Goal: Task Accomplishment & Management: Manage account settings

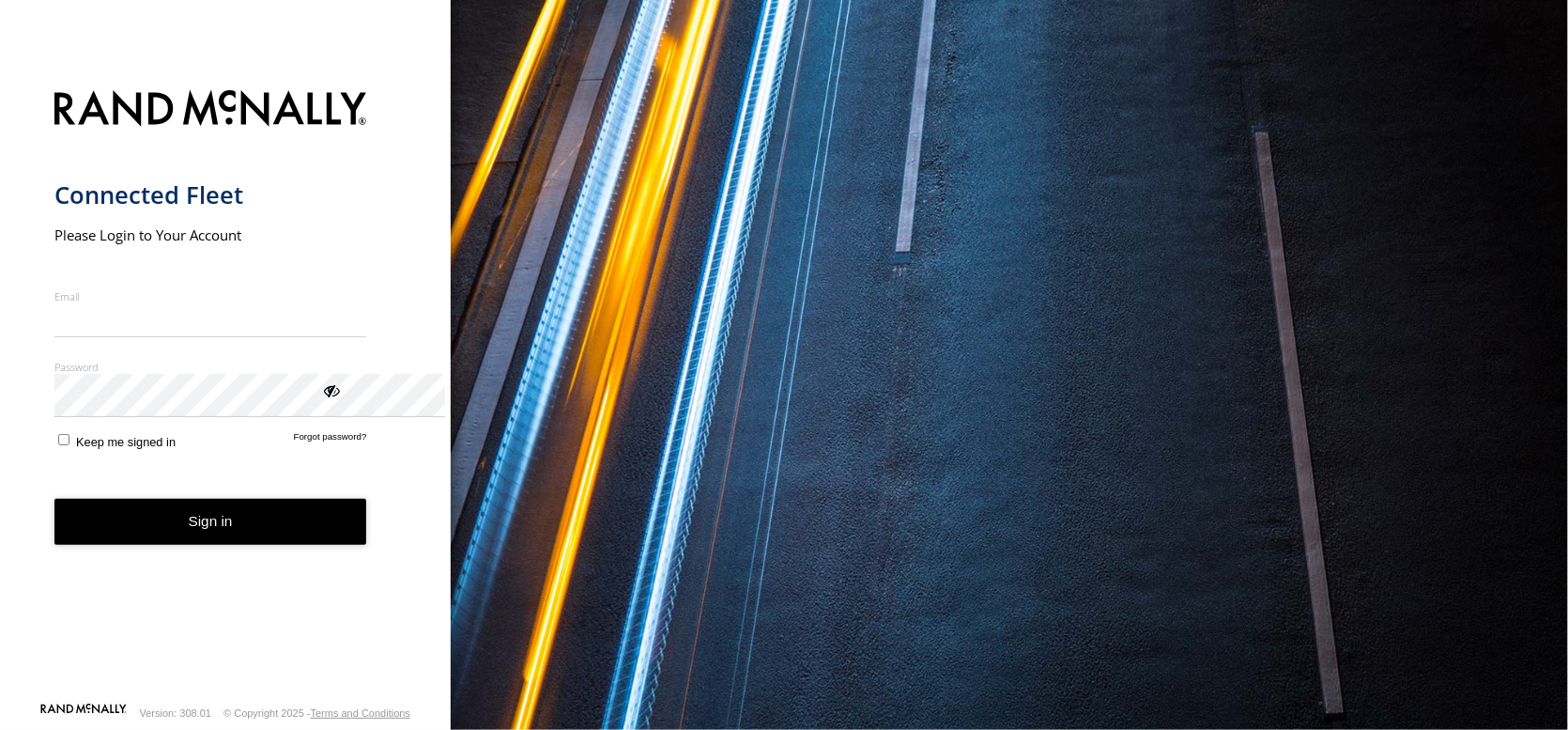
type input "**********"
click at [212, 545] on button "Sign in" at bounding box center [211, 521] width 312 height 46
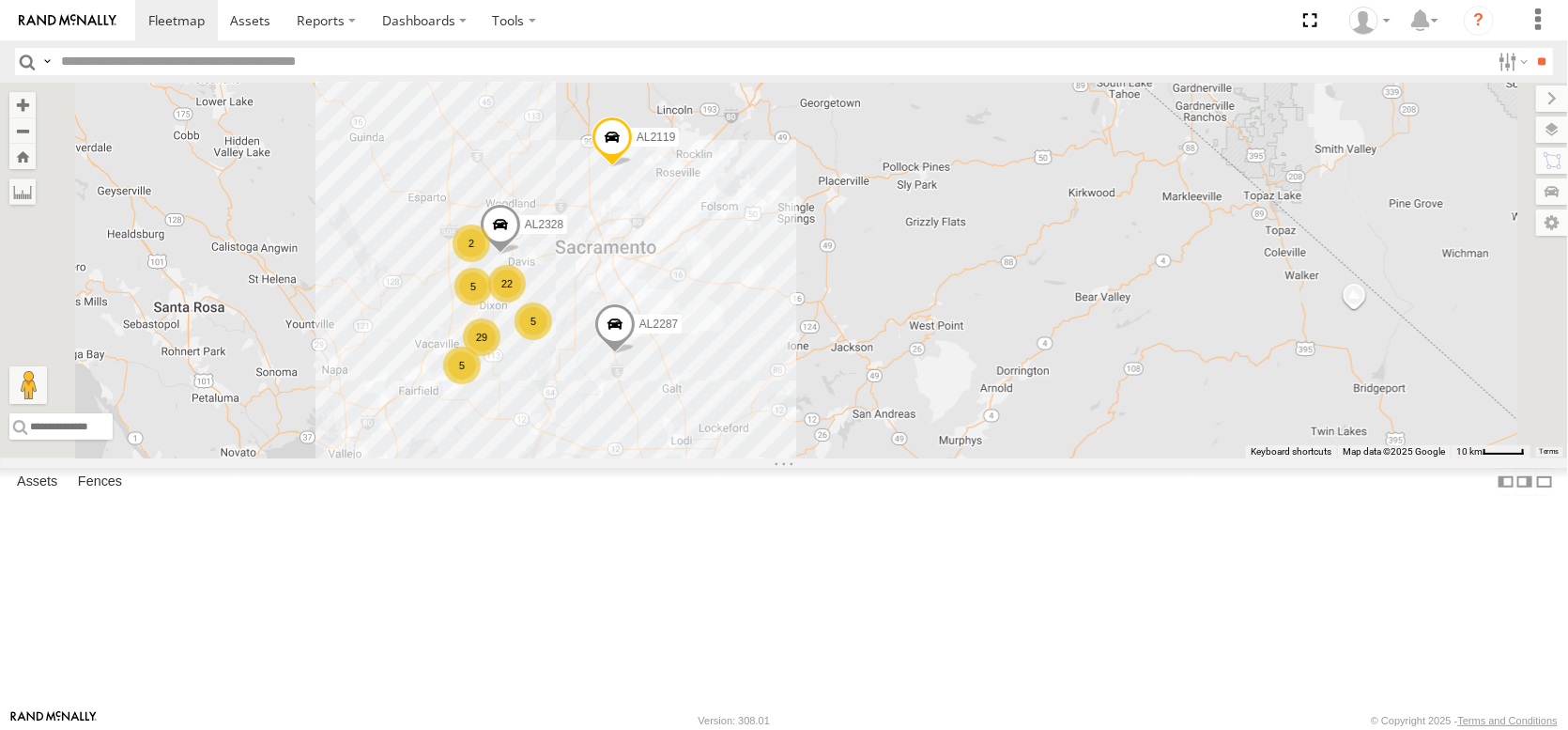
drag, startPoint x: 814, startPoint y: 287, endPoint x: 870, endPoint y: 516, distance: 235.7
click at [870, 458] on div "AL2367 FRONTLOADER JD344H AL2311 AL2287 AL2119 AL2318 29 5 7 22 2 AL2328 5 2 5 …" at bounding box center [784, 270] width 1568 height 375
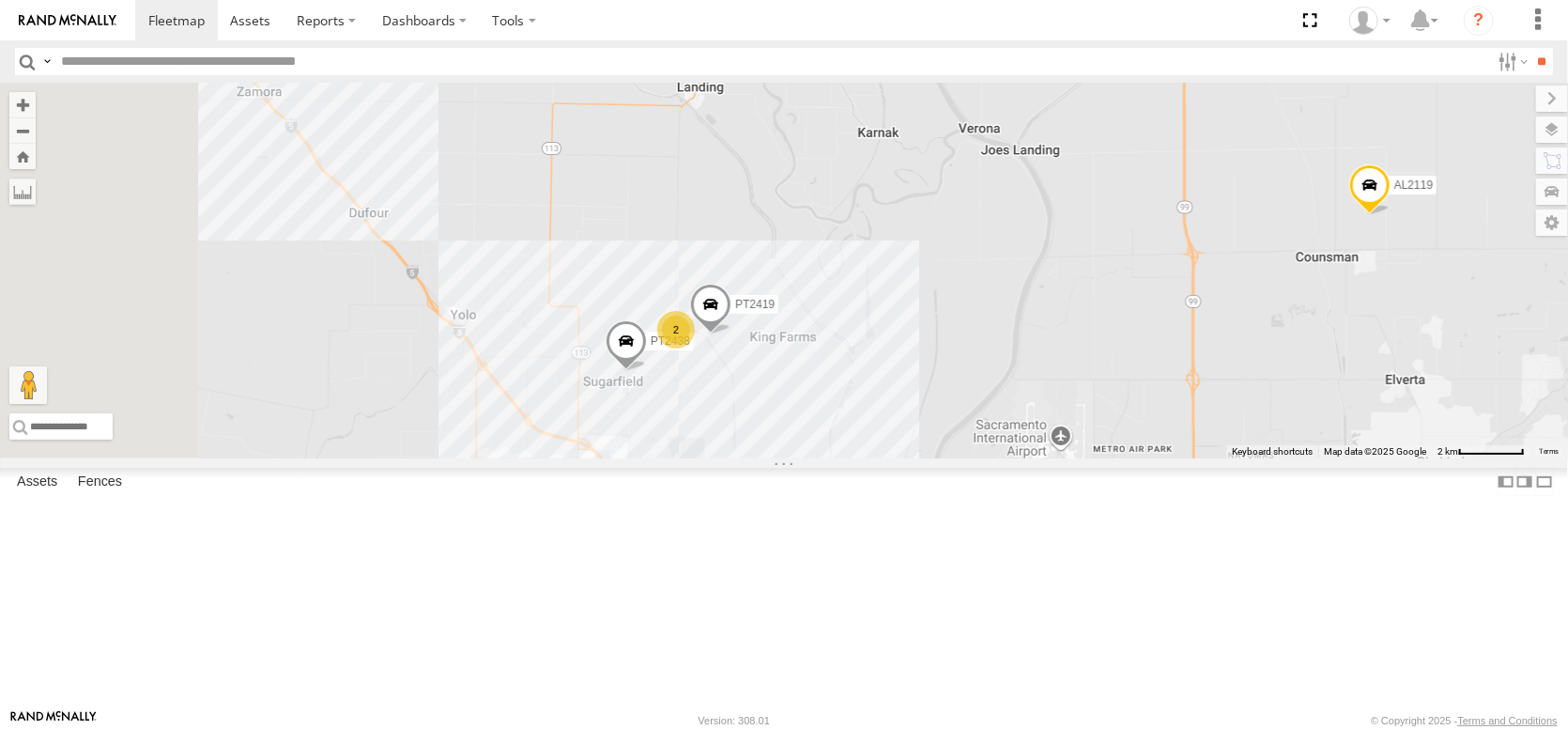
drag, startPoint x: 752, startPoint y: 322, endPoint x: 935, endPoint y: 630, distance: 358.3
click at [935, 458] on div "AL2367 FRONTLOADER JD344H AL2311 AL2287 AL2119 AL2318 AL2328 AL2260 PT2409 PT24…" at bounding box center [784, 270] width 1568 height 375
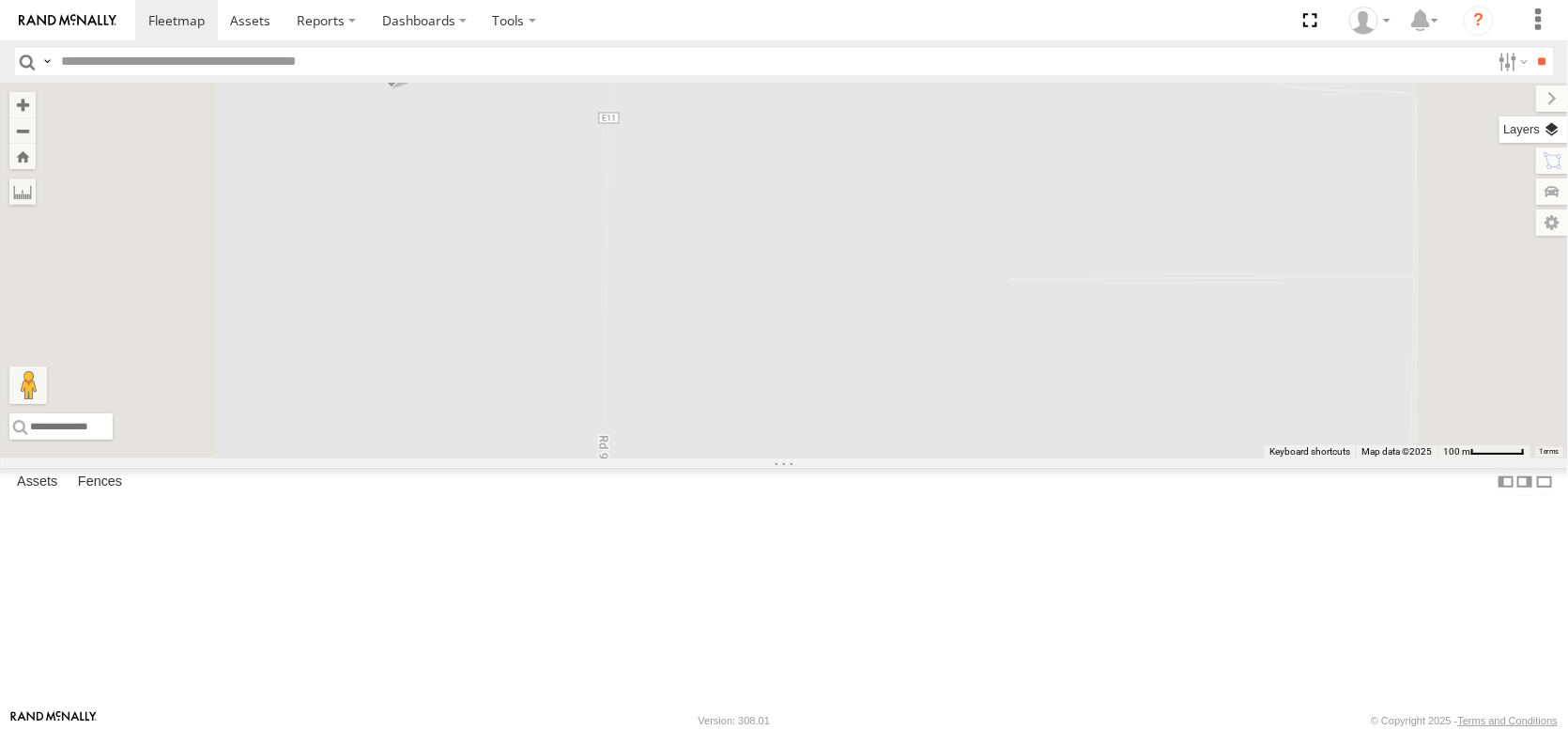
click at [1544, 143] on label at bounding box center [1533, 130] width 69 height 26
click at [0, 0] on span "Overlays" at bounding box center [0, 0] width 0 height 0
click at [1505, 112] on label at bounding box center [1536, 99] width 63 height 26
click at [1545, 136] on label at bounding box center [1533, 130] width 69 height 26
click at [0, 0] on span "Basemaps" at bounding box center [0, 0] width 0 height 0
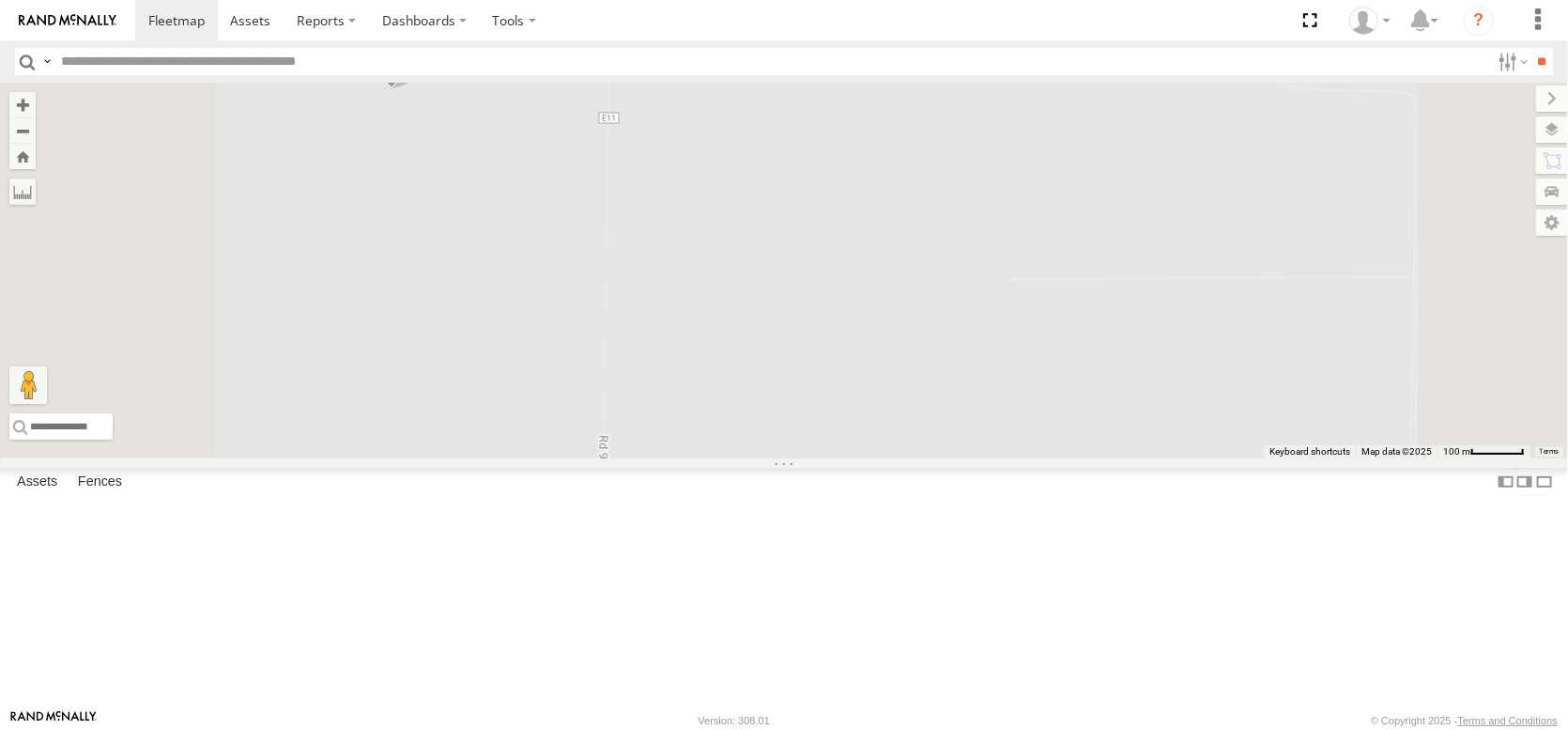
click at [0, 0] on span "Satellite + Roadmap" at bounding box center [0, 0] width 0 height 0
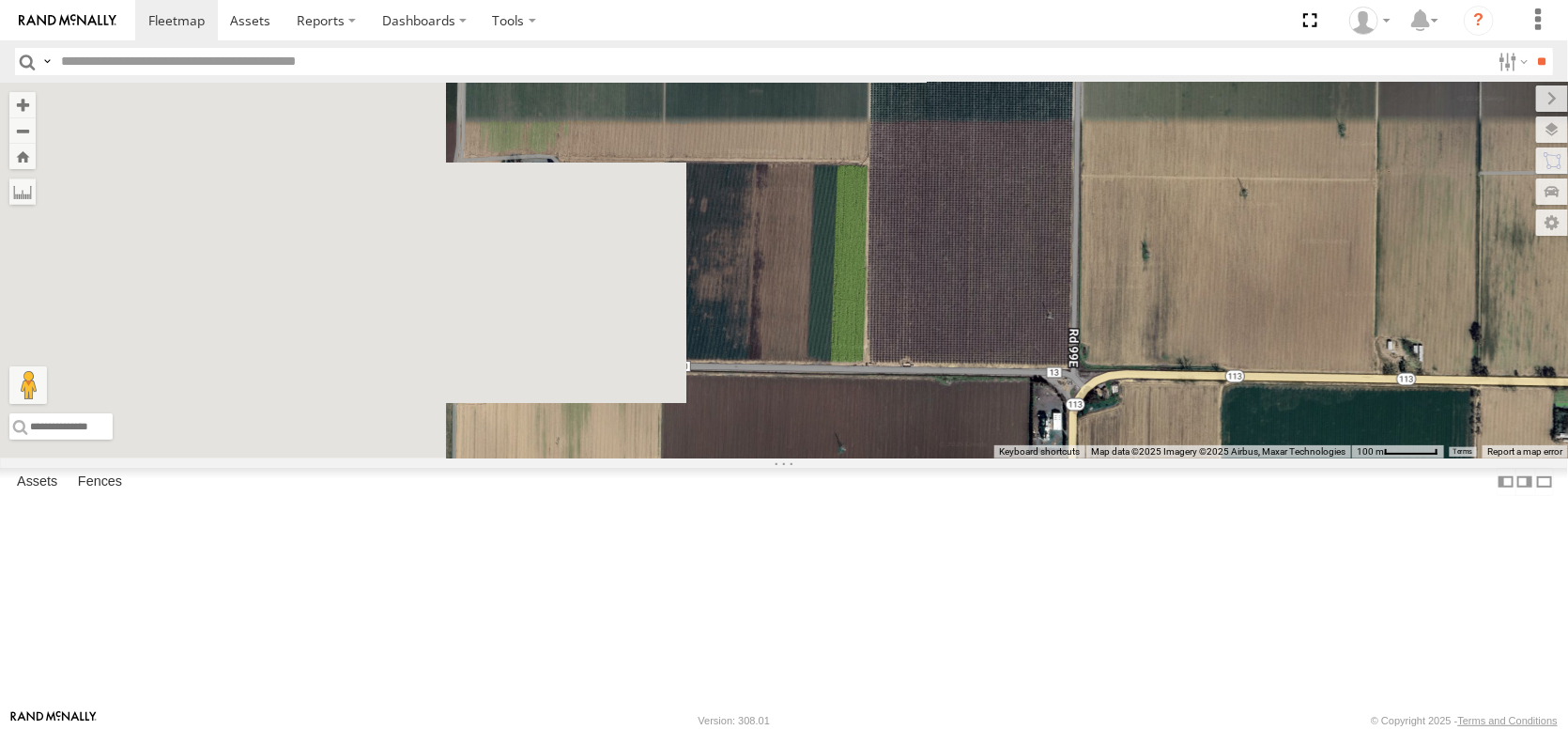
drag, startPoint x: 875, startPoint y: 382, endPoint x: 1345, endPoint y: 277, distance: 481.6
click at [1345, 277] on div "← Move left → Move right ↑ Move up ↓ Move down + Zoom in - Zoom out Home Jump l…" at bounding box center [784, 270] width 1568 height 375
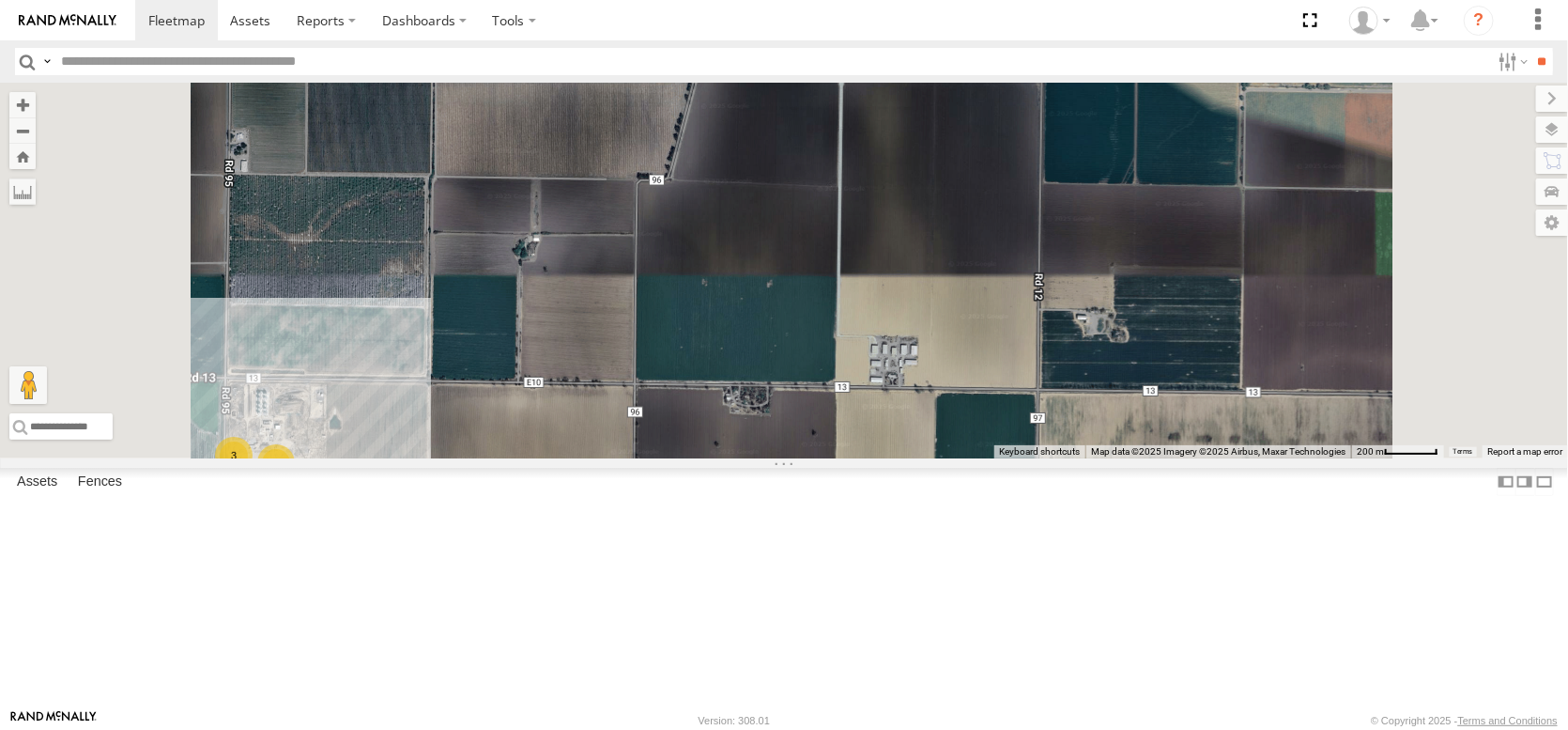
drag, startPoint x: 775, startPoint y: 361, endPoint x: 661, endPoint y: 287, distance: 135.9
click at [662, 287] on div "AL2367 FRONTLOADER JD344H AL2311 AL2287 AL2119 AL2318 AL2328 AL2260 PT2409 PT24…" at bounding box center [784, 270] width 1568 height 375
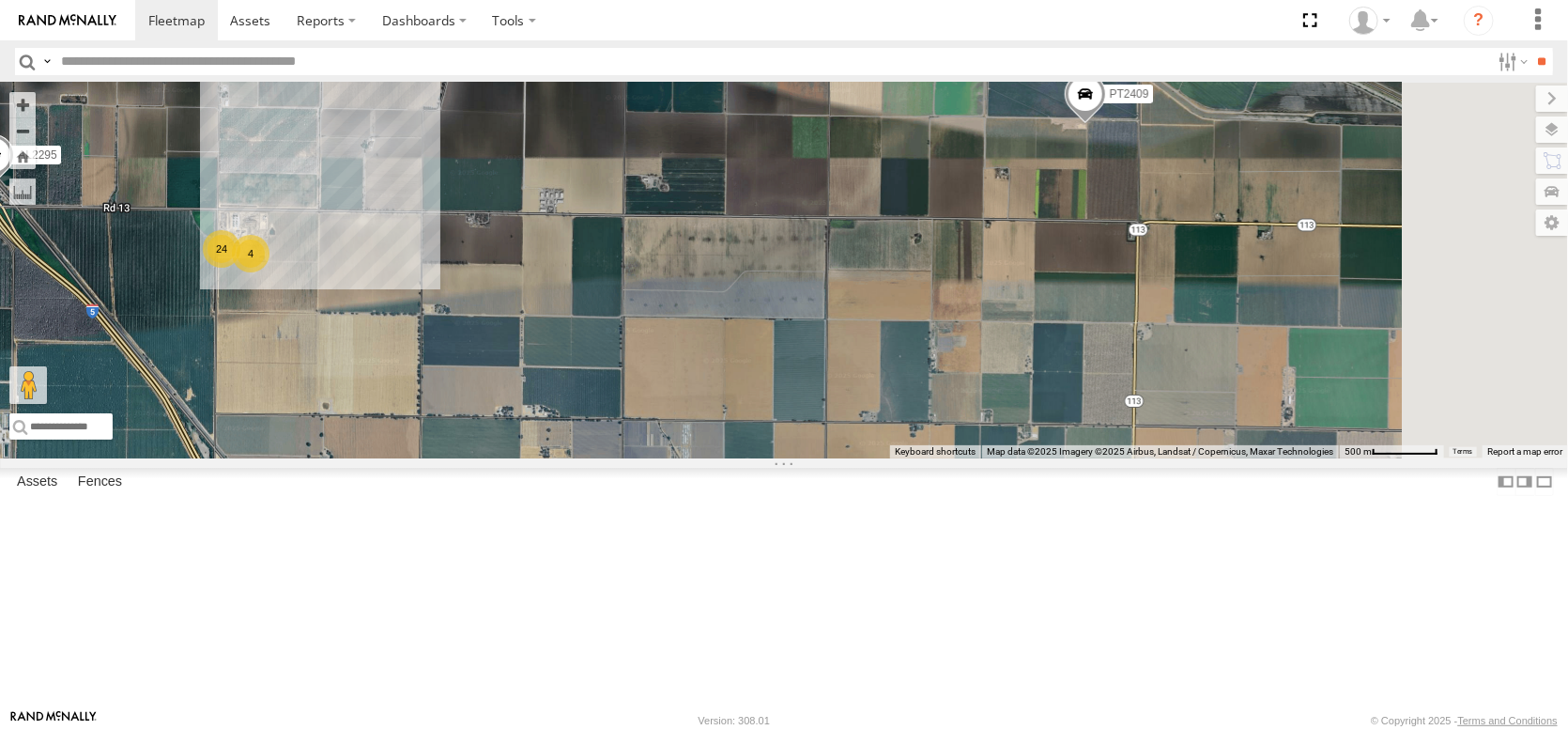
drag, startPoint x: 803, startPoint y: 339, endPoint x: 659, endPoint y: 290, distance: 152.1
click at [659, 290] on div "AL2367 FRONTLOADER JD344H AL2311 AL2287 AL2119 AL2318 AL2328 AL2260 PT2409 PT24…" at bounding box center [784, 270] width 1568 height 375
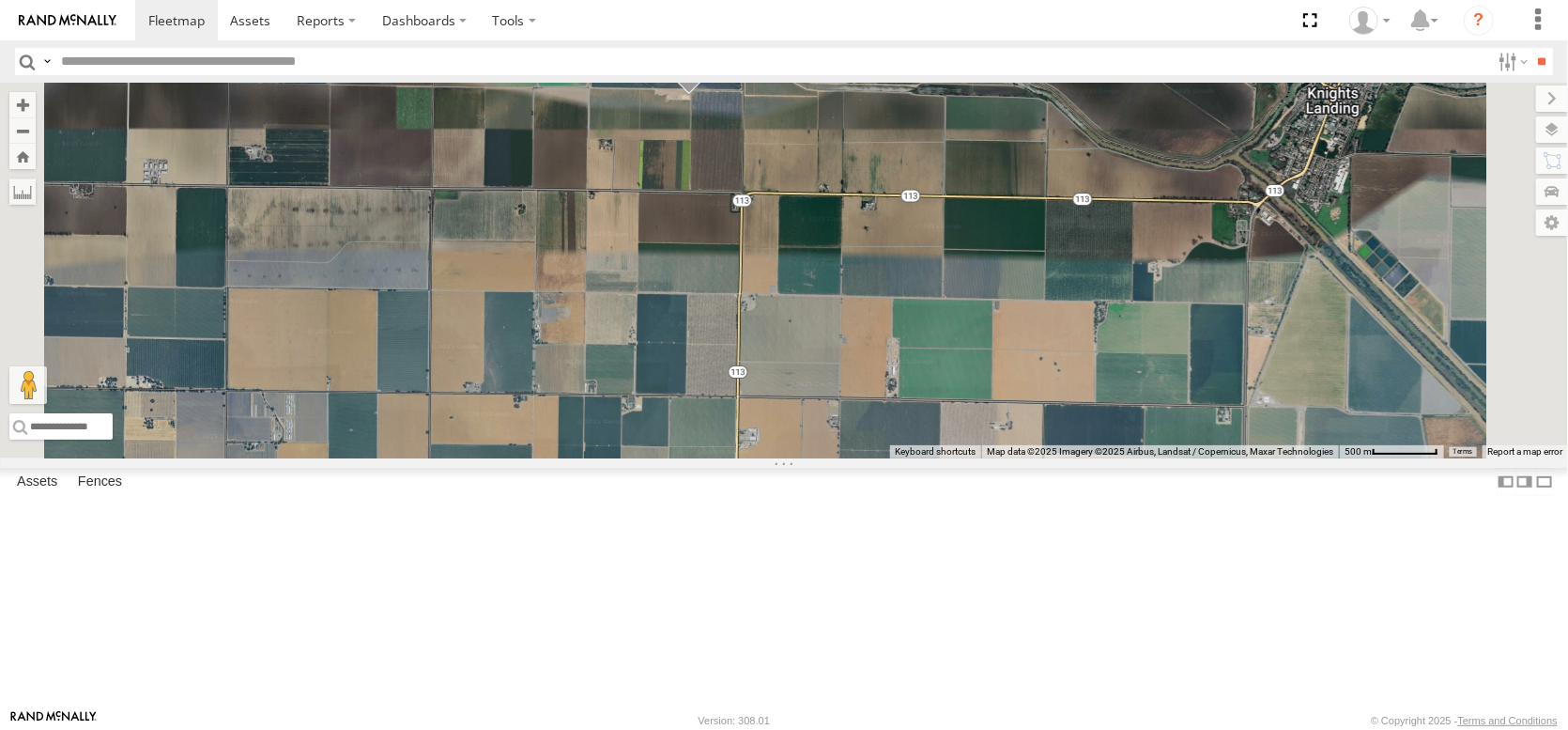
click at [710, 96] on span at bounding box center [689, 71] width 41 height 51
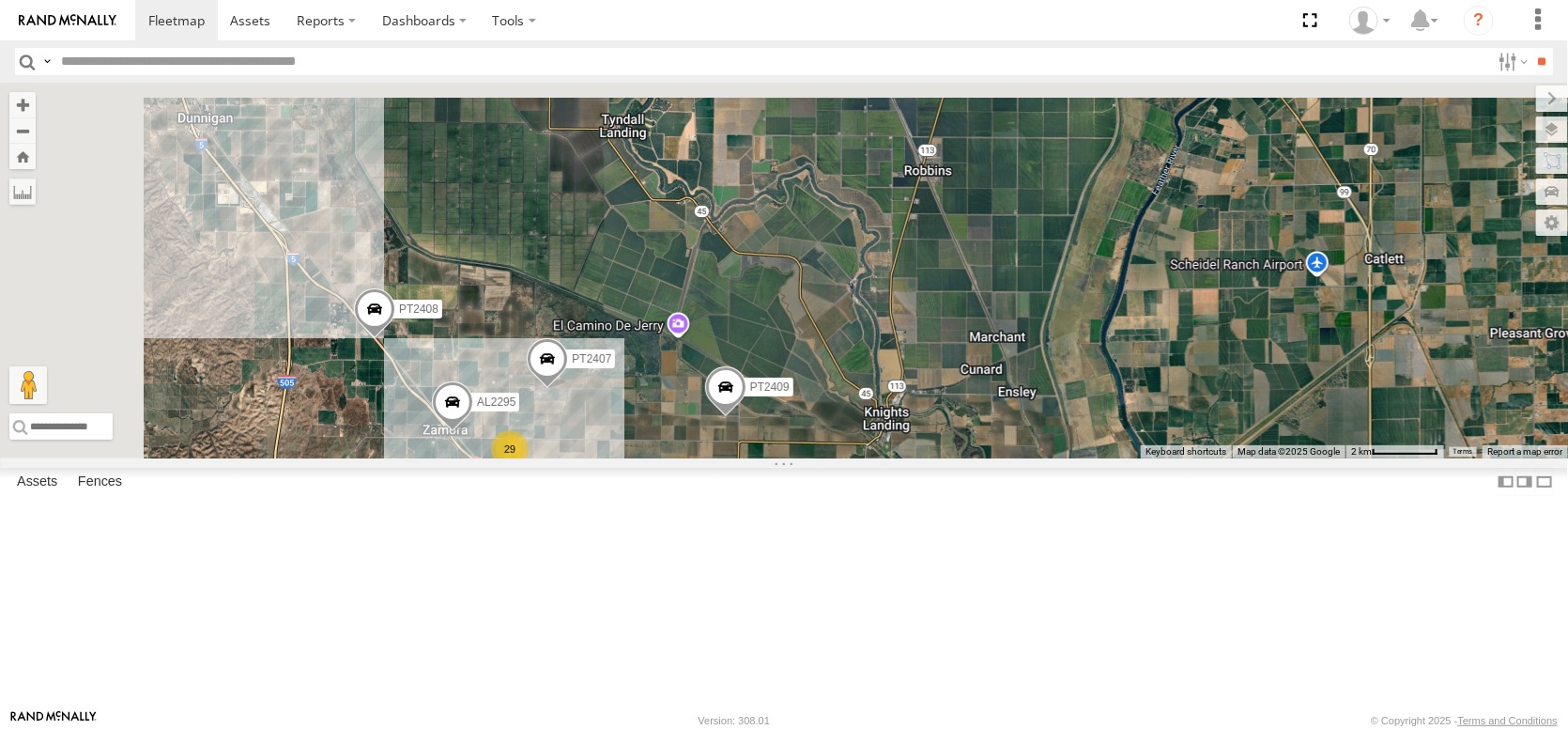
drag, startPoint x: 709, startPoint y: 411, endPoint x: 874, endPoint y: 633, distance: 276.6
click at [874, 458] on div "PT2409 PT2407 AL2295 2 29 PT2438 PT2419 PT2408" at bounding box center [784, 270] width 1568 height 375
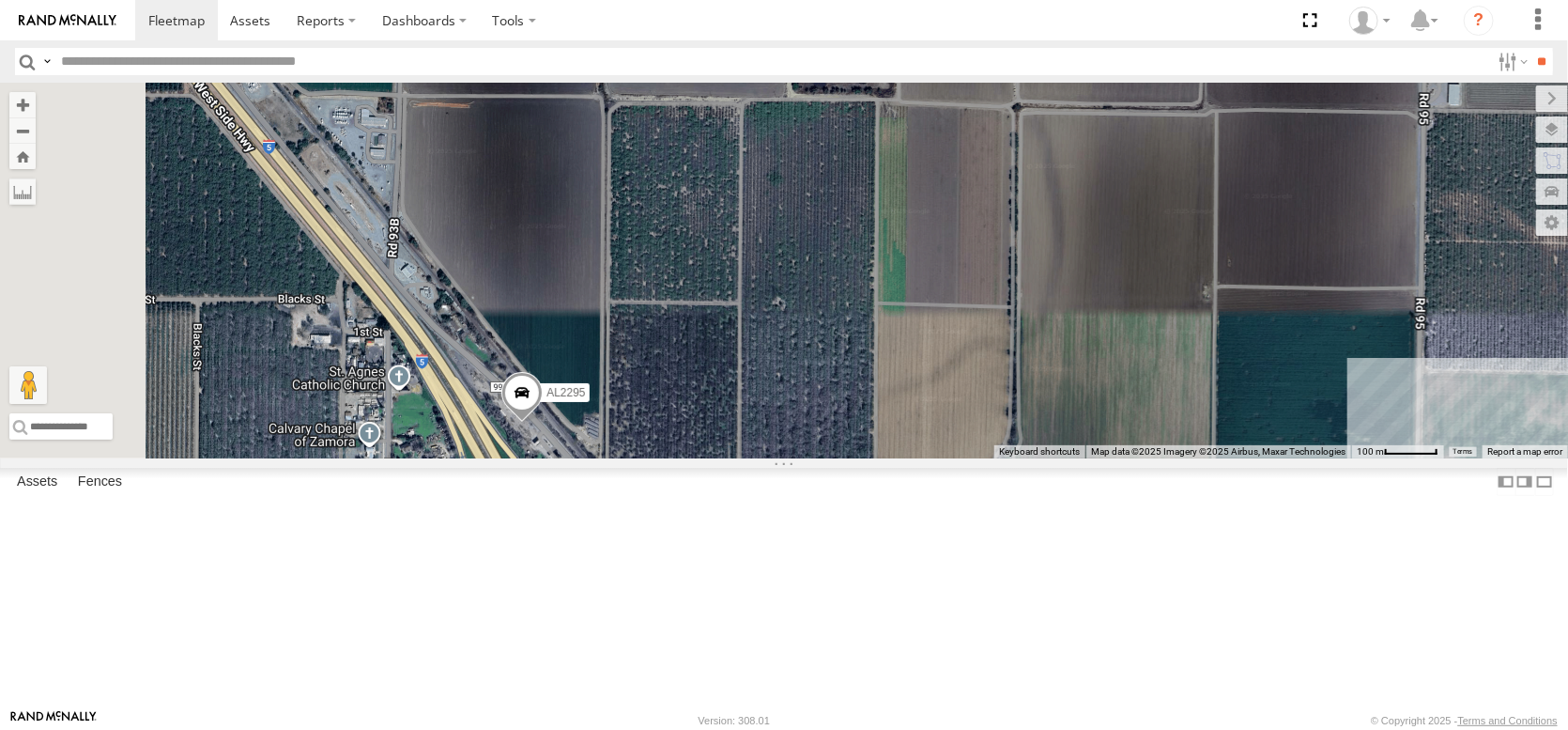
drag, startPoint x: 701, startPoint y: 665, endPoint x: 757, endPoint y: 511, distance: 163.9
click at [755, 458] on div "PT2409 PT2407 AL2295 PT2438 PT2419 PT2408" at bounding box center [784, 270] width 1568 height 375
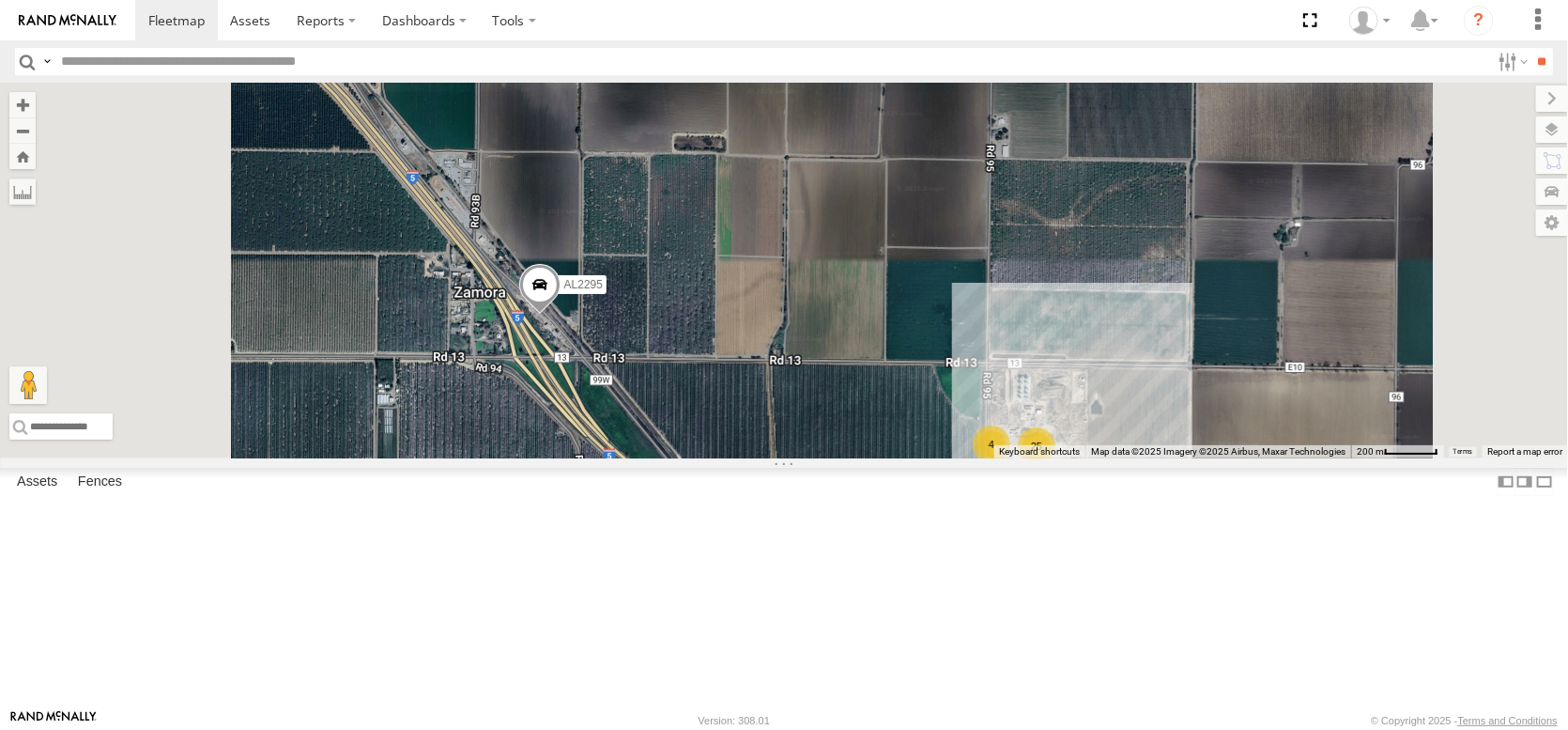
drag, startPoint x: 913, startPoint y: 529, endPoint x: 863, endPoint y: 420, distance: 119.9
click at [866, 429] on div "PT2409 PT2407 AL2295 PT2438 PT2419 PT2408 4 25" at bounding box center [784, 270] width 1568 height 375
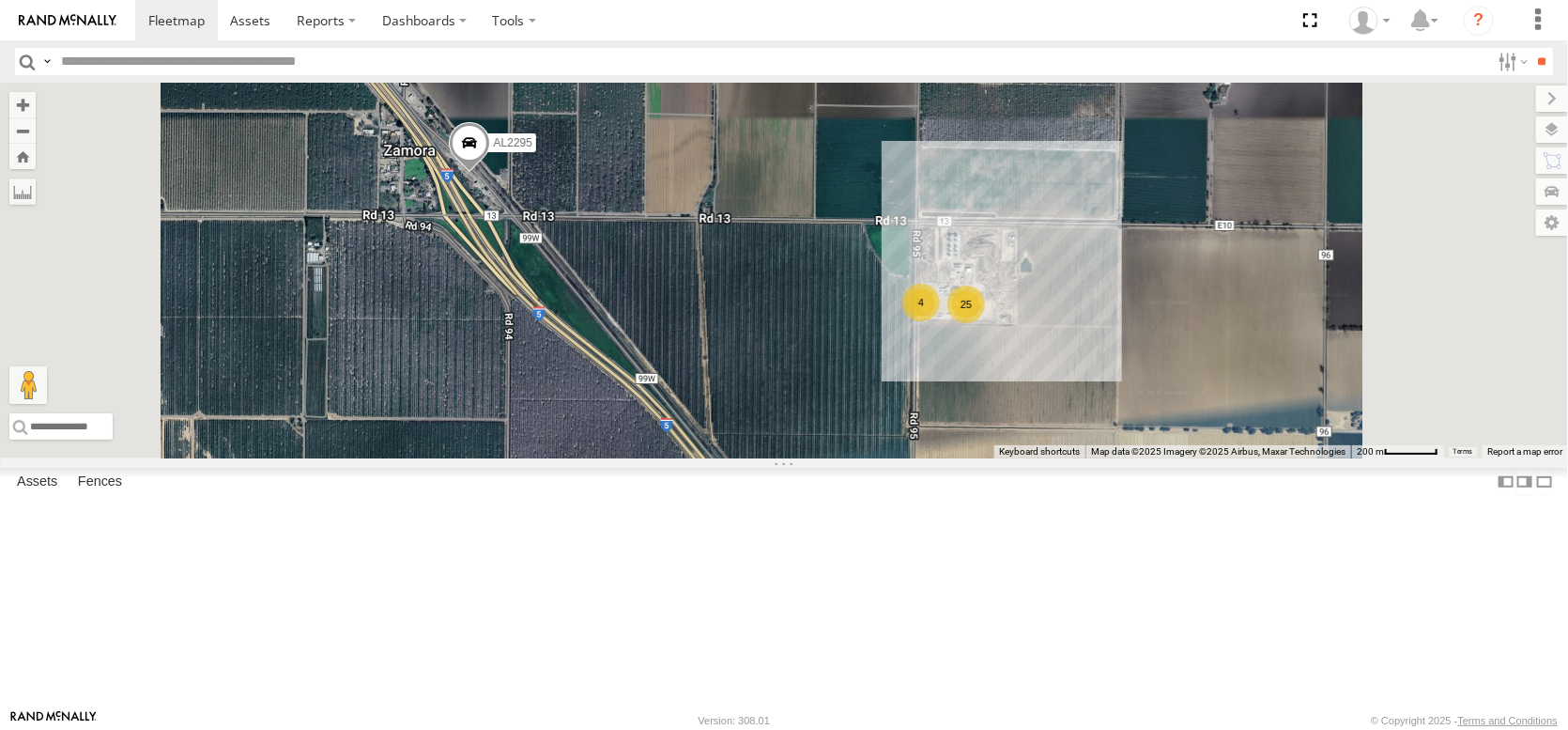
click at [1221, 410] on div "PT2409 PT2407 AL2295 PT2438 PT2419 PT2408 4 25" at bounding box center [784, 270] width 1568 height 375
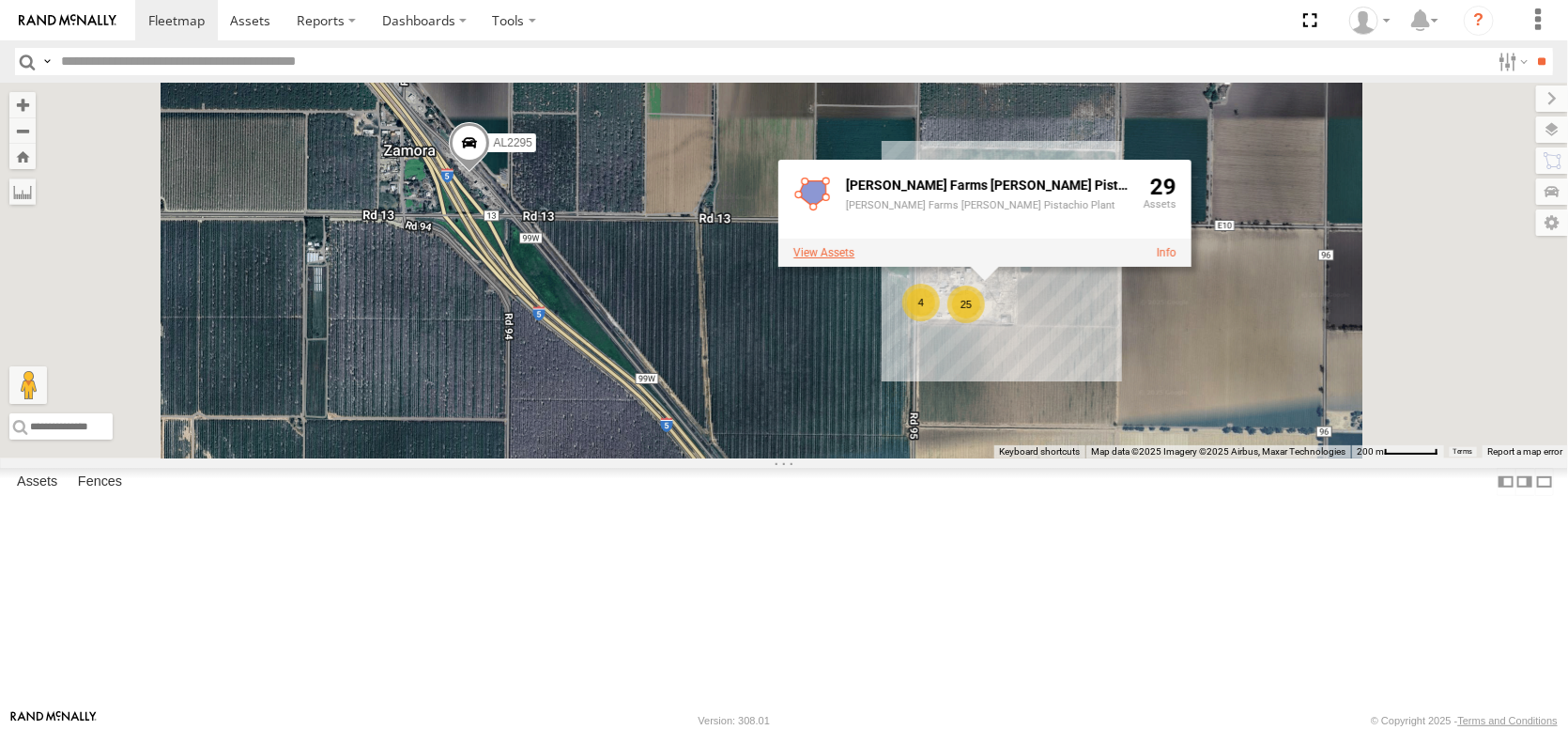
click at [855, 260] on label at bounding box center [824, 253] width 61 height 13
click at [0, 0] on label "Close" at bounding box center [0, 0] width 0 height 0
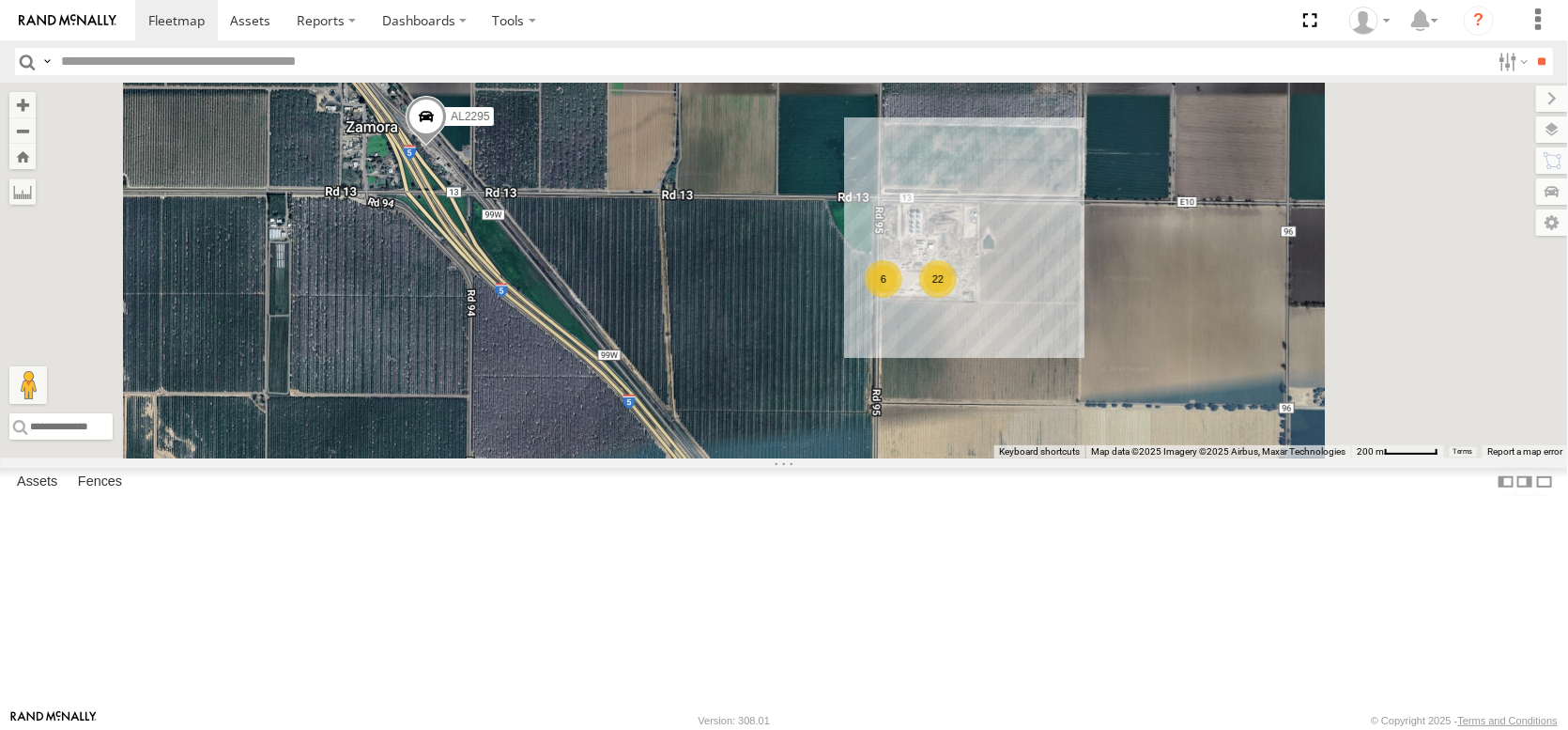
drag, startPoint x: 792, startPoint y: 615, endPoint x: 483, endPoint y: 391, distance: 381.7
click at [483, 391] on div "AL2295 6 22" at bounding box center [784, 270] width 1568 height 375
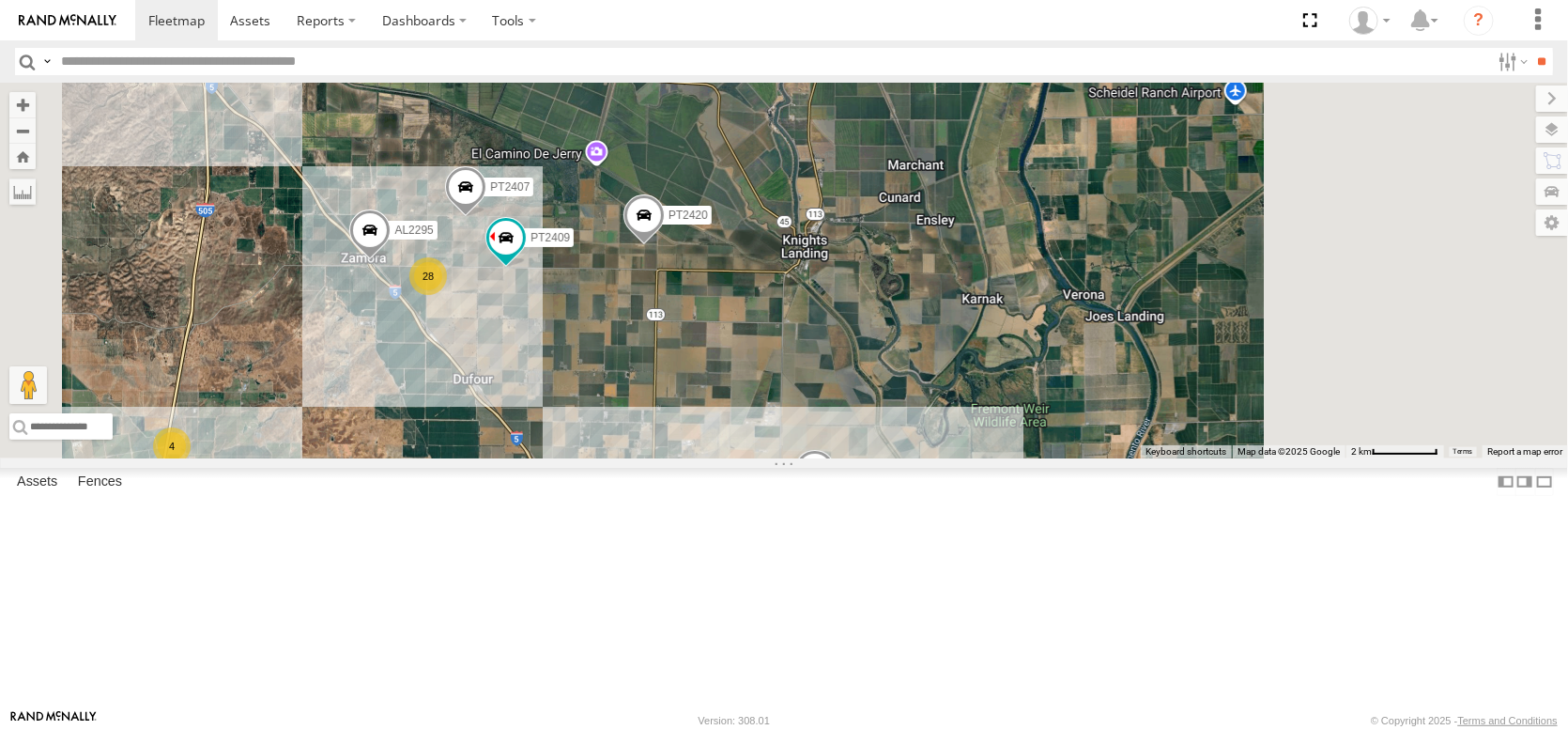
drag, startPoint x: 910, startPoint y: 662, endPoint x: 704, endPoint y: 347, distance: 376.4
click at [730, 378] on div "AL2295 PT2420 PT2409 PT2407 2 28 4 PT2419" at bounding box center [784, 270] width 1568 height 375
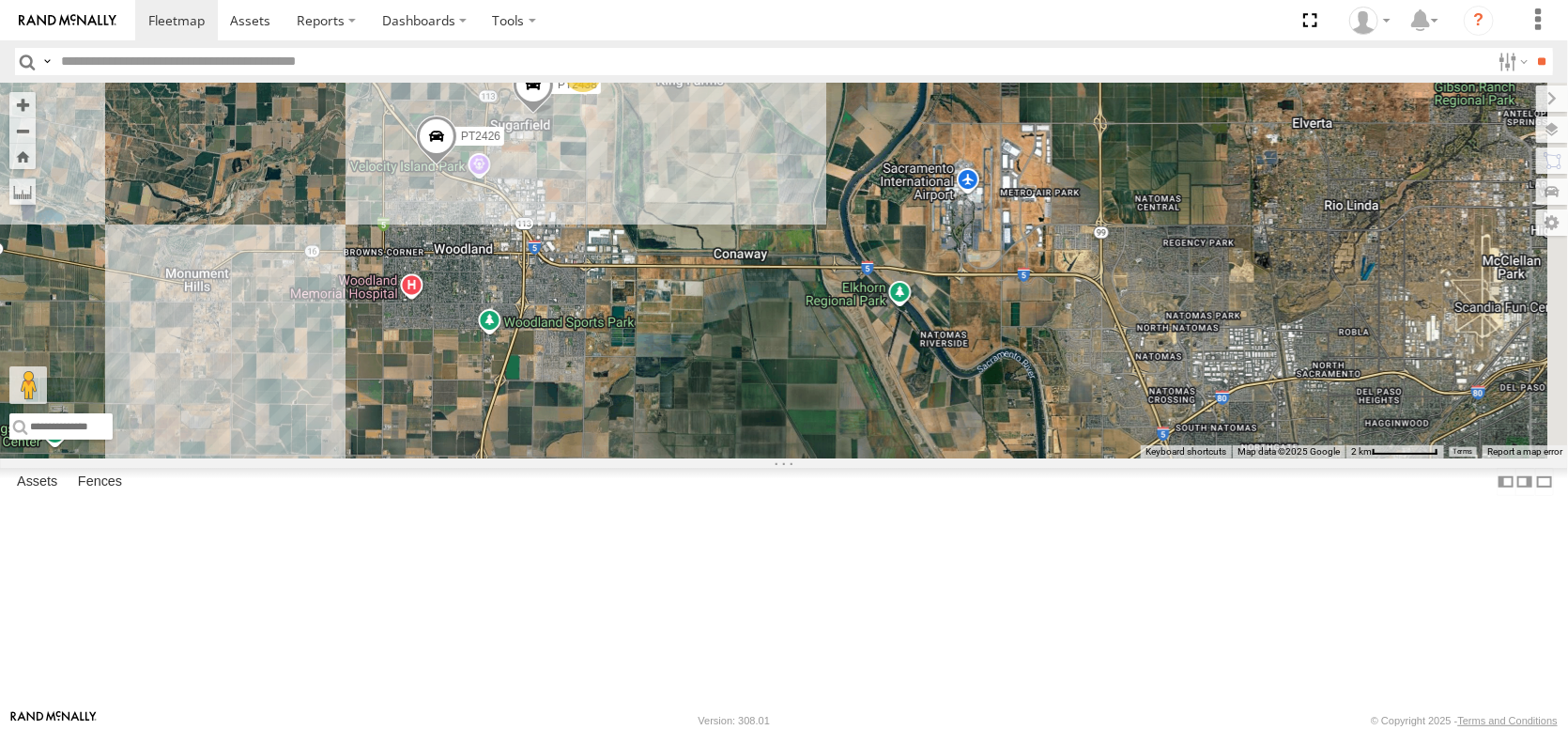
drag, startPoint x: 810, startPoint y: 600, endPoint x: 684, endPoint y: 275, distance: 348.6
click at [685, 278] on div "AL2295 PT2420 PT2409 PT2407 2 28 4 PT2419 PT2438 AL2119 PT2426" at bounding box center [784, 270] width 1568 height 375
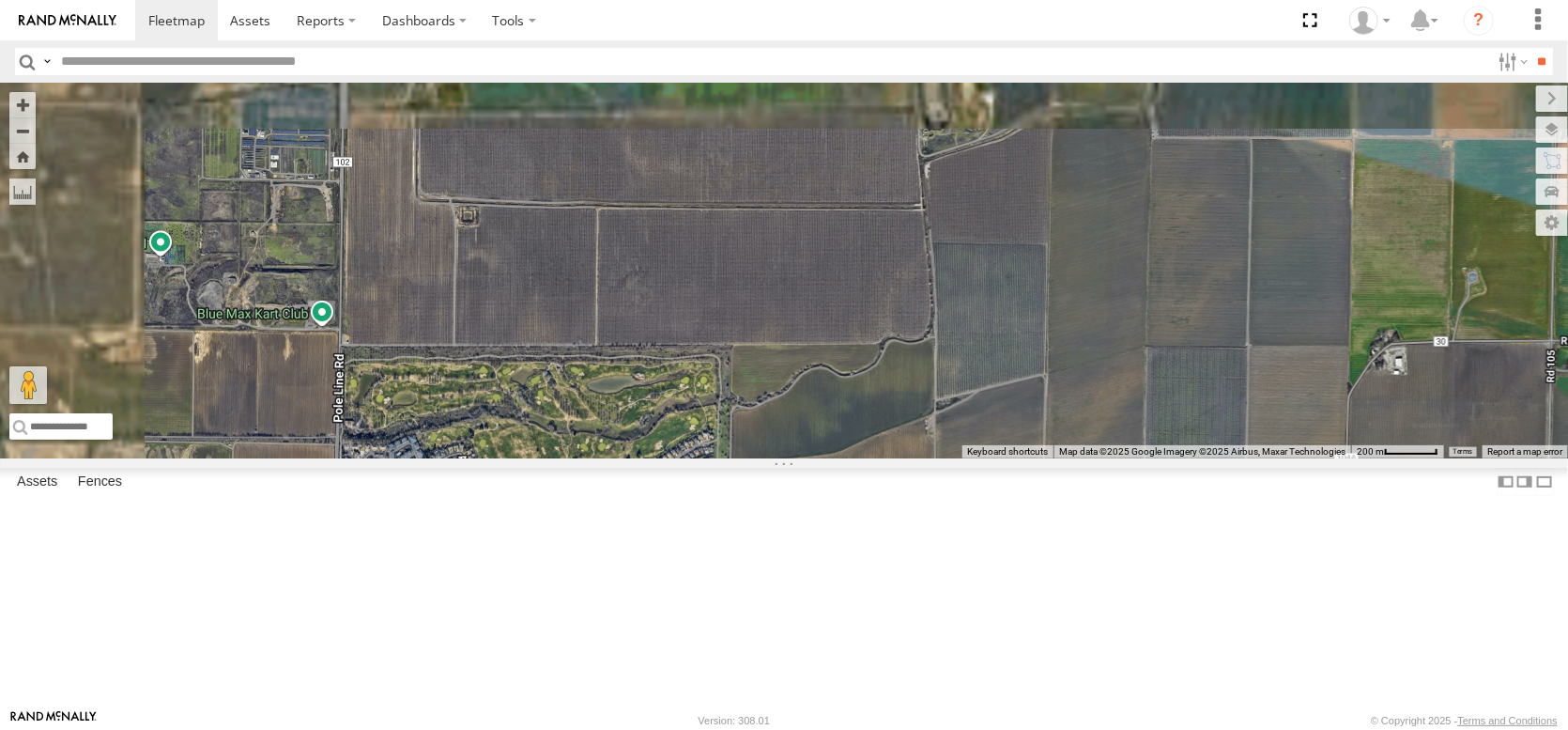
drag, startPoint x: 619, startPoint y: 318, endPoint x: 660, endPoint y: 509, distance: 195.4
click at [660, 458] on div "AL2295 PT2420 PT2409 PT2407 PT2419 PT2438 AL2119 PT2426 AL2123 AL2287" at bounding box center [784, 270] width 1568 height 375
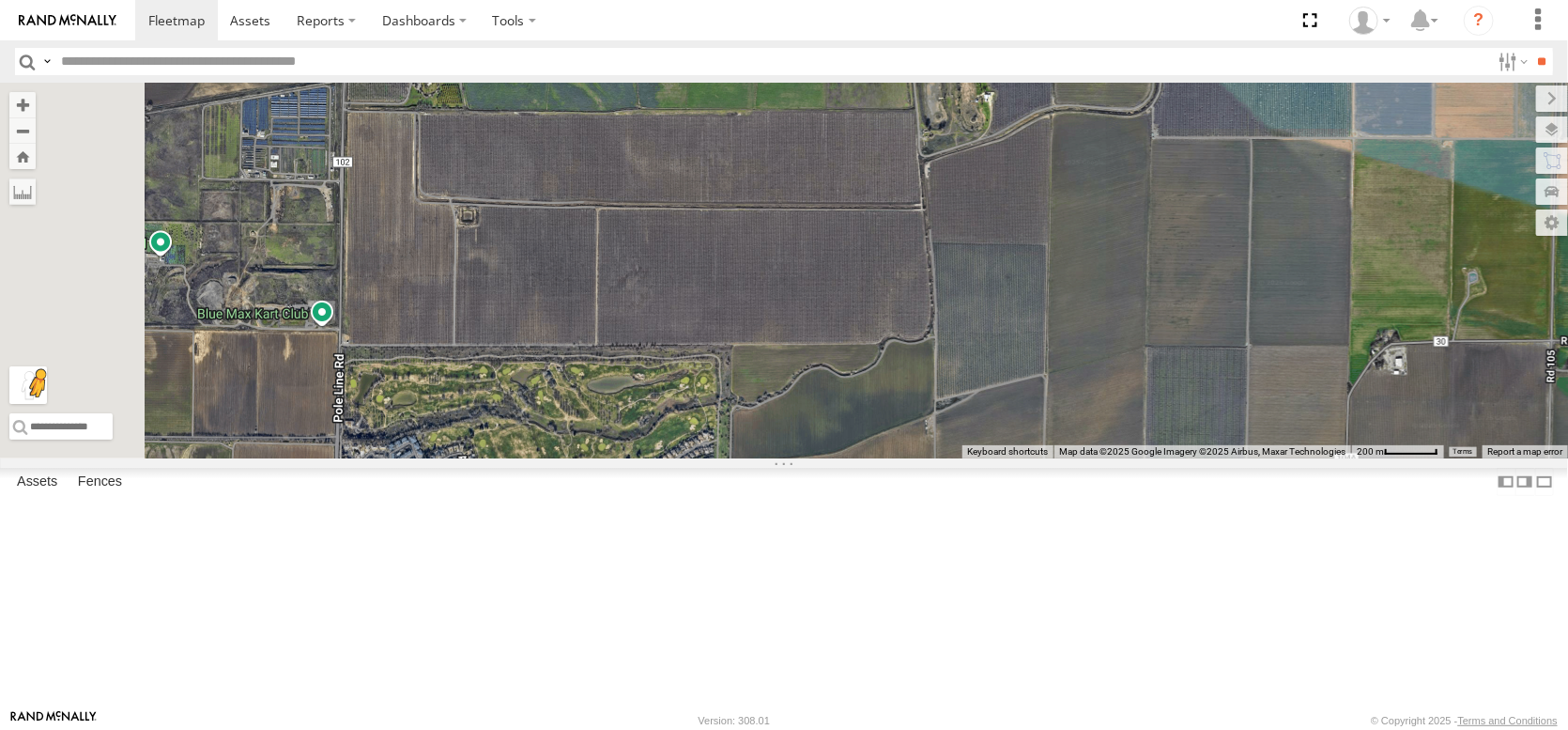
click at [47, 404] on button "Drag Pegman onto the map to open Street View" at bounding box center [28, 385] width 38 height 38
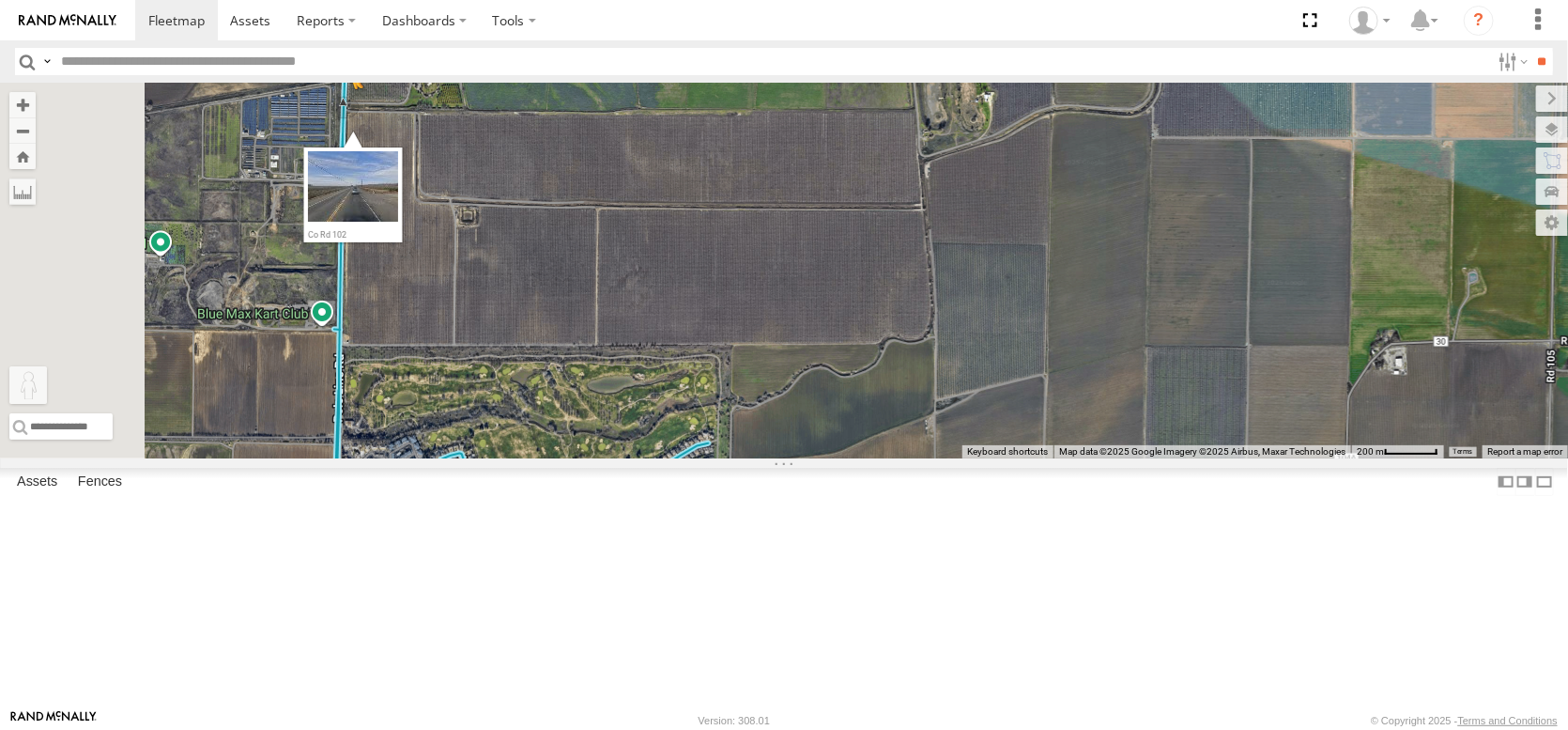
drag, startPoint x: 504, startPoint y: 623, endPoint x: 586, endPoint y: 237, distance: 394.6
click at [586, 237] on div "AL2295 PT2420 PT2409 PT2407 PT2419 PT2438 AL2119 PT2426 AL2123 AL2287 To activa…" at bounding box center [784, 270] width 1568 height 375
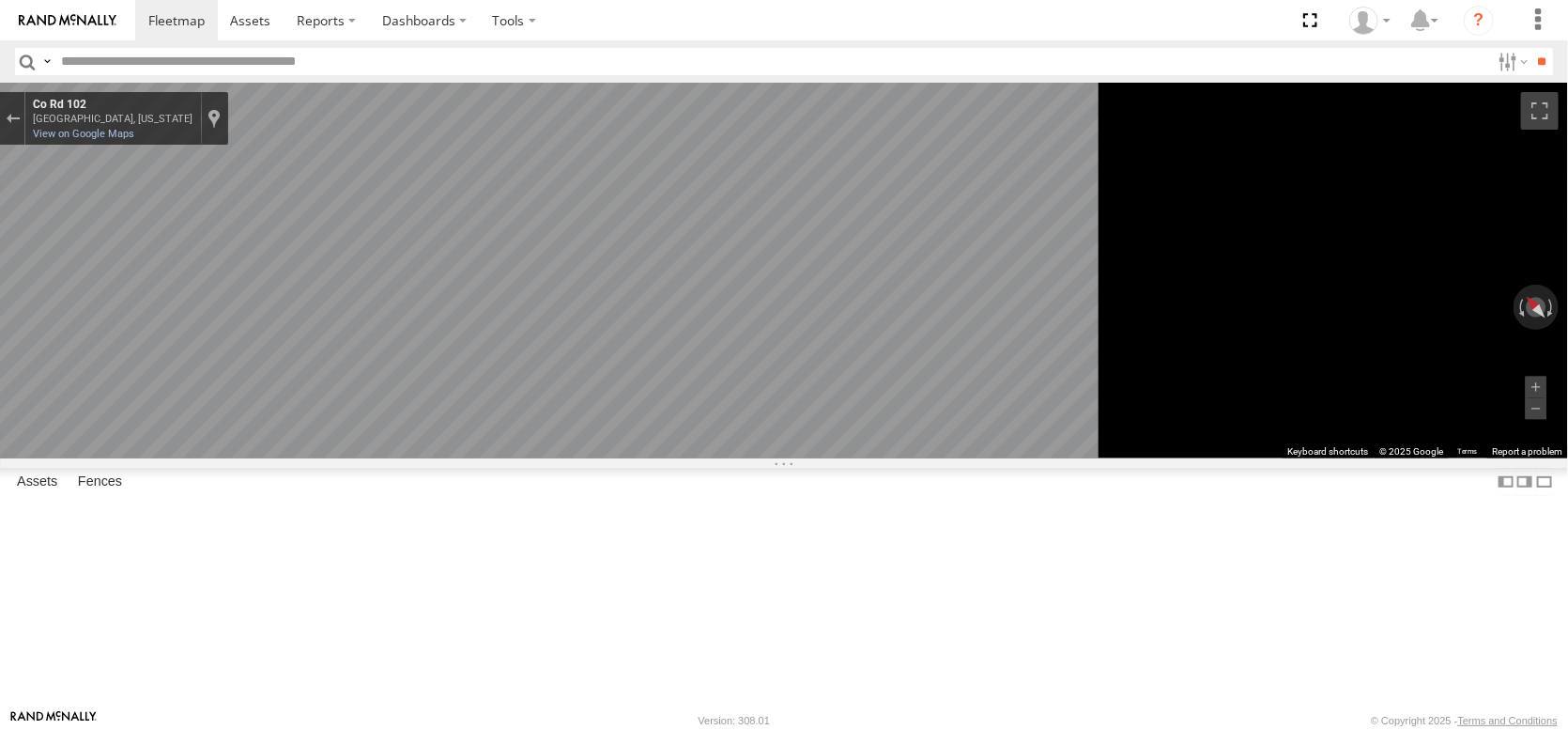
click at [329, 243] on main "← Move left → Move right ↑ Move up ↓ Move down + Zoom in - Zoom out Home Jump l…" at bounding box center [784, 396] width 1568 height 627
click at [54, 336] on main "← Move left → Move right ↑ Move up ↓ Move down + Zoom in - Zoom out Home Jump l…" at bounding box center [784, 396] width 1568 height 627
click at [656, 480] on icon "Go South, Co Rd 102" at bounding box center [585, 476] width 140 height 48
click at [662, 544] on icon "Go South, Co Rd 102" at bounding box center [620, 544] width 85 height 38
click at [268, 356] on main "← Move left → Move right ↑ Move up ↓ Move down + Zoom in - Zoom out Home Jump l…" at bounding box center [784, 396] width 1568 height 627
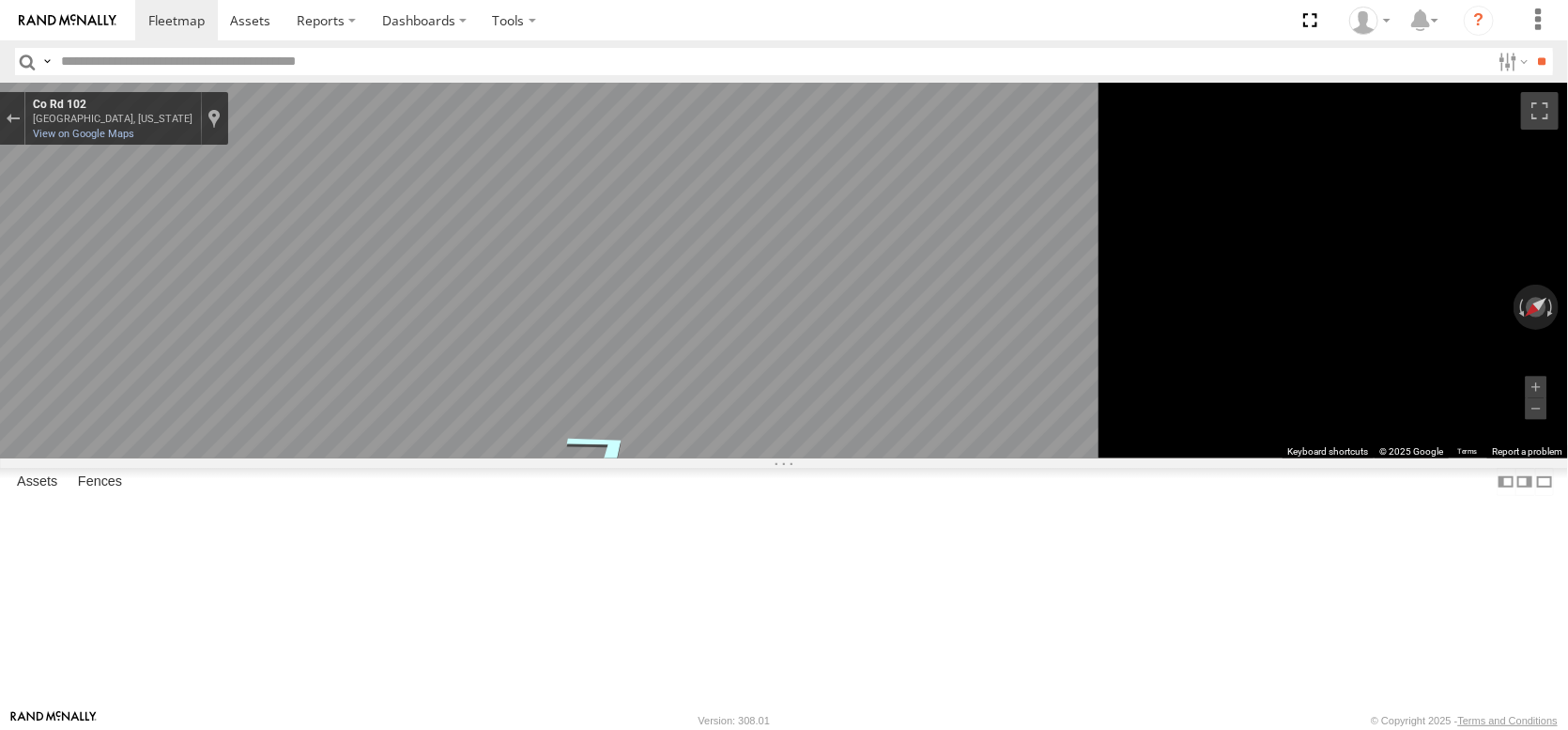
click at [672, 455] on icon "Go South, Co Rd 102" at bounding box center [603, 446] width 137 height 56
click at [0, 357] on html at bounding box center [784, 365] width 1568 height 730
click at [1566, 458] on div "← Move left → Move right ↑ Move up ↓ Move down + Zoom in - Zoom out Home Jump l…" at bounding box center [784, 270] width 1568 height 375
click at [1415, 458] on div "← Move left → Move right ↑ Move up ↓ Move down + Zoom in - Zoom out Home Jump l…" at bounding box center [784, 270] width 1568 height 375
click at [1566, 458] on div "← Move left → Move right ↑ Move up ↓ Move down + Zoom in - Zoom out Home Jump l…" at bounding box center [784, 270] width 1568 height 375
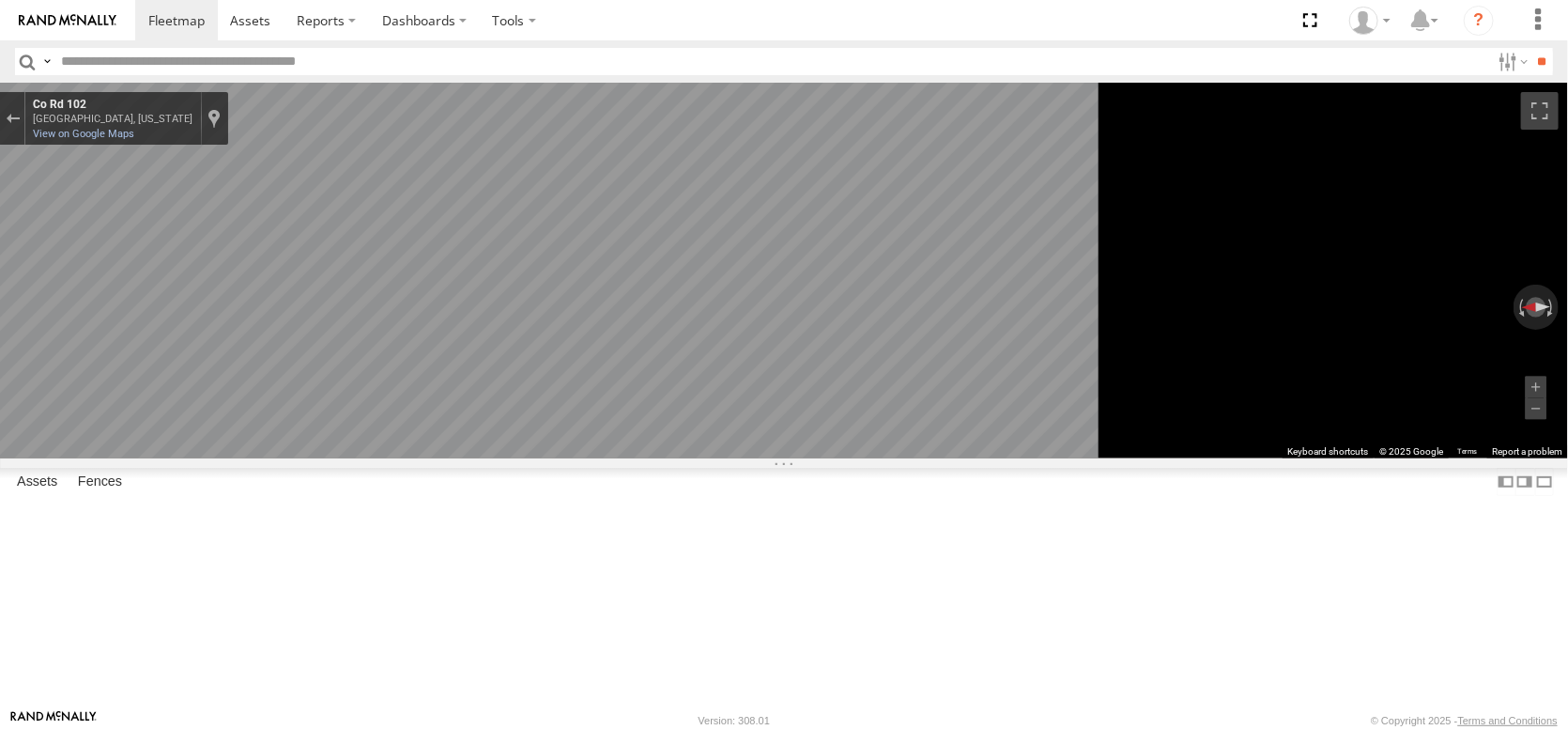
click at [260, 388] on main "← Move left → Move right ↑ Move up ↓ Move down + Zoom in - Zoom out Home Jump l…" at bounding box center [784, 396] width 1568 height 627
click at [1303, 398] on div "← Move left → Move right ↑ Move up ↓ Move down + Zoom in - Zoom out Home Jump l…" at bounding box center [784, 270] width 1568 height 375
click at [1497, 458] on div "← Move left → Move right ↑ Move up ↓ Move down + Zoom in - Zoom out Home Jump l…" at bounding box center [784, 270] width 1568 height 375
click at [205, 18] on span at bounding box center [177, 20] width 56 height 18
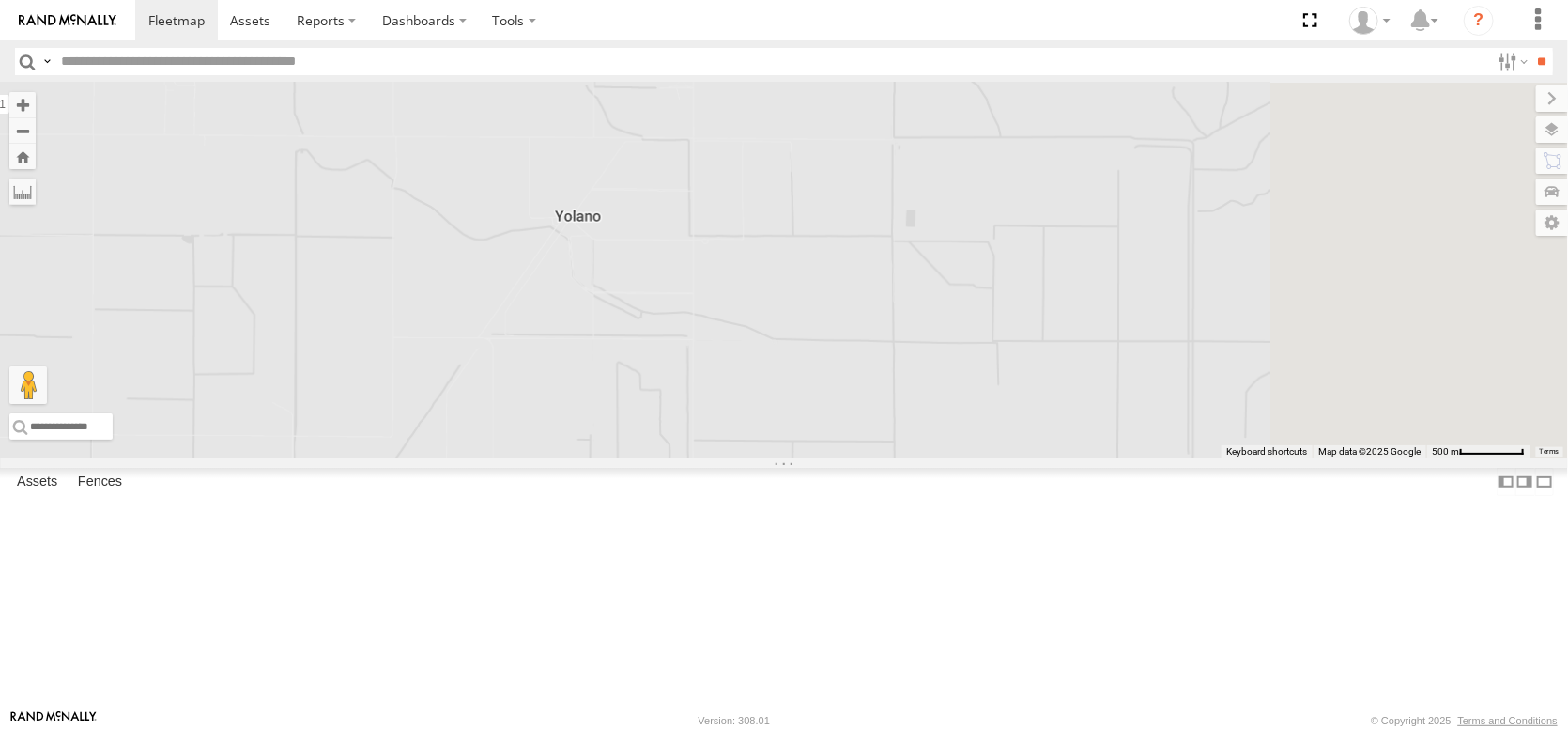
drag, startPoint x: 944, startPoint y: 236, endPoint x: 707, endPoint y: 489, distance: 346.7
click at [708, 458] on div "AL2367 FRONTLOADER JD344H AL2318 AL2295 AL2228 AL2381 AL2319" at bounding box center [784, 270] width 1568 height 375
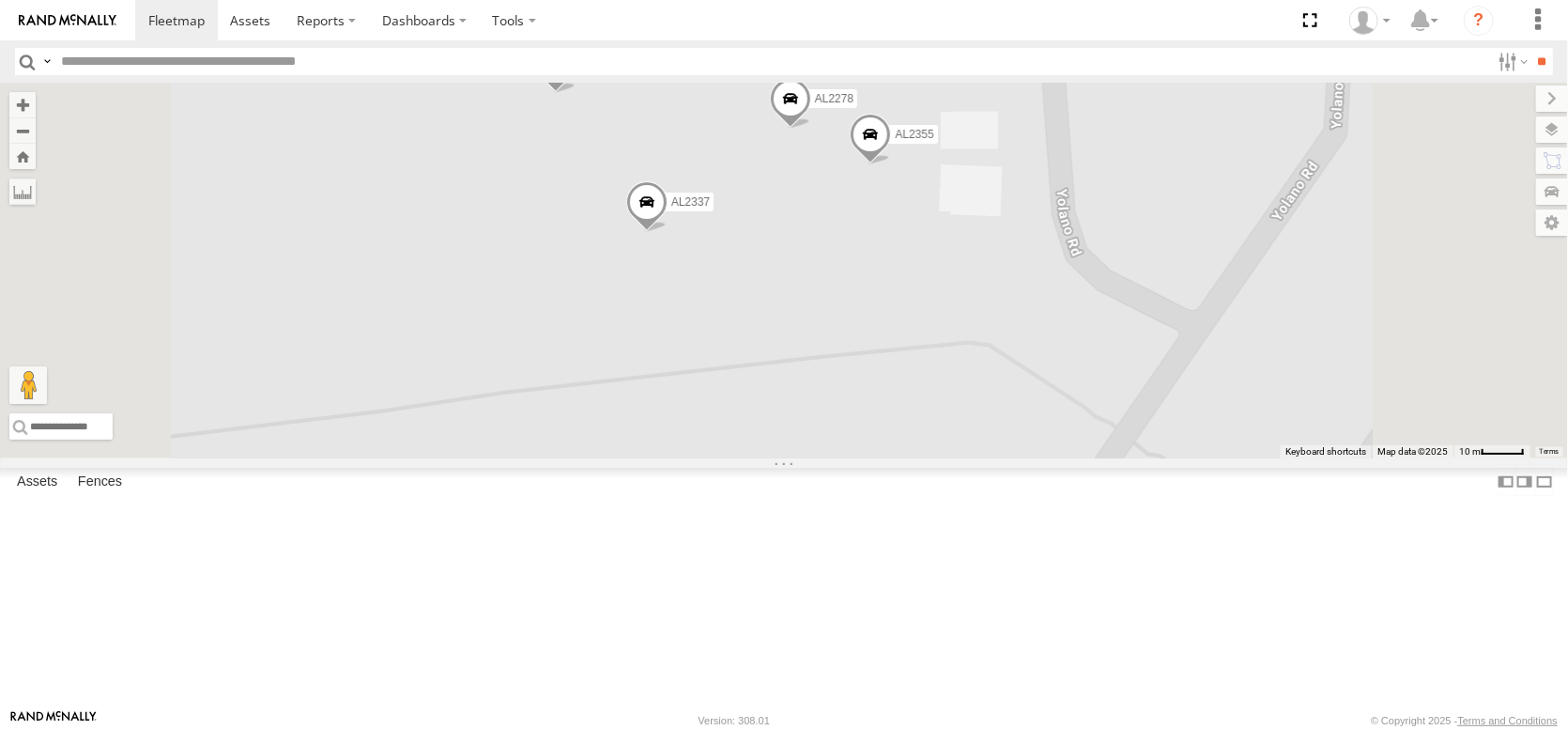
click at [668, 232] on span at bounding box center [647, 207] width 41 height 51
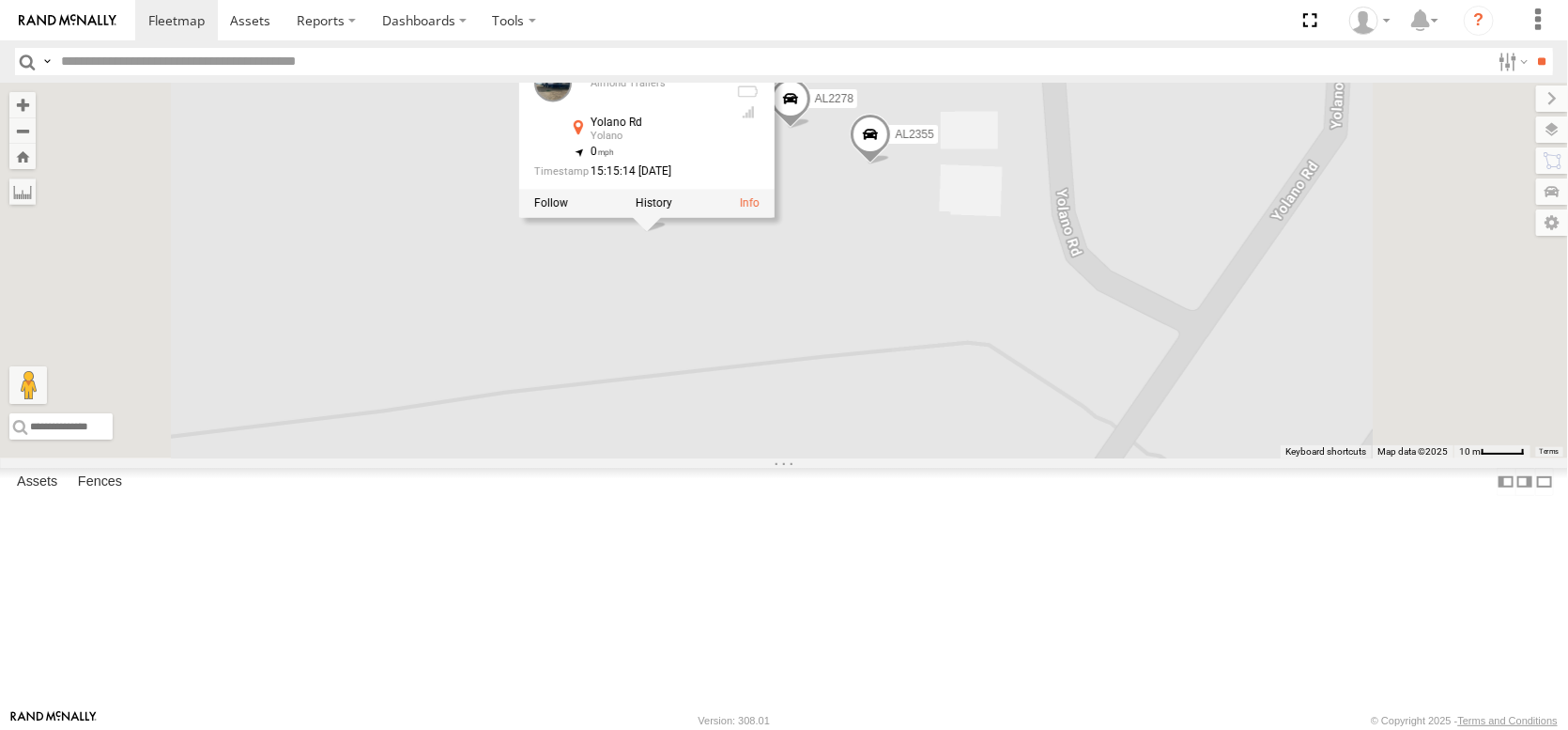
click at [853, 458] on div "AL2367 FRONTLOADER JD344H AL2318 AL2295 AL2228 AL2381 AL2319 AL2337 AL2286 AL23…" at bounding box center [784, 270] width 1568 height 375
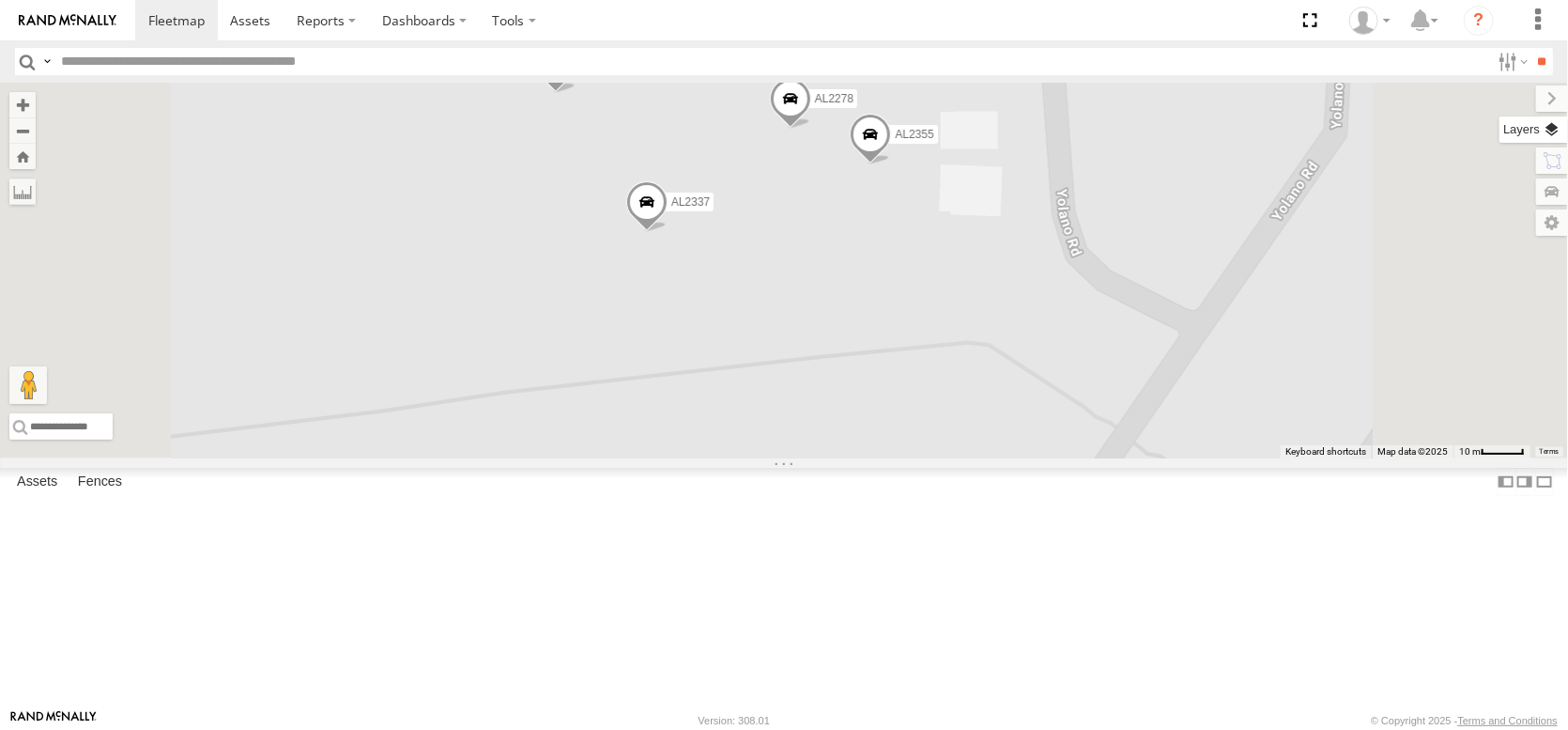
click at [1540, 137] on label at bounding box center [1533, 130] width 69 height 26
click at [0, 0] on span "Basemaps" at bounding box center [0, 0] width 0 height 0
click at [0, 0] on span "Satellite + Roadmap" at bounding box center [0, 0] width 0 height 0
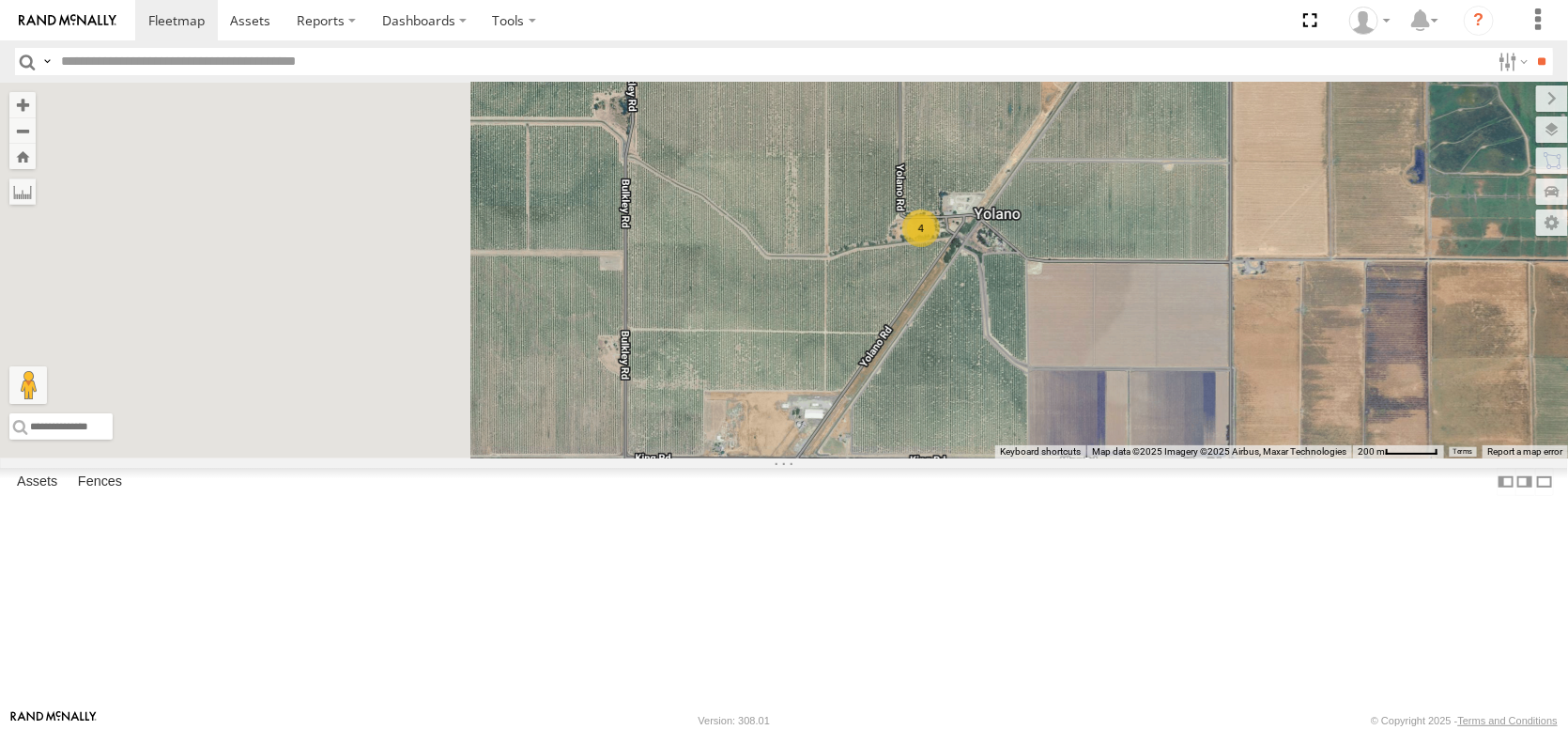
drag, startPoint x: 788, startPoint y: 304, endPoint x: 1204, endPoint y: 320, distance: 416.3
click at [1204, 320] on div "AL2367 FRONTLOADER JD344H AL2318 AL2295 AL2228 AL2381 AL2319 4" at bounding box center [784, 270] width 1568 height 375
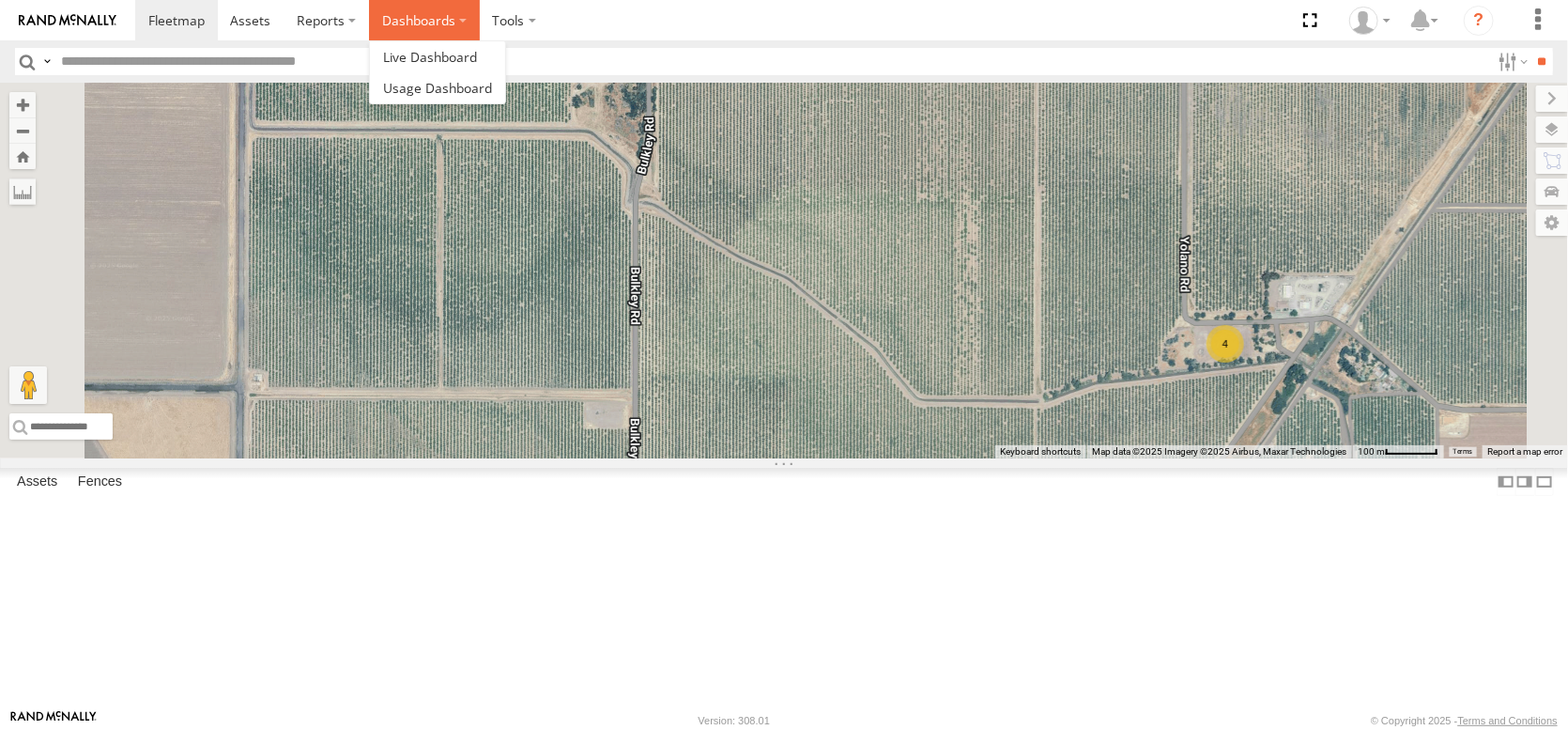
click at [480, 29] on label "Dashboards" at bounding box center [424, 20] width 111 height 40
click at [477, 57] on span at bounding box center [430, 56] width 94 height 18
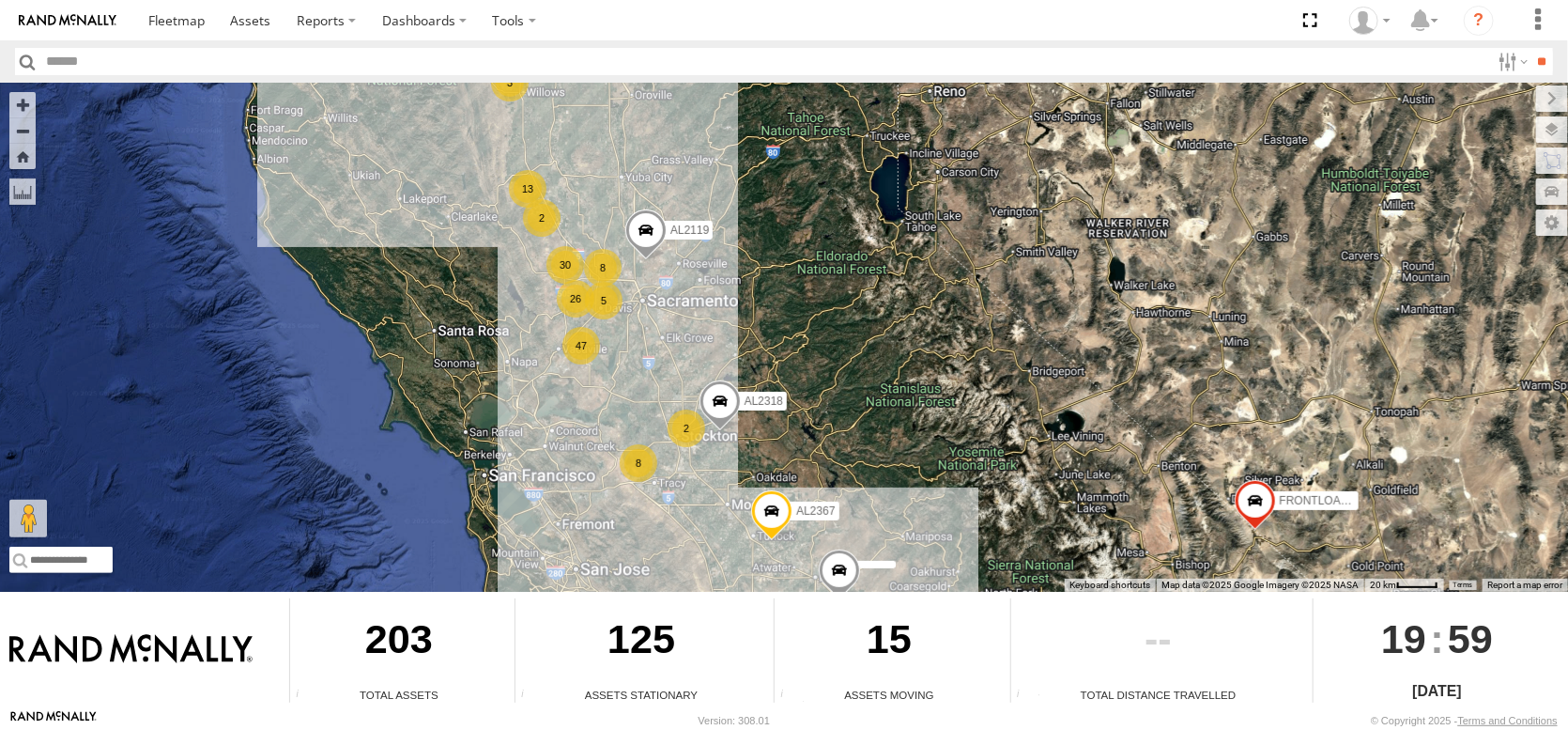
click at [511, 246] on div "FRONTLOADER JD344H AL2367 13 2 47 8 3 26 8 30 2 AL2318 5 AL2119" at bounding box center [784, 337] width 1568 height 509
click at [510, 246] on div "FRONTLOADER JD344H AL2367 13 2 47 8 3 26 8 30 2 AL2318 5 AL2119" at bounding box center [784, 337] width 1568 height 509
click at [509, 246] on div "FRONTLOADER JD344H AL2367 13 2 47 8 3 26 8 30 2 AL2318 5 AL2119" at bounding box center [784, 337] width 1568 height 509
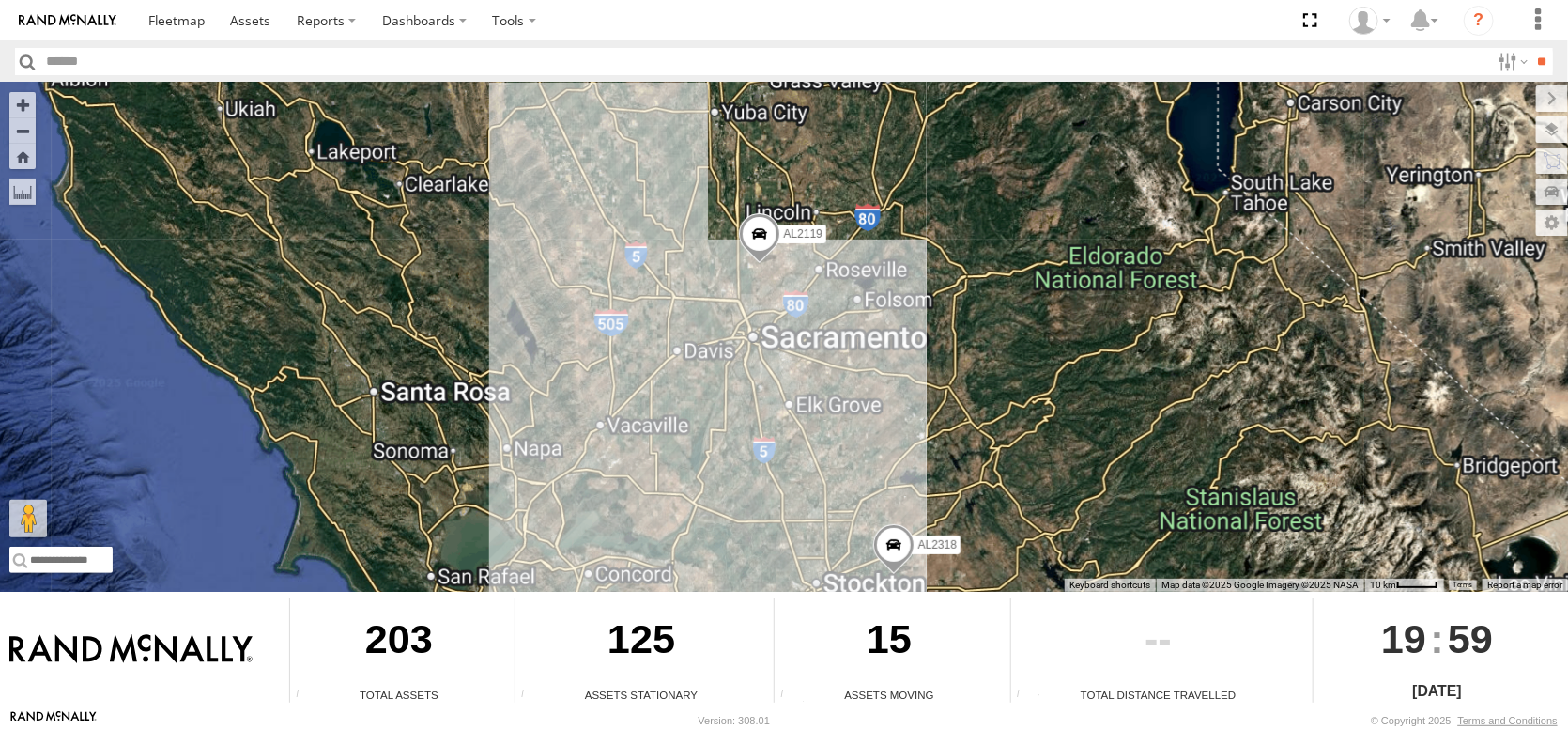
click at [509, 246] on div "FRONTLOADER JD344H AL2367 AL2318 AL2119" at bounding box center [784, 337] width 1568 height 509
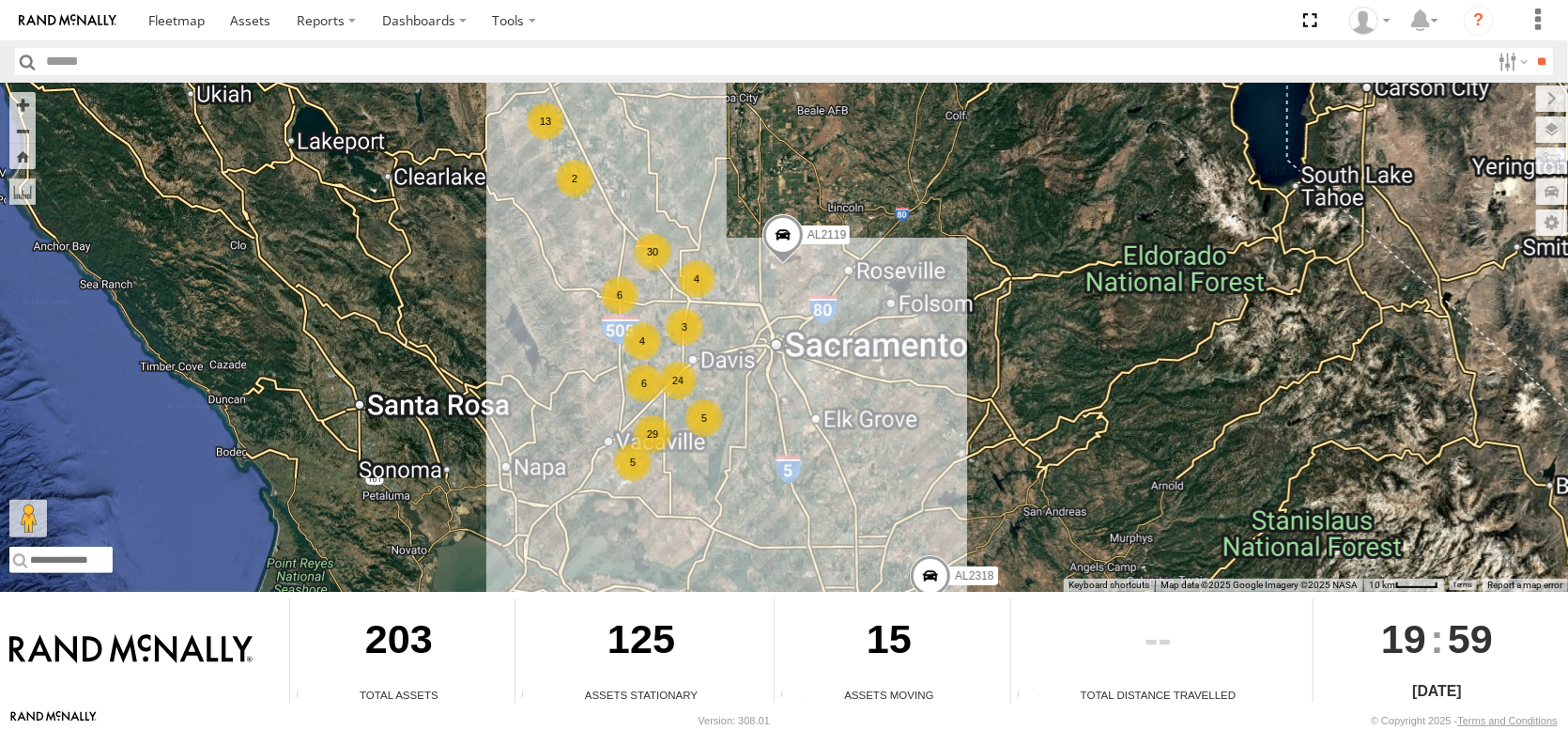
click at [509, 246] on div "FRONTLOADER JD344H AL2367 AL2318 AL2119 13 2 29 6 24 4 5 4 30 3 6 5" at bounding box center [784, 337] width 1568 height 509
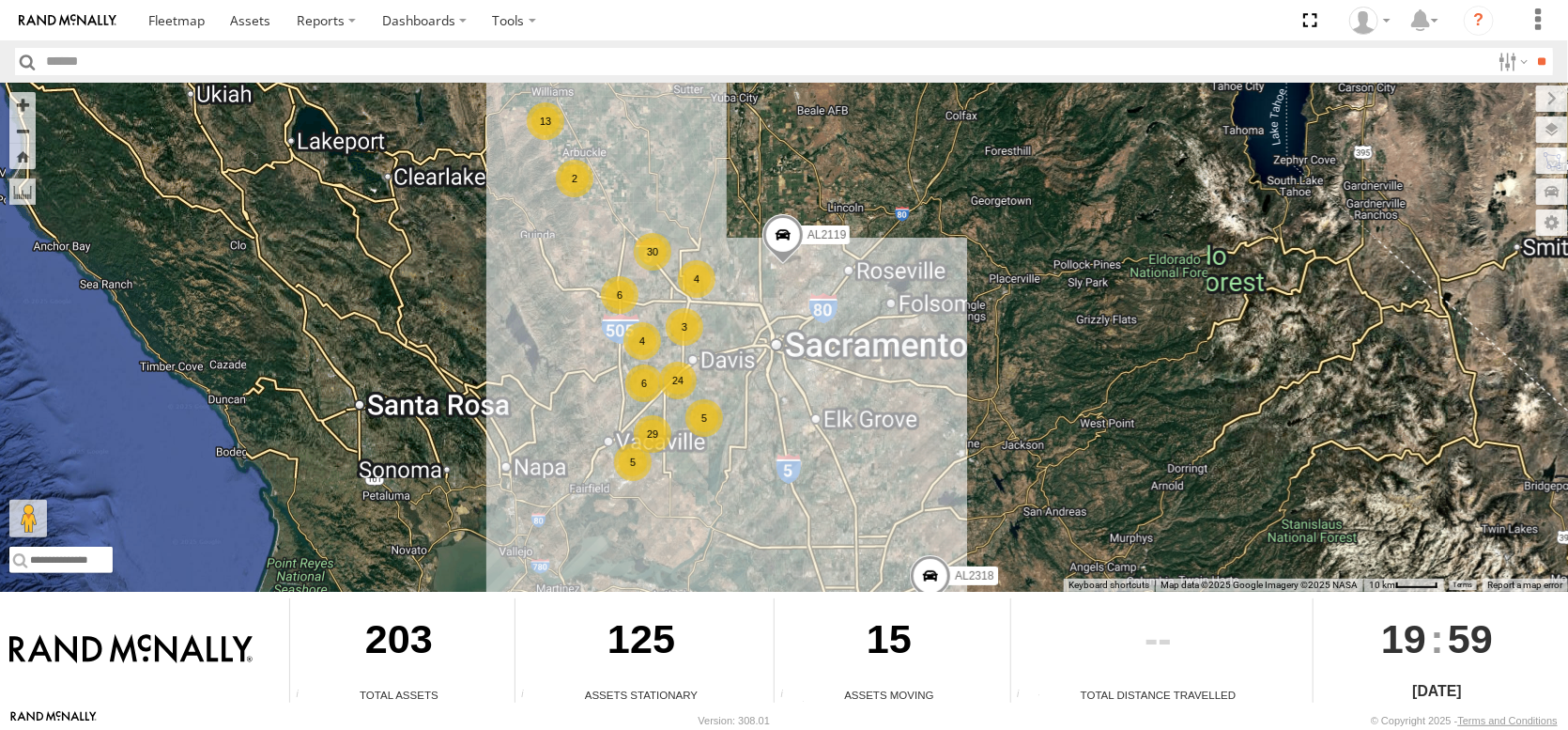
click at [509, 246] on div "FRONTLOADER JD344H AL2367 AL2318 AL2119 13 2 29 6 24 4 5 4 30 3 6 5" at bounding box center [784, 337] width 1568 height 509
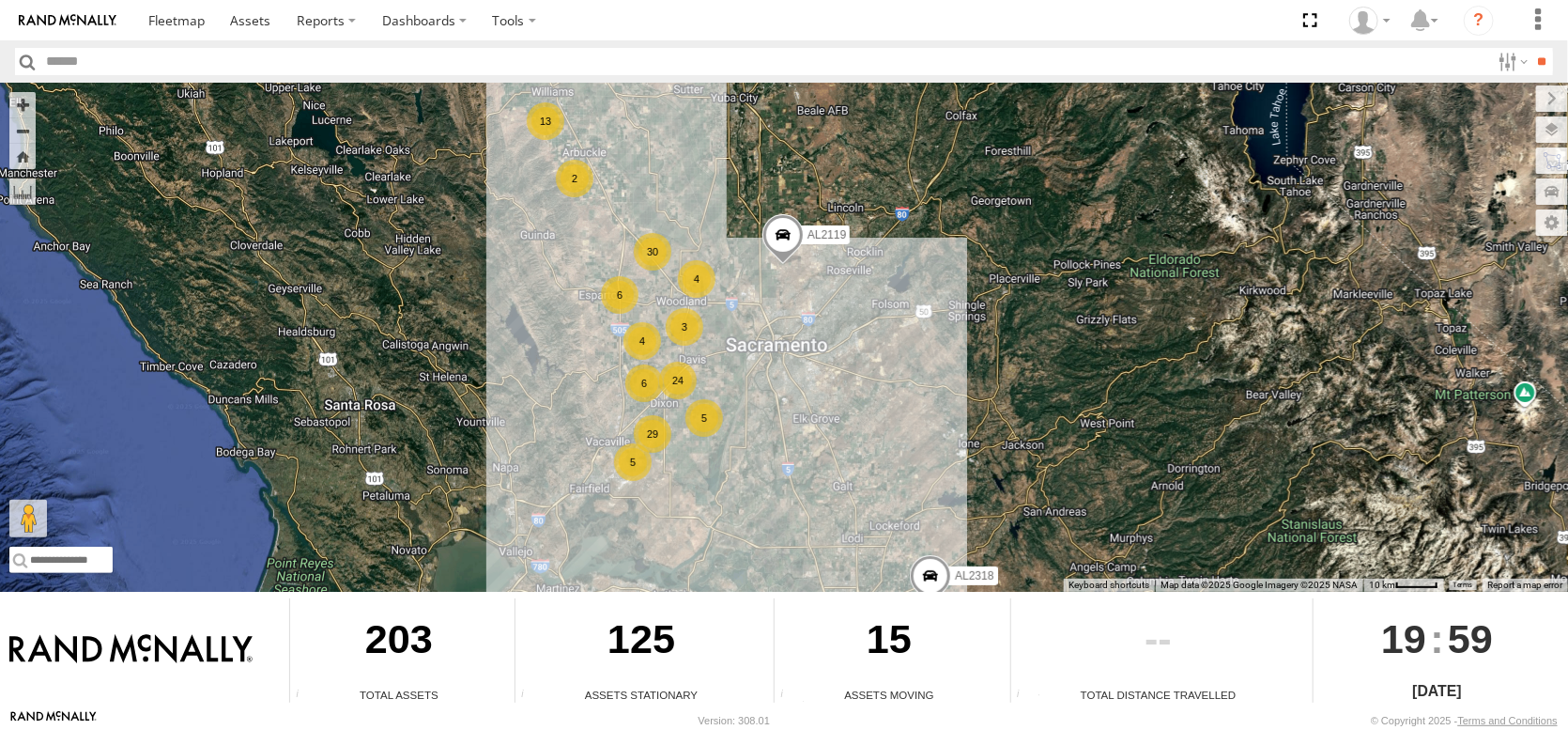
click at [509, 246] on div "FRONTLOADER JD344H AL2367 AL2318 AL2119 13 2 29 6 24 4 5 4 30 3 6 5" at bounding box center [784, 337] width 1568 height 509
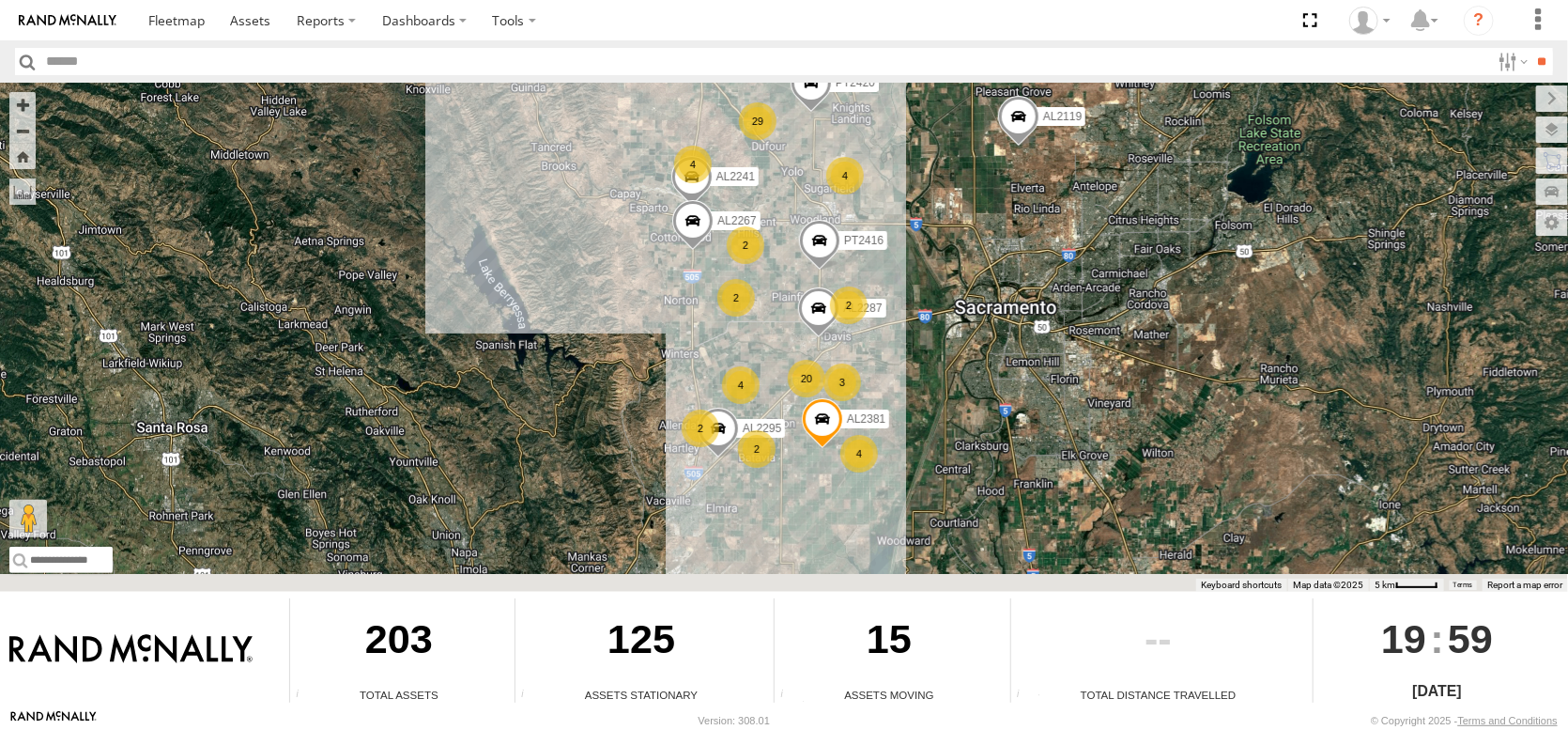
drag, startPoint x: 611, startPoint y: 436, endPoint x: 574, endPoint y: 305, distance: 136.1
click at [574, 305] on div "FRONTLOADER JD344H AL2367 AL2318 AL2119 4 20 AL2295 2 2 4 4 2 29 PT2420 PT2416 …" at bounding box center [784, 337] width 1568 height 509
click at [894, 411] on div "FRONTLOADER JD344H AL2367 AL2318 AL2119 4 20 AL2295 2 2 4 4 2 29 PT2420 PT2416 …" at bounding box center [784, 337] width 1568 height 509
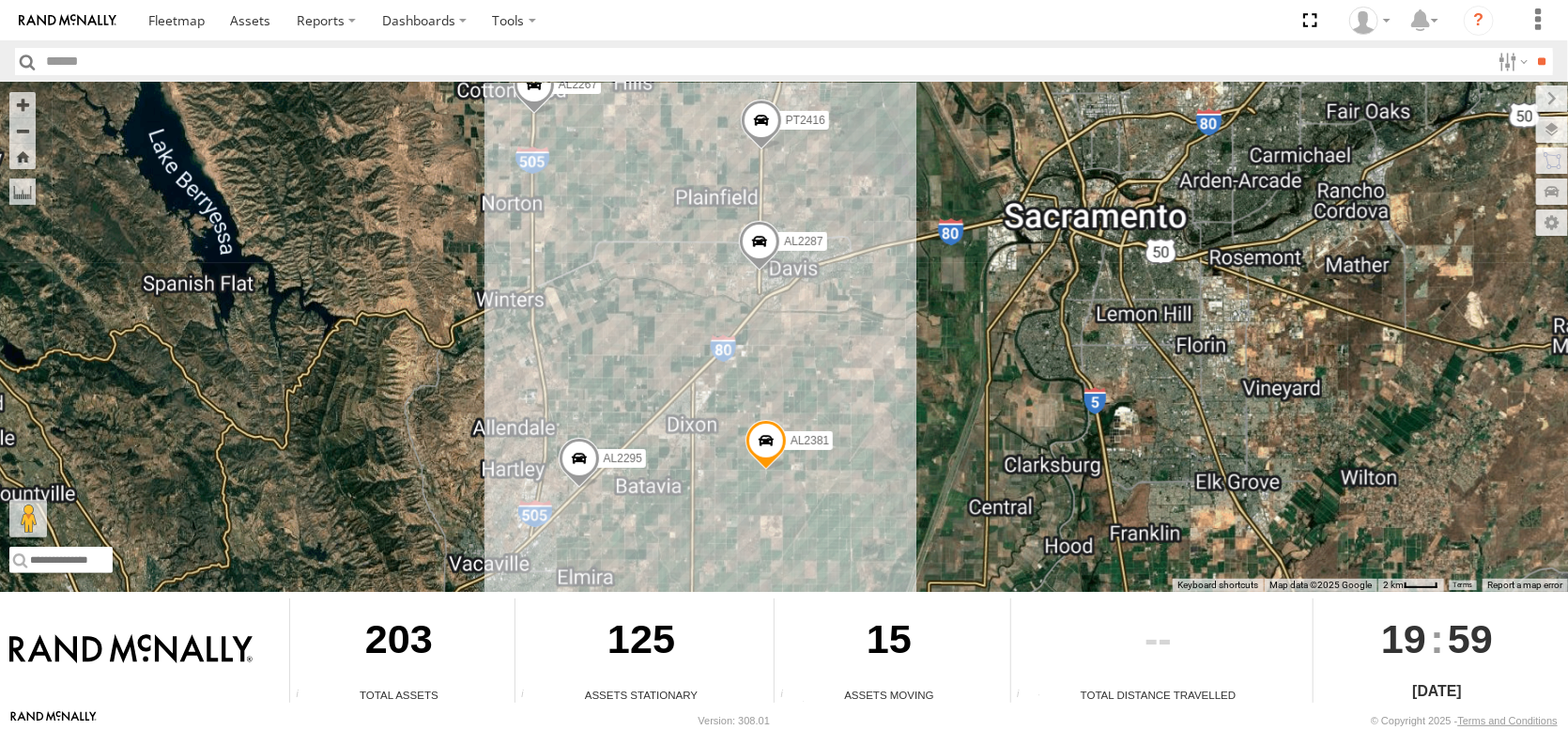
click at [894, 411] on div "FRONTLOADER JD344H AL2367 AL2318 AL2119 AL2295 PT2420 PT2416 AL2241 AL2381 AL22…" at bounding box center [784, 337] width 1568 height 509
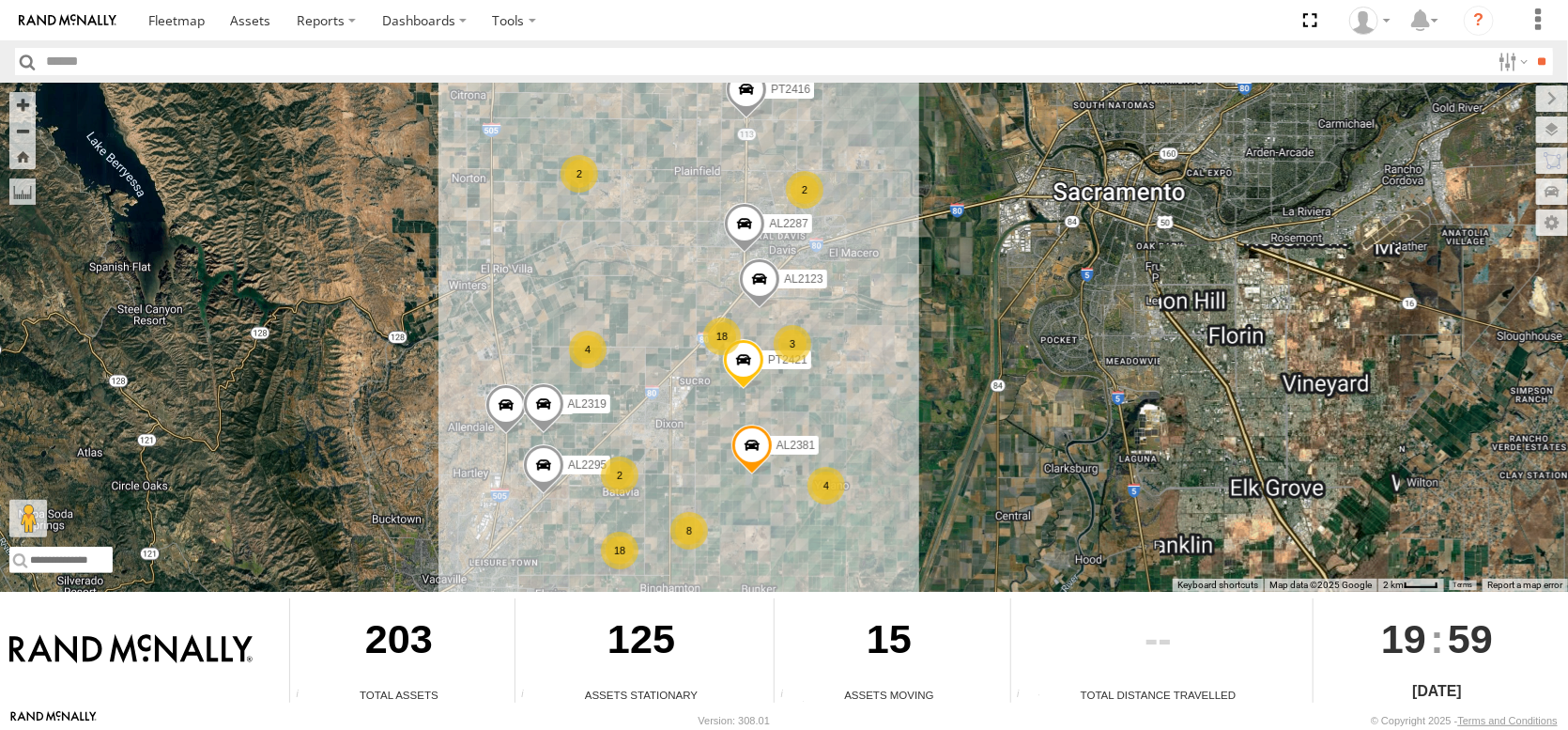
click at [884, 414] on div "FRONTLOADER JD344H AL2367 AL2318 AL2119 AL2295 PT2420 PT2416 AL2241 AL2381 AL22…" at bounding box center [784, 337] width 1568 height 509
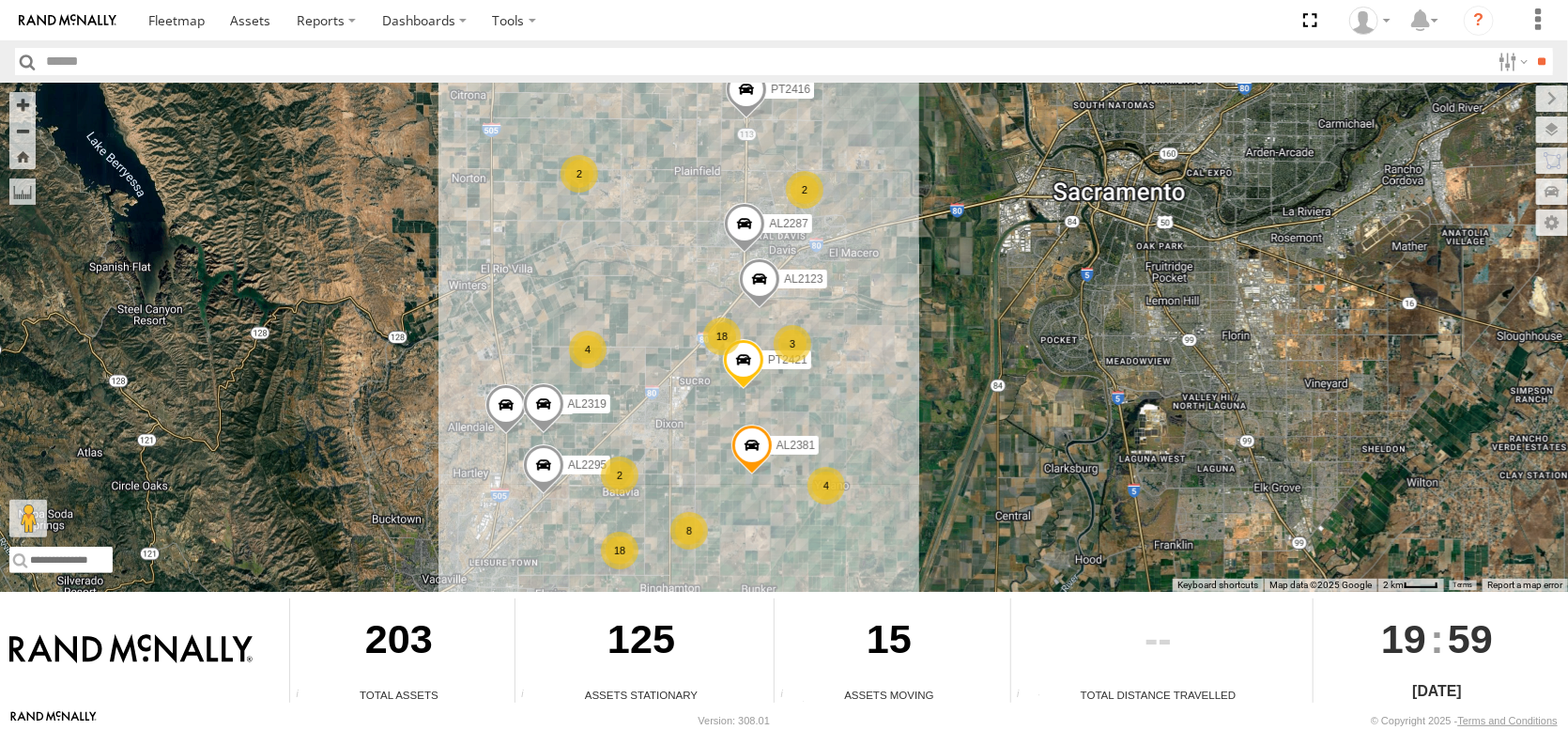
click at [884, 414] on div "FRONTLOADER JD344H AL2367 AL2318 AL2119 AL2295 PT2420 PT2416 AL2241 AL2381 AL22…" at bounding box center [784, 337] width 1568 height 509
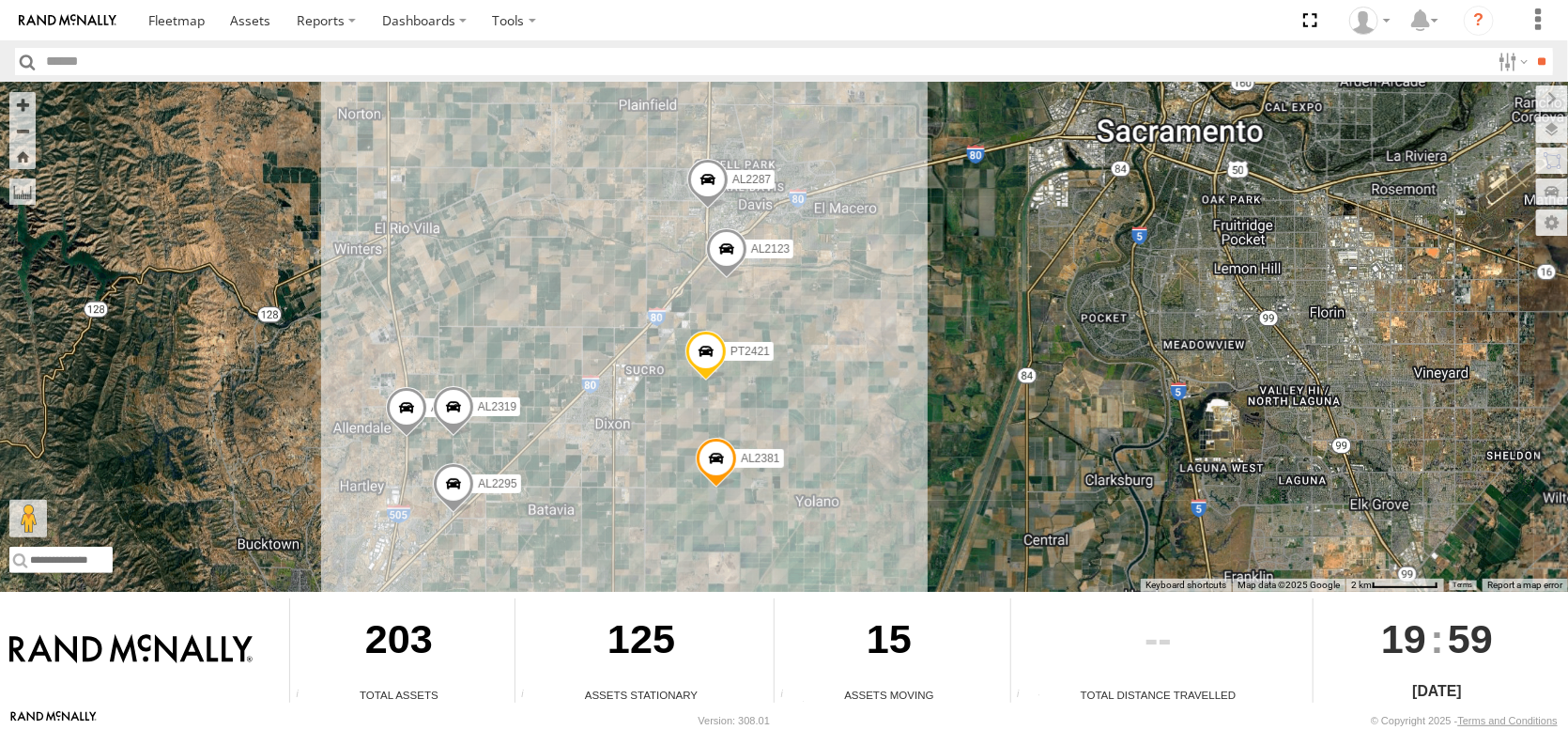
click at [884, 414] on div "FRONTLOADER JD344H AL2367 AL2318 AL2119 AL2295 PT2420 PT2416 AL2241 AL2381 AL22…" at bounding box center [784, 337] width 1568 height 509
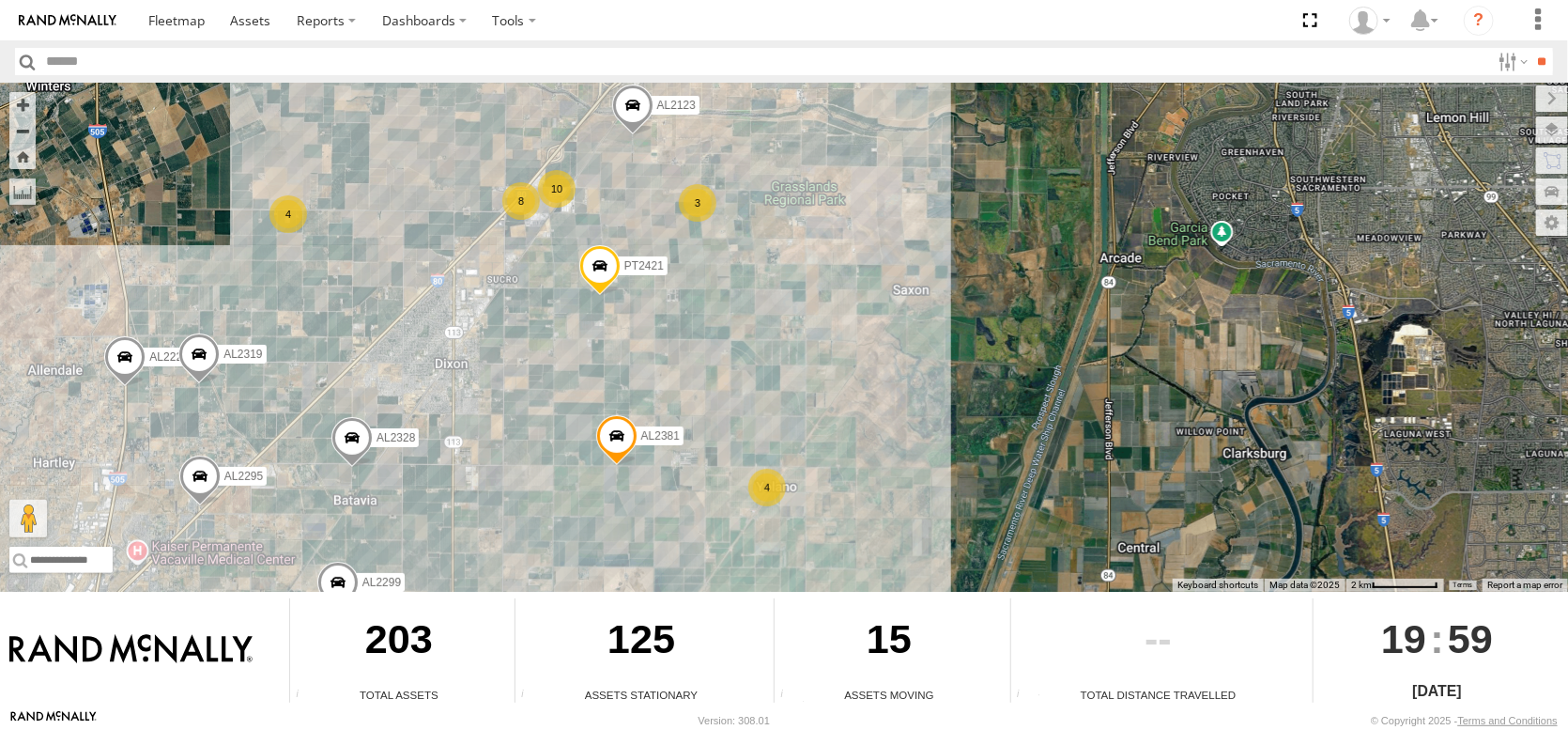
drag, startPoint x: 613, startPoint y: 421, endPoint x: 612, endPoint y: 357, distance: 64.0
click at [612, 357] on div "FRONTLOADER JD344H AL2367 AL2318 AL2119 AL2295 PT2420 PT2416 AL2241 AL2381 AL22…" at bounding box center [784, 337] width 1568 height 509
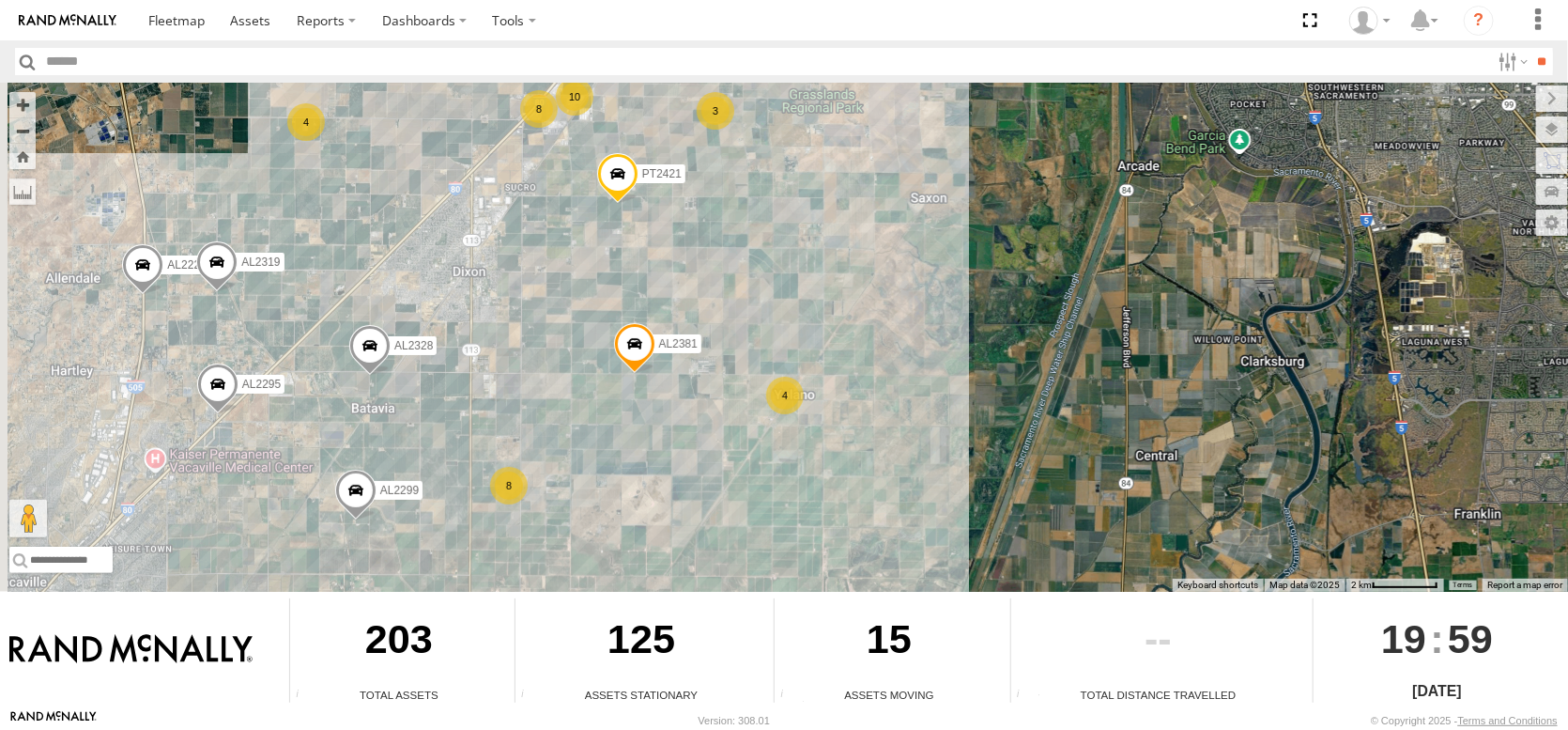
drag, startPoint x: 567, startPoint y: 470, endPoint x: 587, endPoint y: 375, distance: 97.1
click at [587, 375] on div "FRONTLOADER JD344H AL2367 AL2318 AL2119 AL2295 PT2420 PT2416 AL2241 AL2381 AL22…" at bounding box center [784, 337] width 1568 height 509
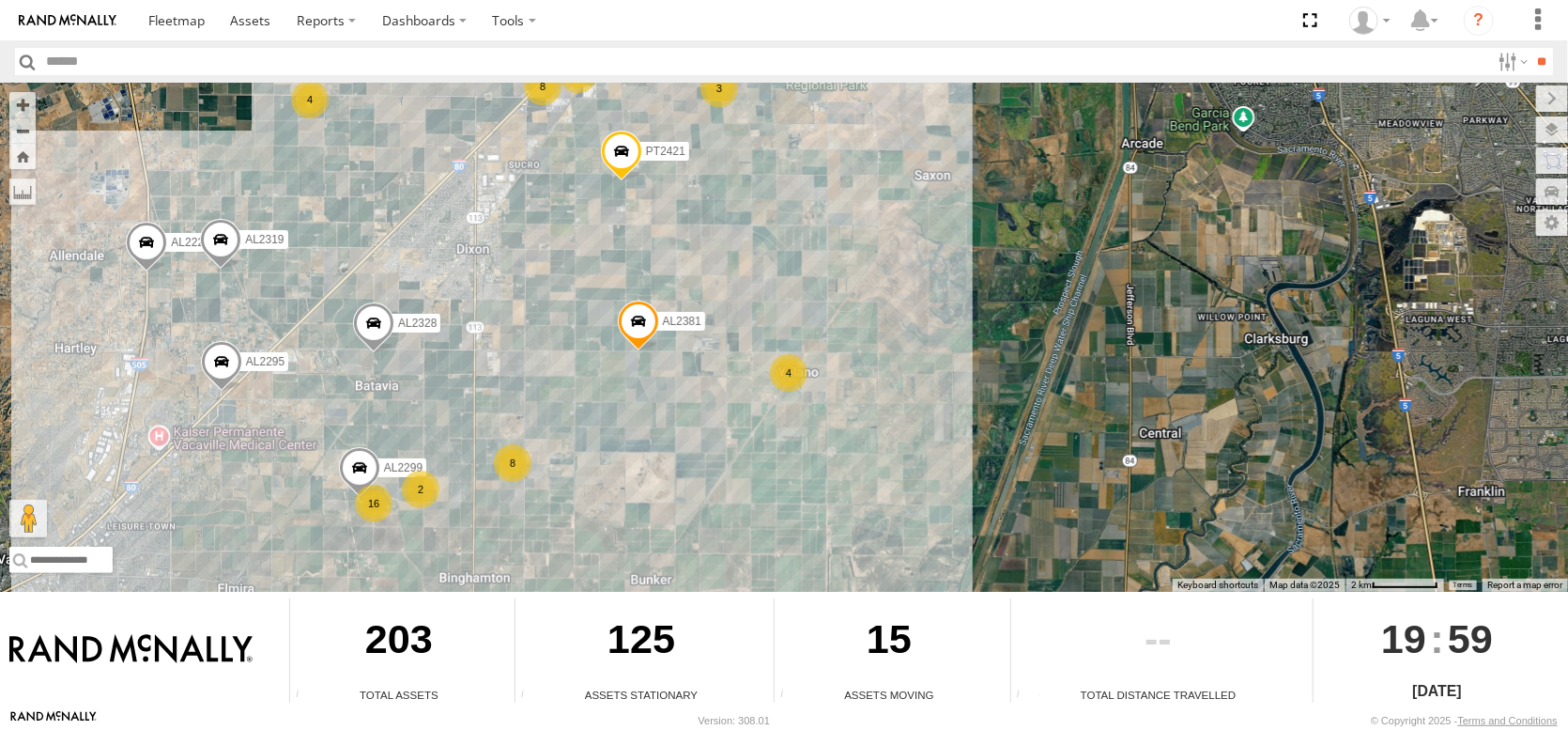
click at [736, 357] on div "FRONTLOADER JD344H AL2367 AL2318 AL2119 AL2295 PT2420 PT2416 AL2241 AL2381 AL22…" at bounding box center [784, 337] width 1568 height 509
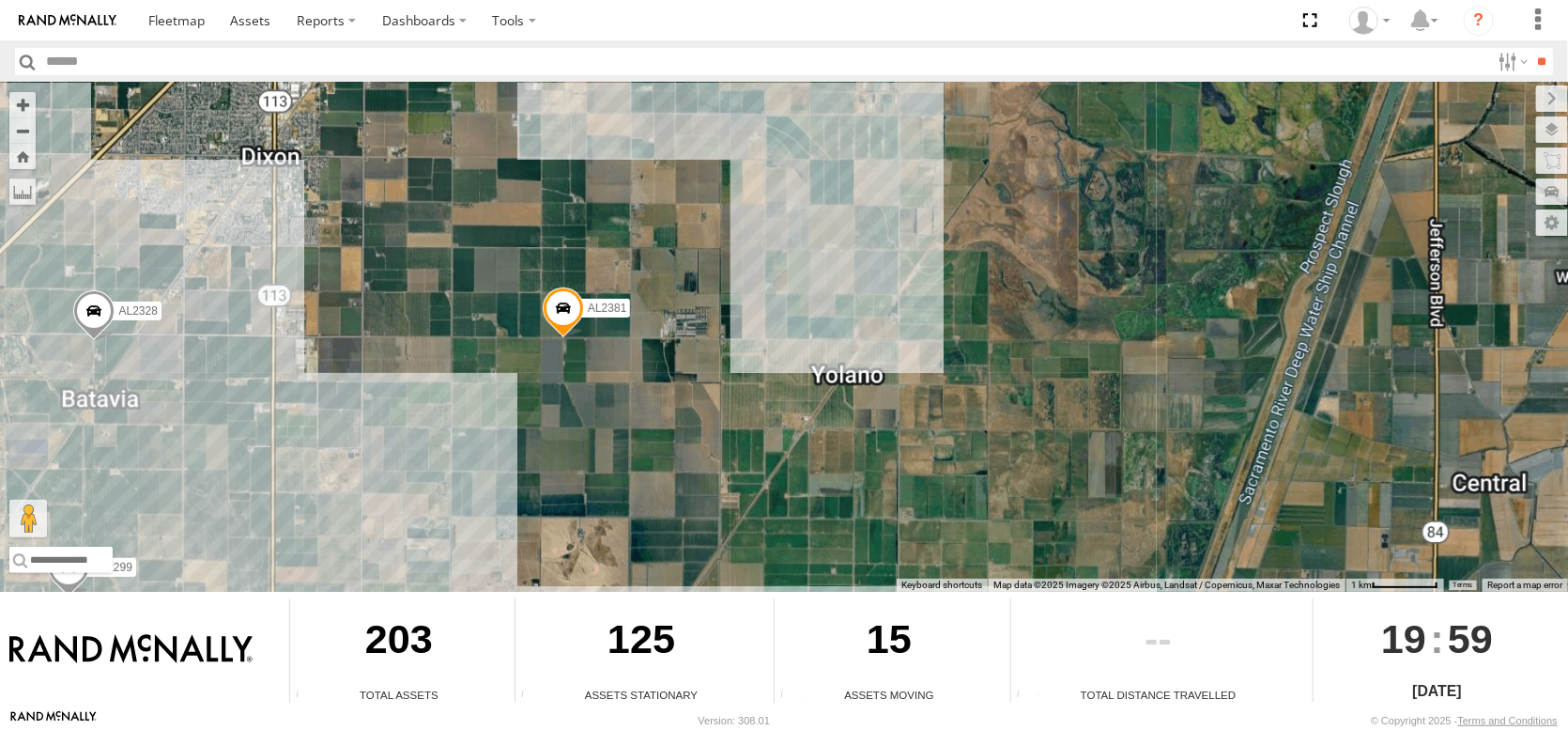
click at [736, 357] on div "FRONTLOADER JD344H AL2367 AL2318 AL2119 AL2295 PT2420 PT2416 AL2241 AL2381 AL22…" at bounding box center [784, 337] width 1568 height 509
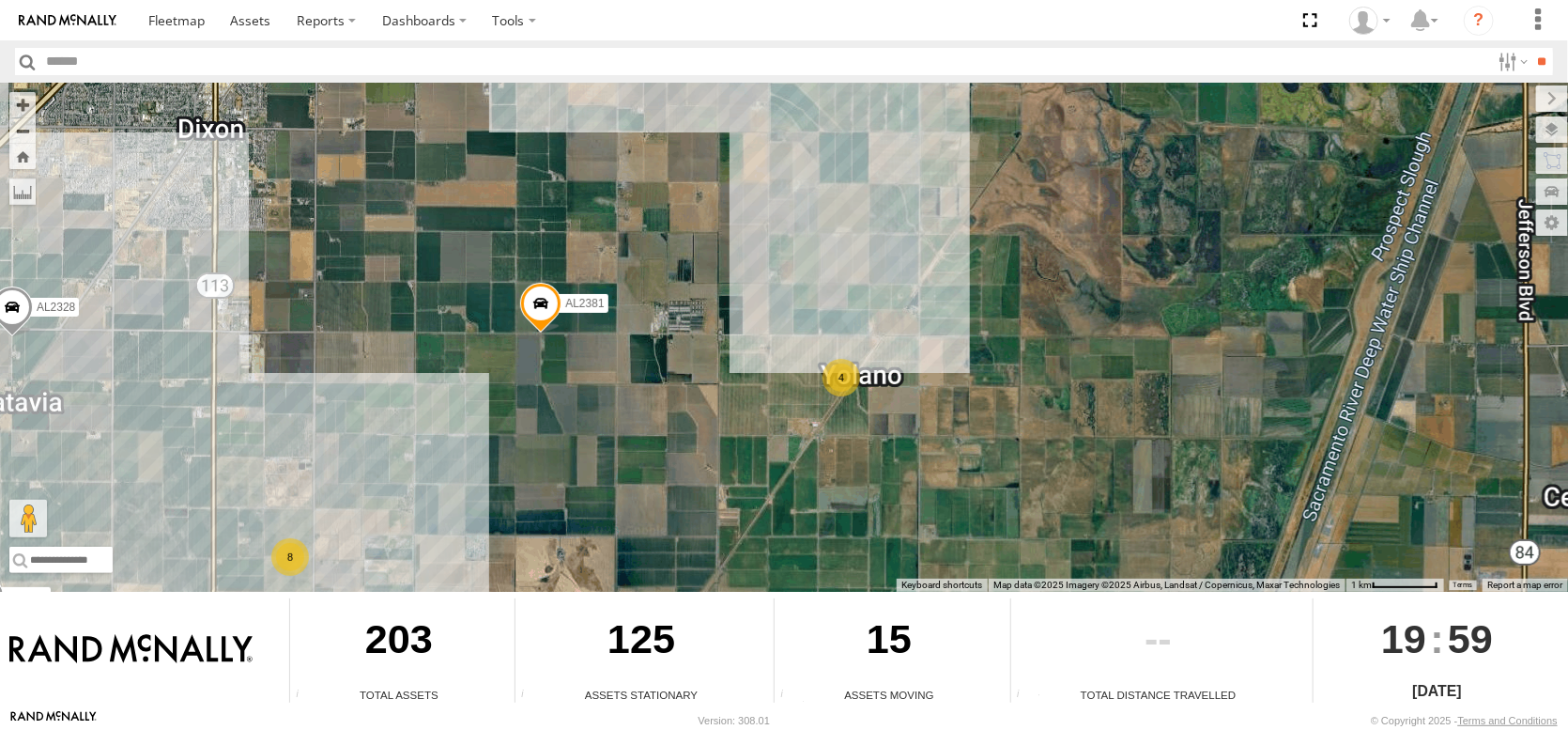
click at [736, 357] on div "FRONTLOADER JD344H AL2367 AL2318 AL2119 AL2295 PT2420 PT2416 AL2241 AL2381 AL22…" at bounding box center [784, 337] width 1568 height 509
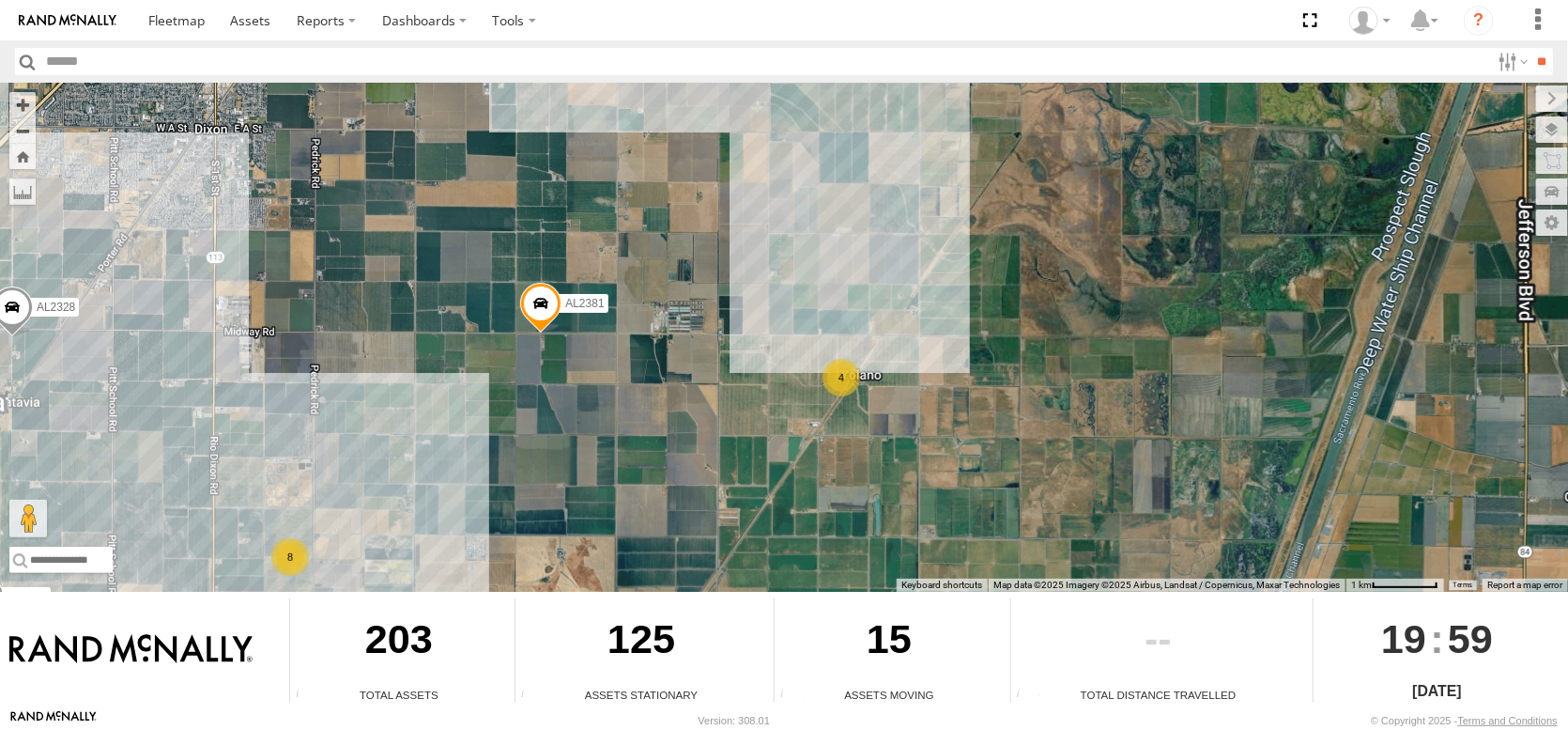
click at [736, 357] on div "FRONTLOADER JD344H AL2367 AL2318 AL2119 AL2295 PT2420 PT2416 AL2241 AL2381 AL22…" at bounding box center [784, 337] width 1568 height 509
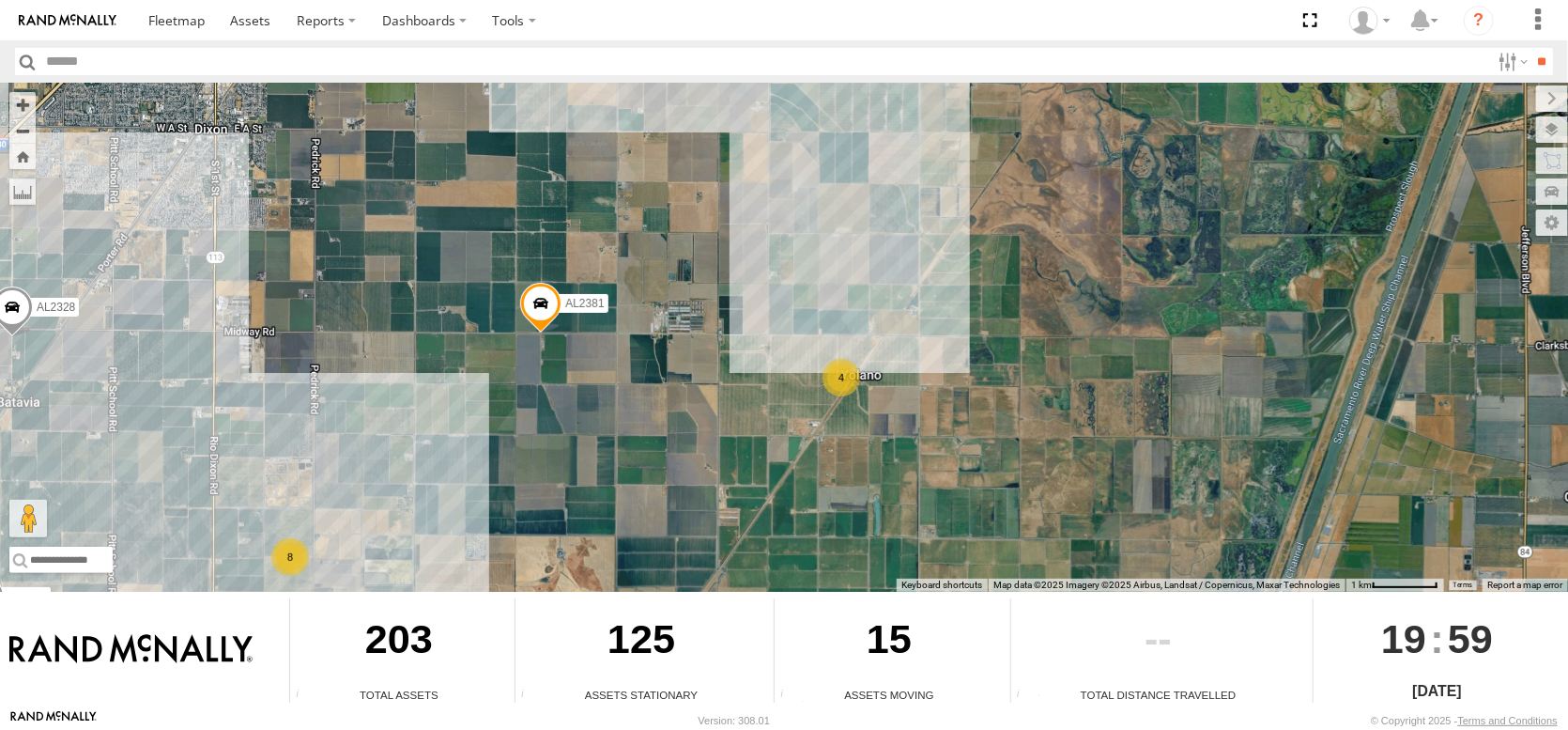
click at [736, 357] on div "FRONTLOADER JD344H AL2367 AL2318 AL2119 AL2295 PT2420 PT2416 AL2241 AL2381 AL22…" at bounding box center [784, 337] width 1568 height 509
click at [840, 372] on div "4" at bounding box center [842, 377] width 38 height 38
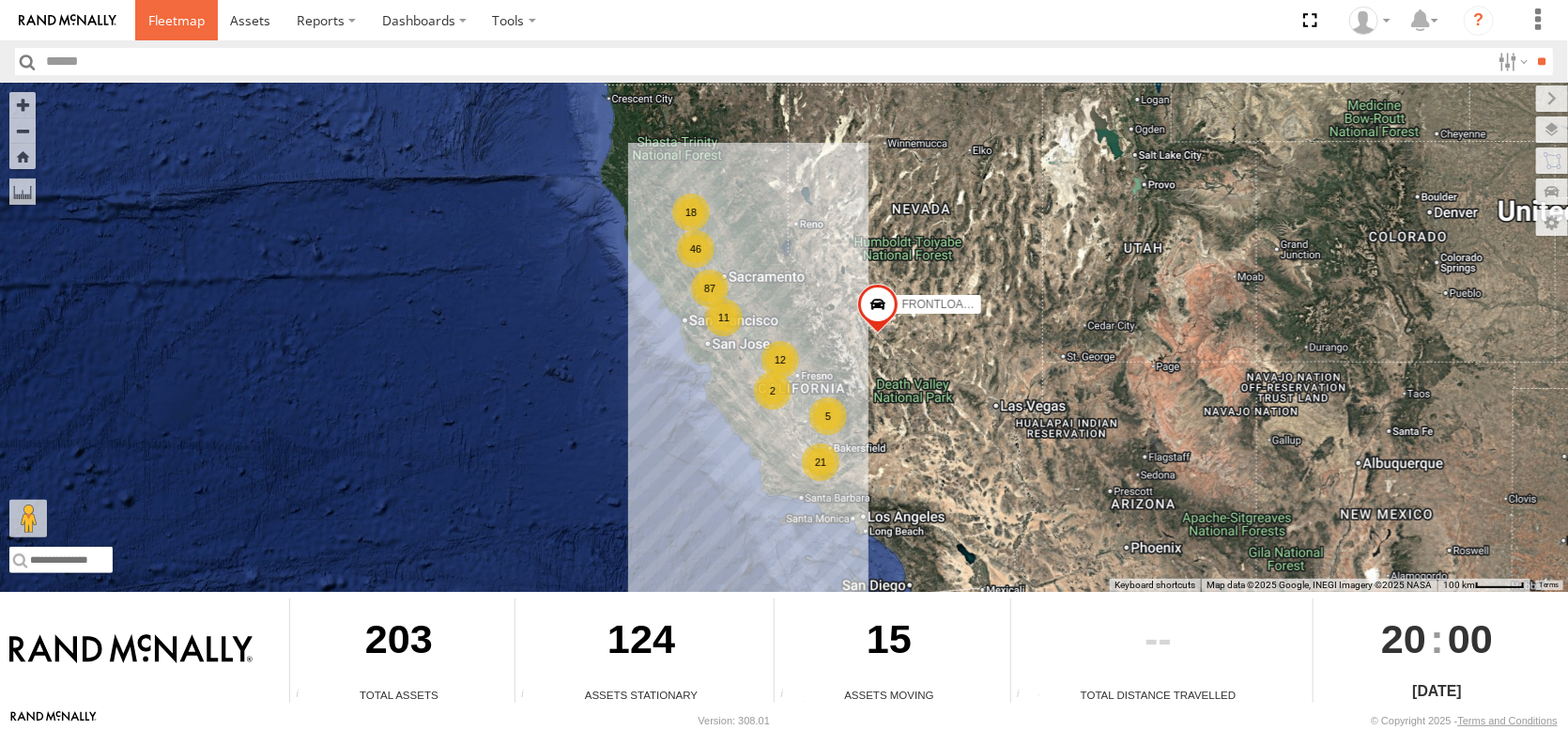
click at [205, 24] on span at bounding box center [177, 20] width 56 height 18
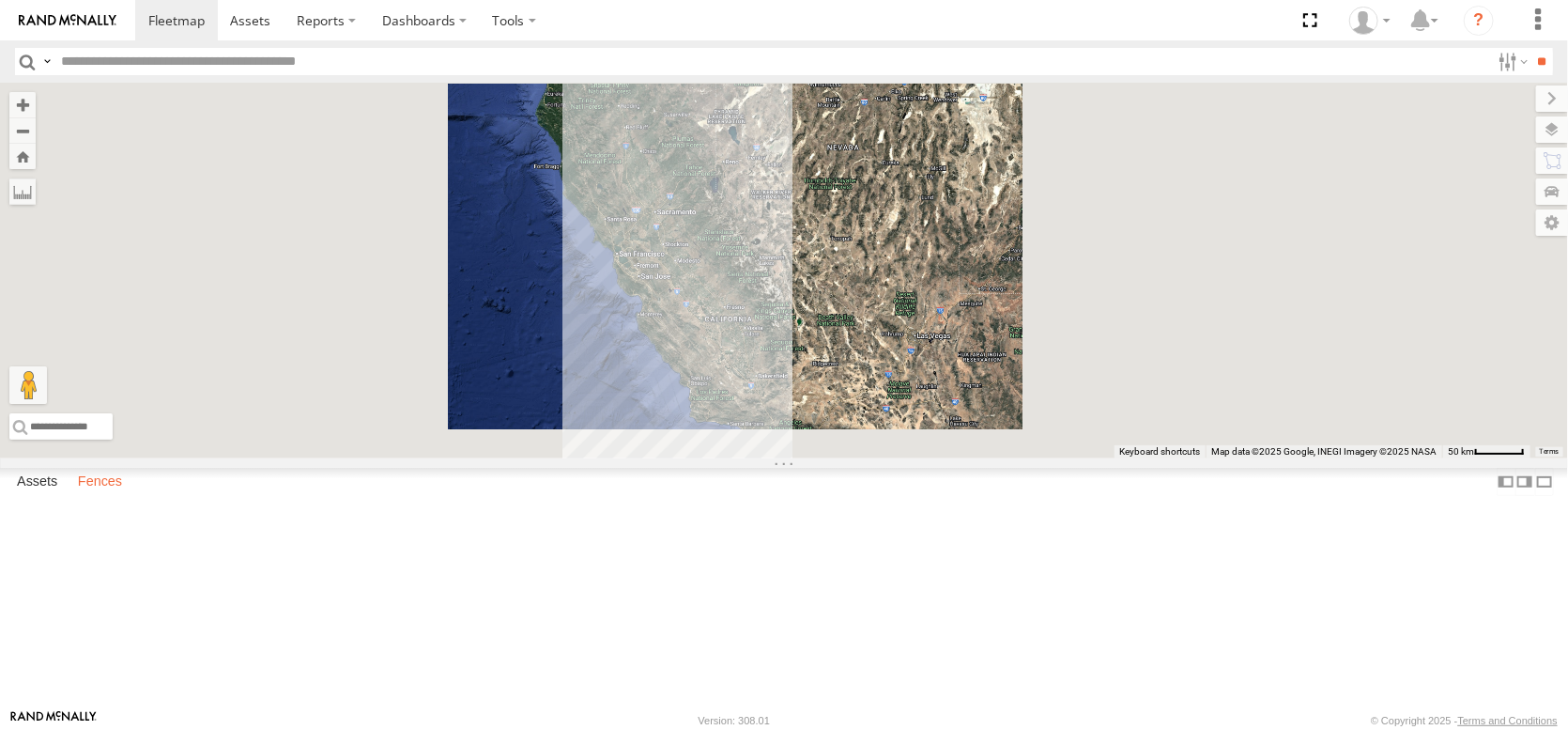
click at [132, 495] on label "Fences" at bounding box center [100, 482] width 63 height 26
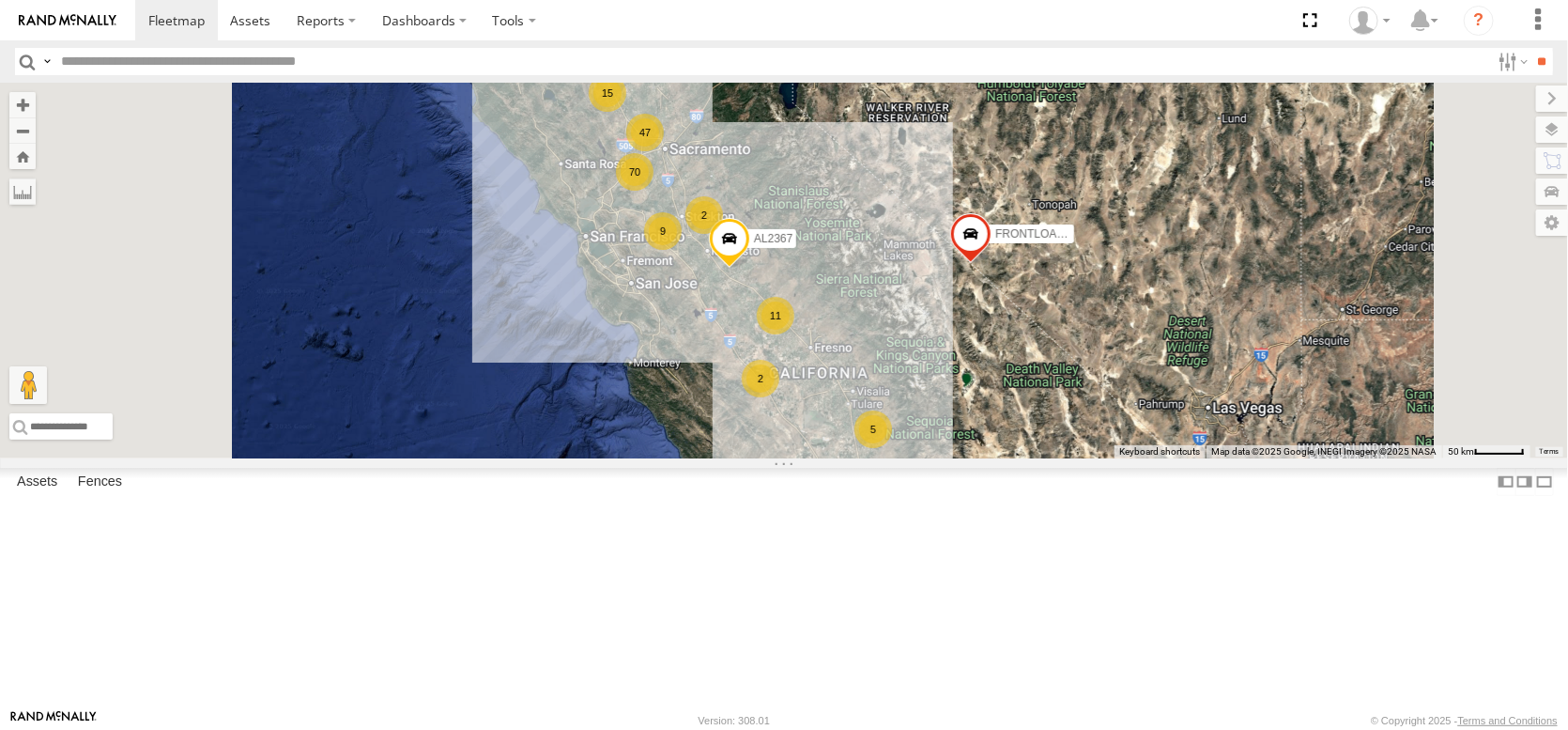
click at [897, 304] on div "15 70 9 17 12 5 11 9 AL2367 2 FRONTLOADER JD344H 47 2 2" at bounding box center [784, 270] width 1568 height 375
click at [913, 323] on div "15 70 9 17 12 5 11 9 AL2367 2 FRONTLOADER JD344H 47 2 2" at bounding box center [784, 270] width 1568 height 375
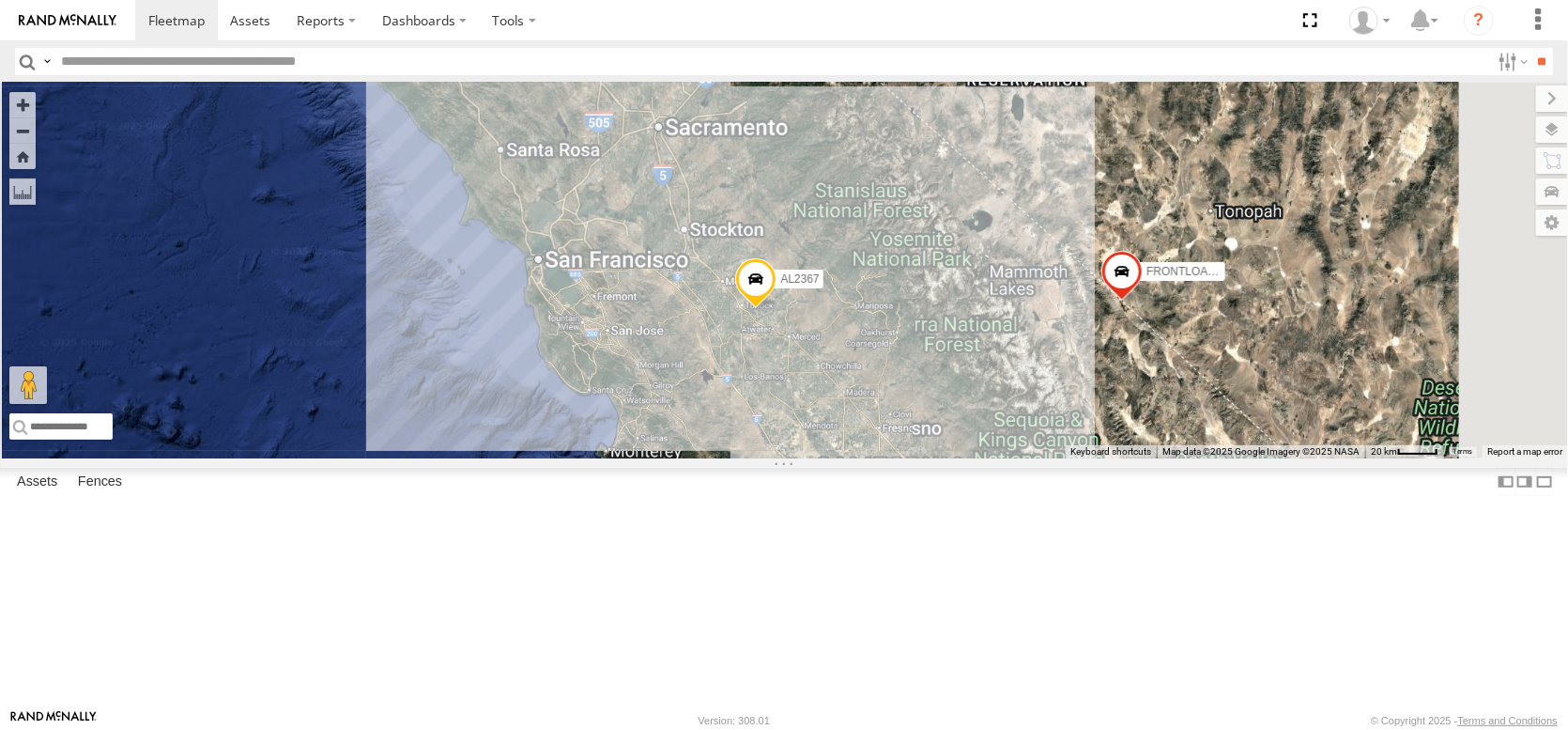
click at [913, 323] on div "AL2367 FRONTLOADER JD344H" at bounding box center [784, 270] width 1568 height 375
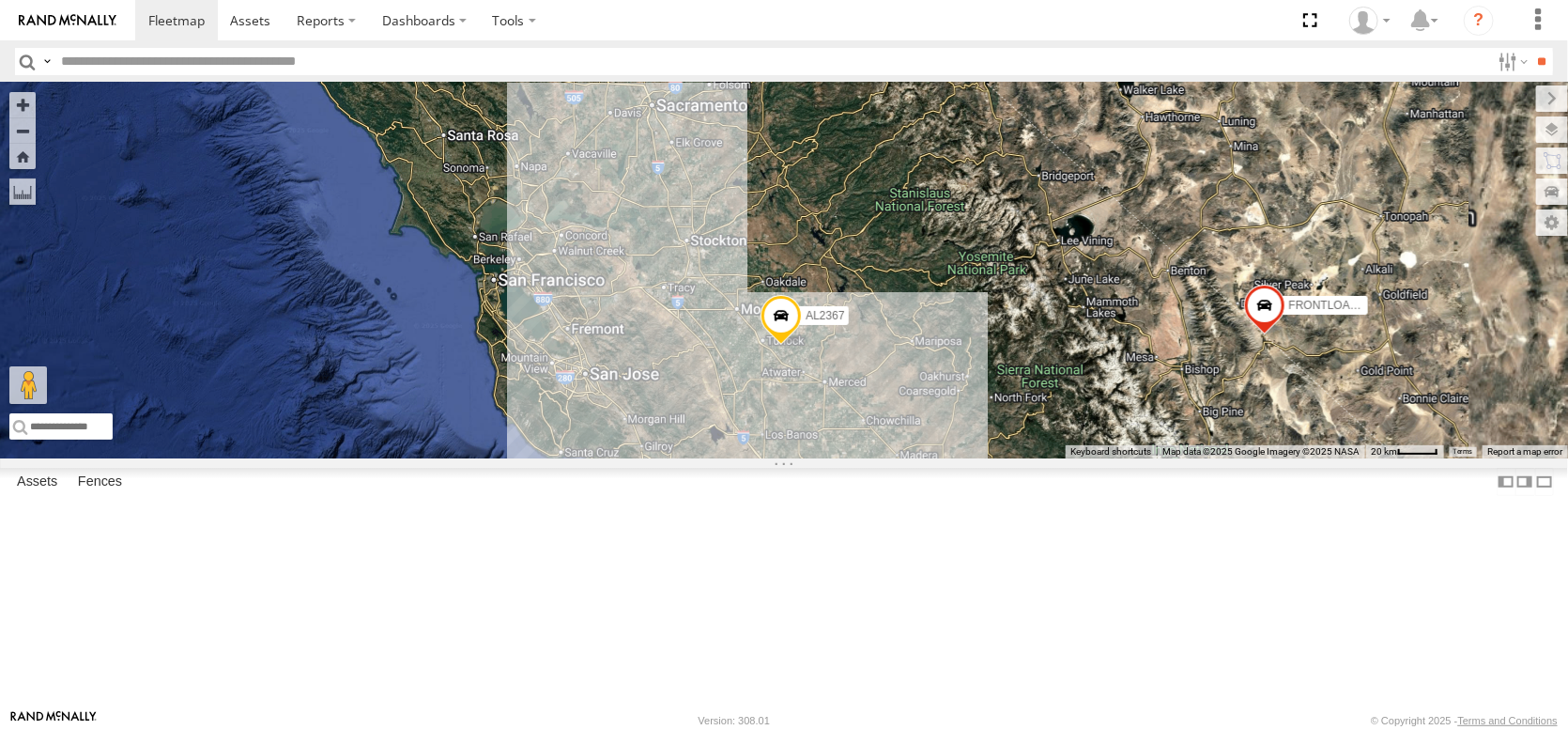
click at [913, 323] on div "AL2367 FRONTLOADER JD344H" at bounding box center [784, 270] width 1568 height 375
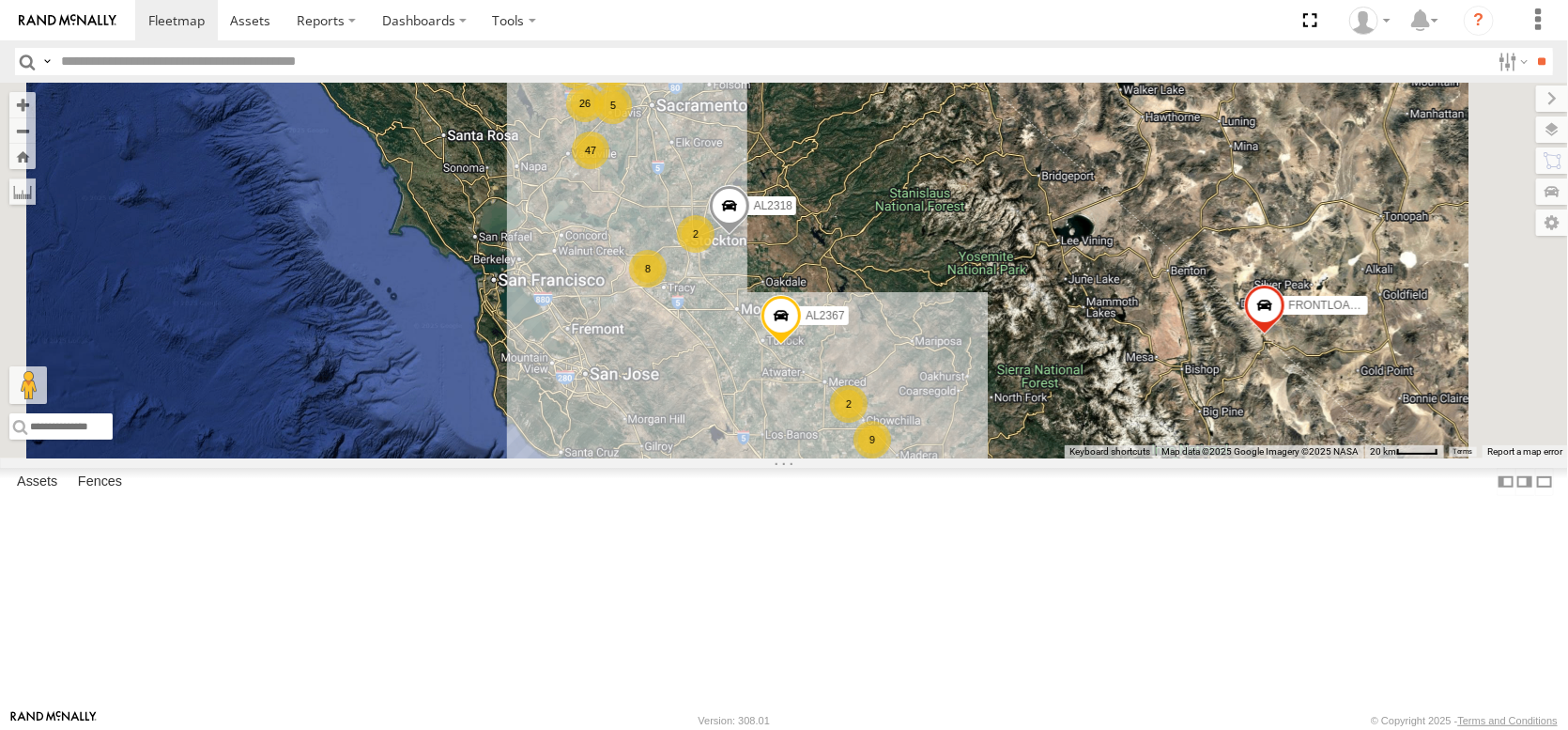
click at [911, 319] on div "AL2367 FRONTLOADER JD344H 13 2 47 8 9 26 2 8 2 30 2 AL2318 5 AL2119" at bounding box center [784, 270] width 1568 height 375
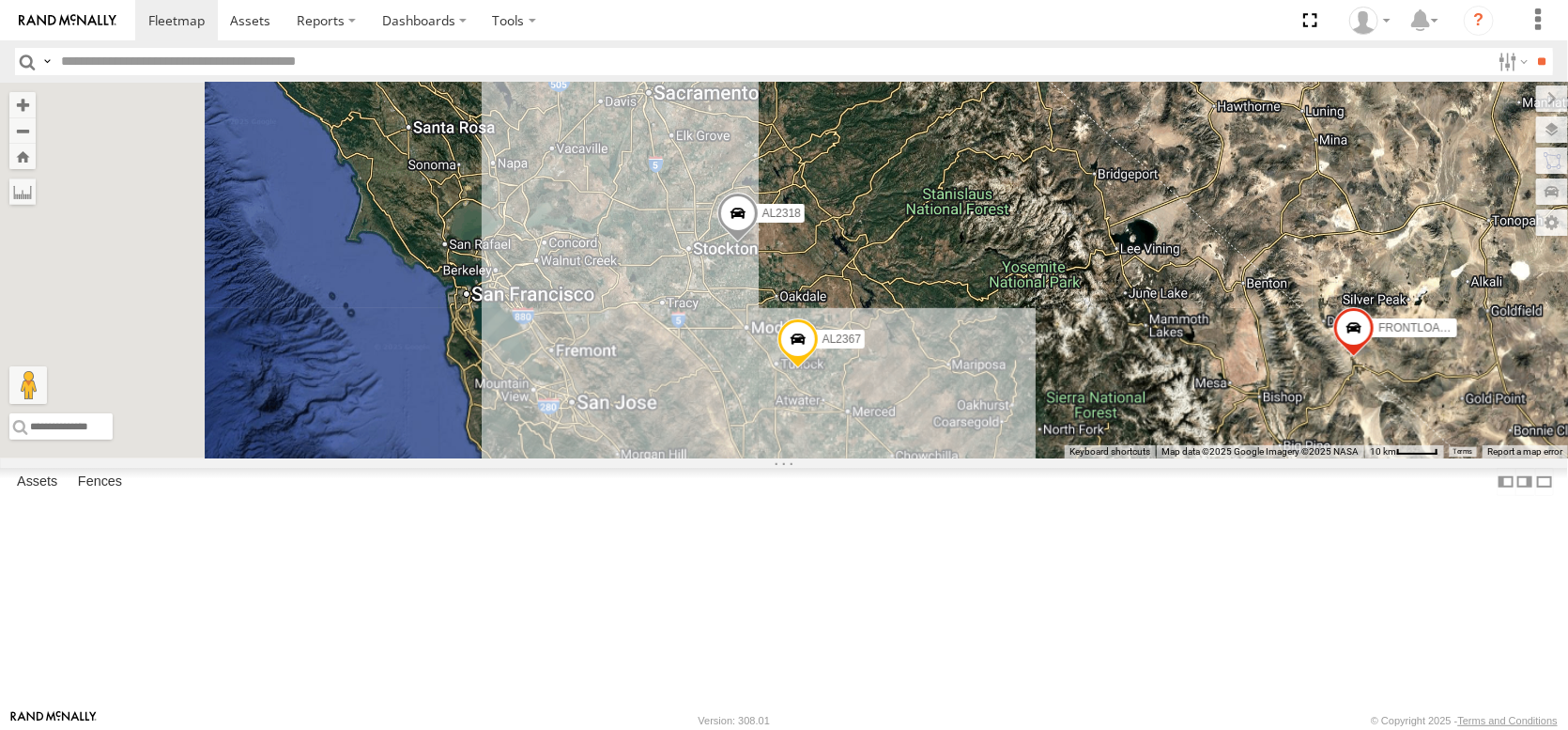
click at [911, 319] on div "AL2367 FRONTLOADER JD344H AL2318 AL2119" at bounding box center [784, 270] width 1568 height 375
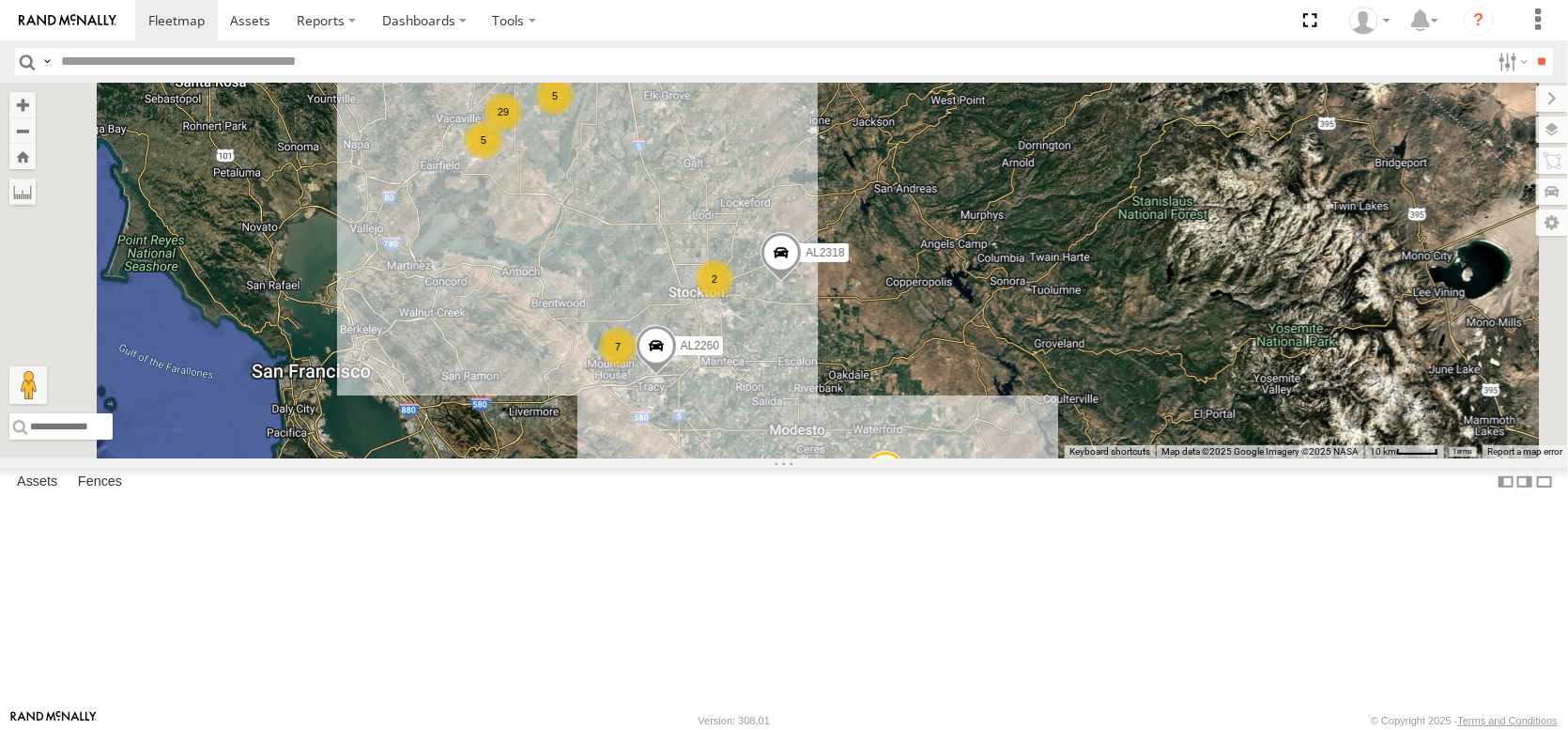
click at [831, 299] on div "AL2367 FRONTLOADER JD344H AL2318 AL2119 29 6 7 24 4 5 4 3 6 5 2 AL2260" at bounding box center [784, 270] width 1568 height 375
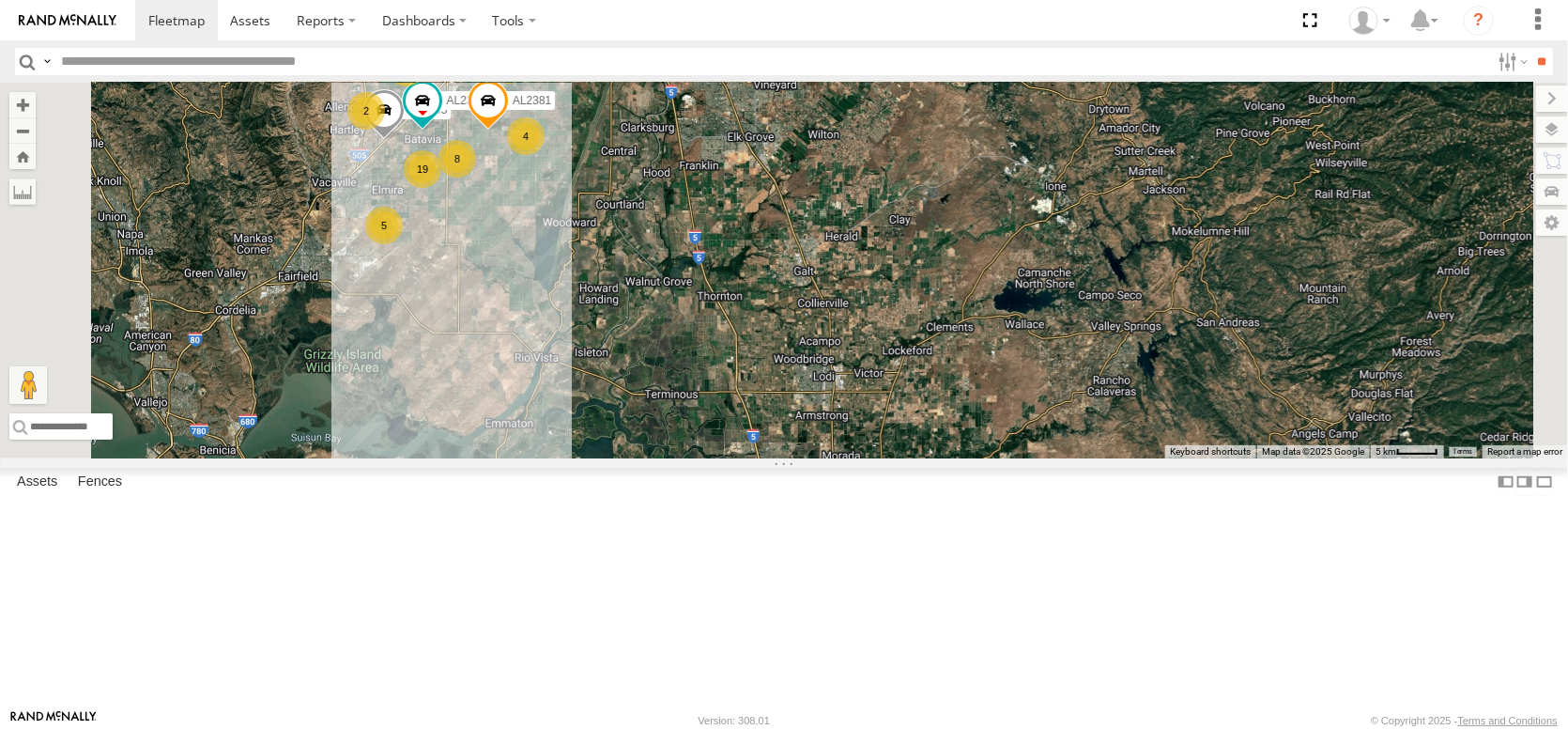
drag, startPoint x: 784, startPoint y: 281, endPoint x: 797, endPoint y: 412, distance: 131.6
click at [797, 412] on div "AL2367 FRONTLOADER JD344H AL2318 AL2119 AL2260 19 4 7 19 AL2295 8 AL2328 4 2 5 …" at bounding box center [784, 270] width 1568 height 375
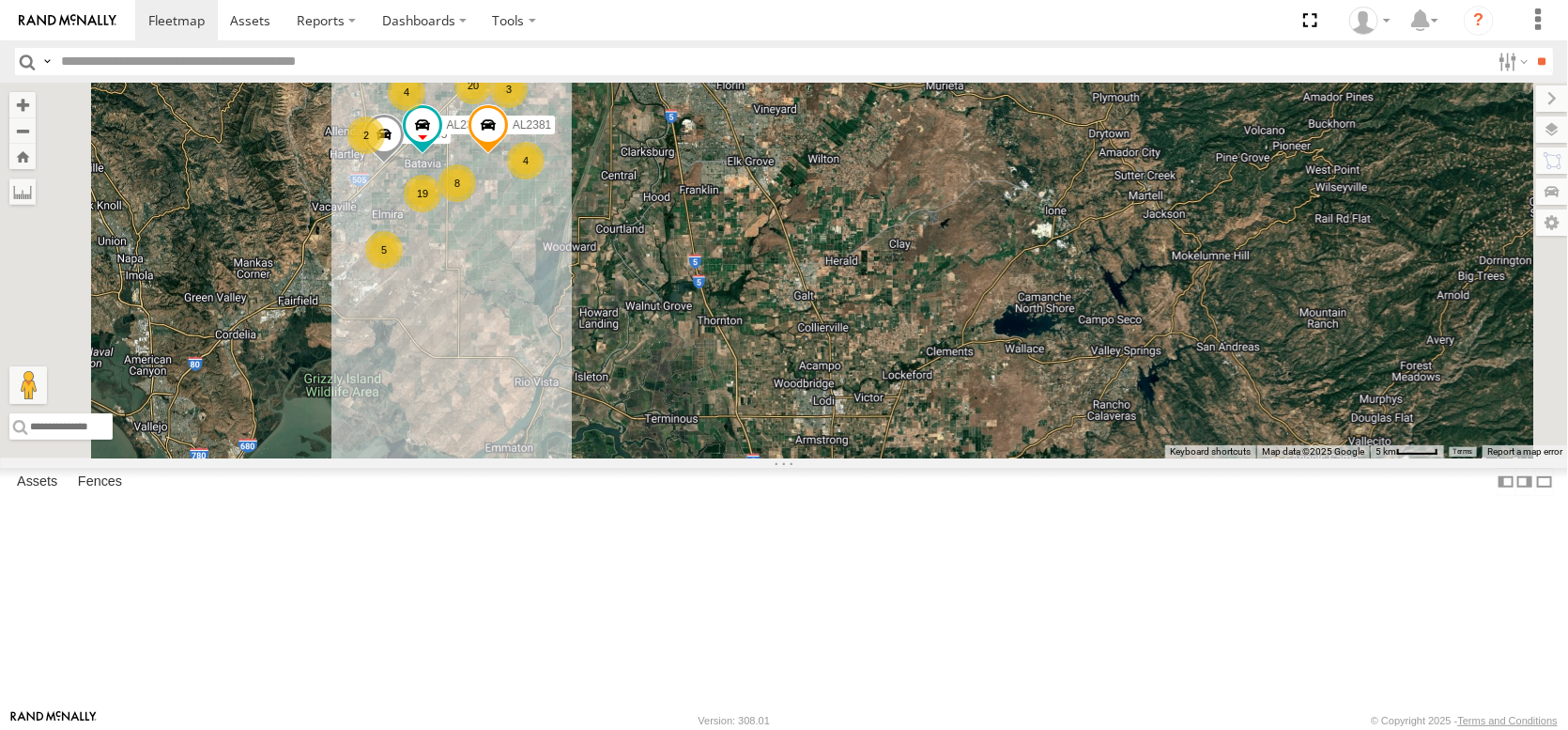
click at [803, 305] on div "AL2367 FRONTLOADER JD344H AL2318 AL2119 AL2260 19 4 7 20 AL2295 8 AL2328 4 2 5 …" at bounding box center [784, 270] width 1568 height 375
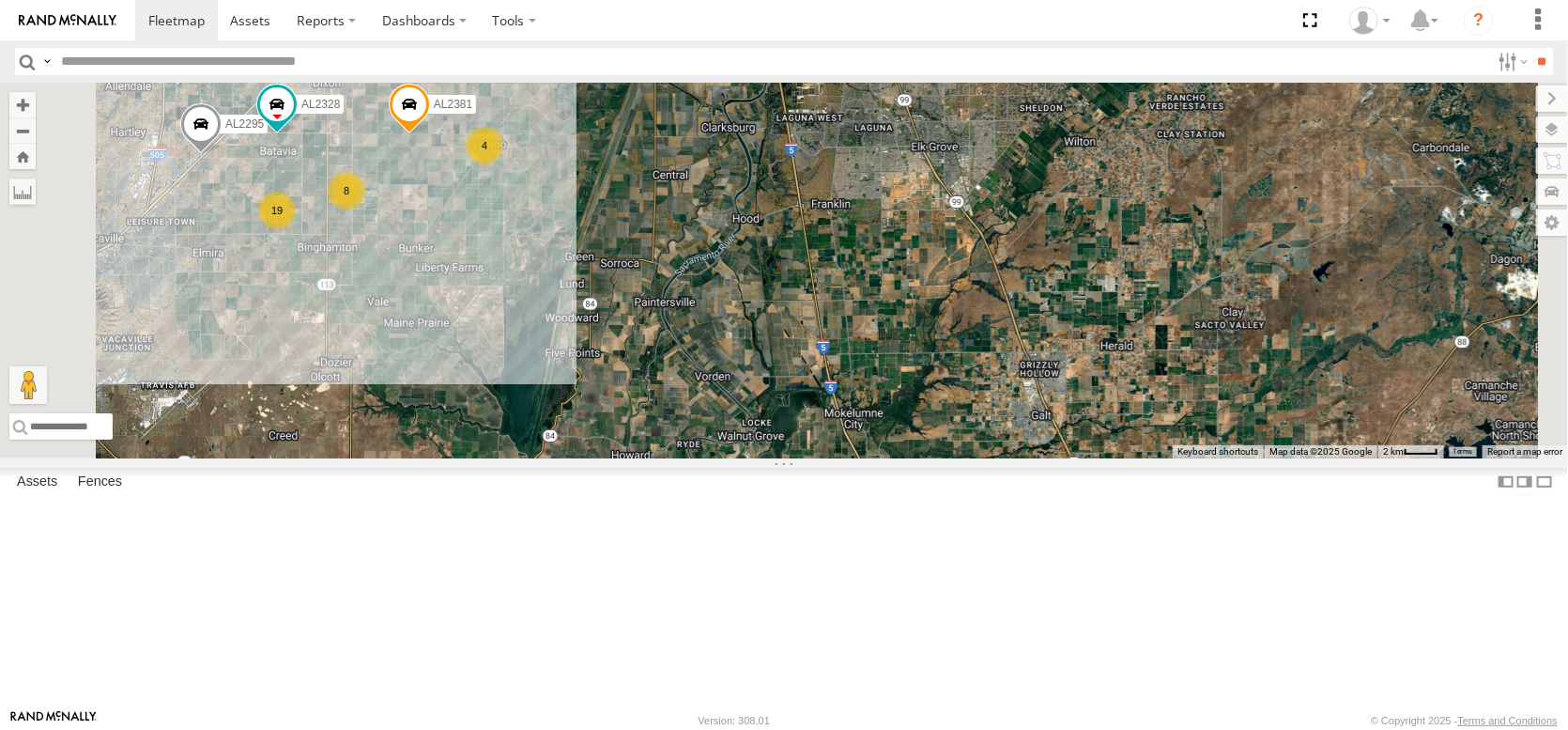
click at [503, 165] on div "4" at bounding box center [484, 146] width 38 height 38
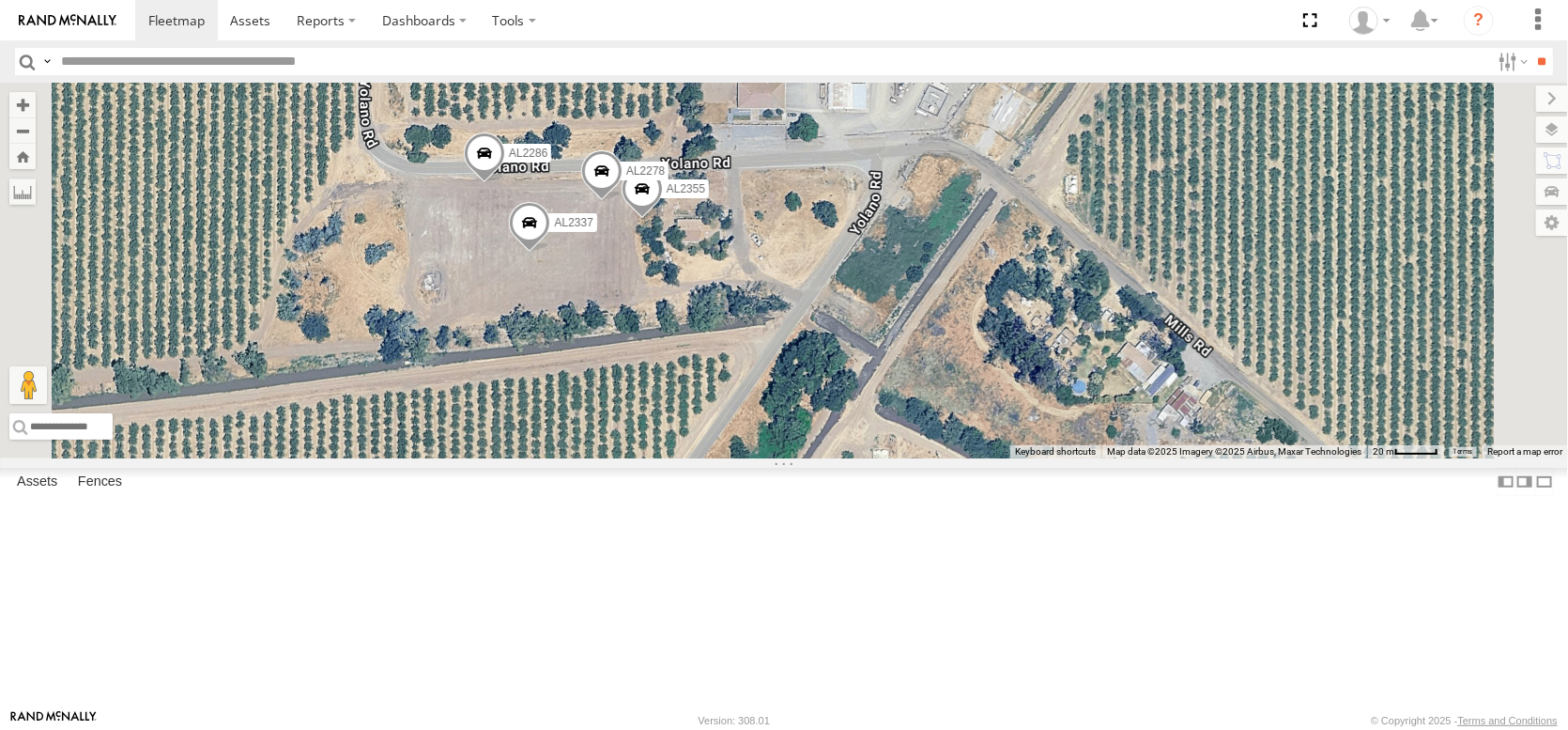
click at [505, 183] on span at bounding box center [484, 158] width 41 height 51
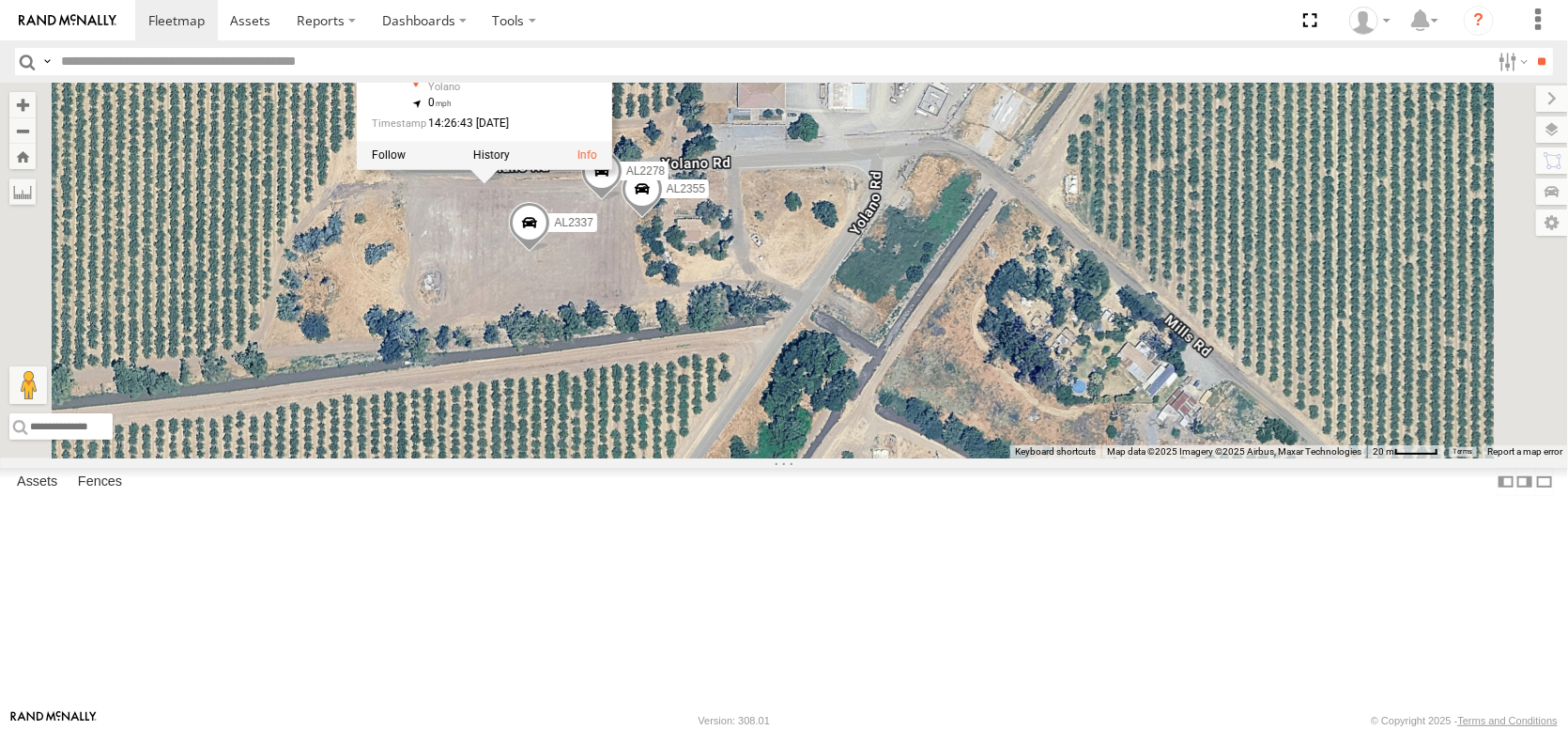
click at [550, 253] on span at bounding box center [530, 228] width 41 height 51
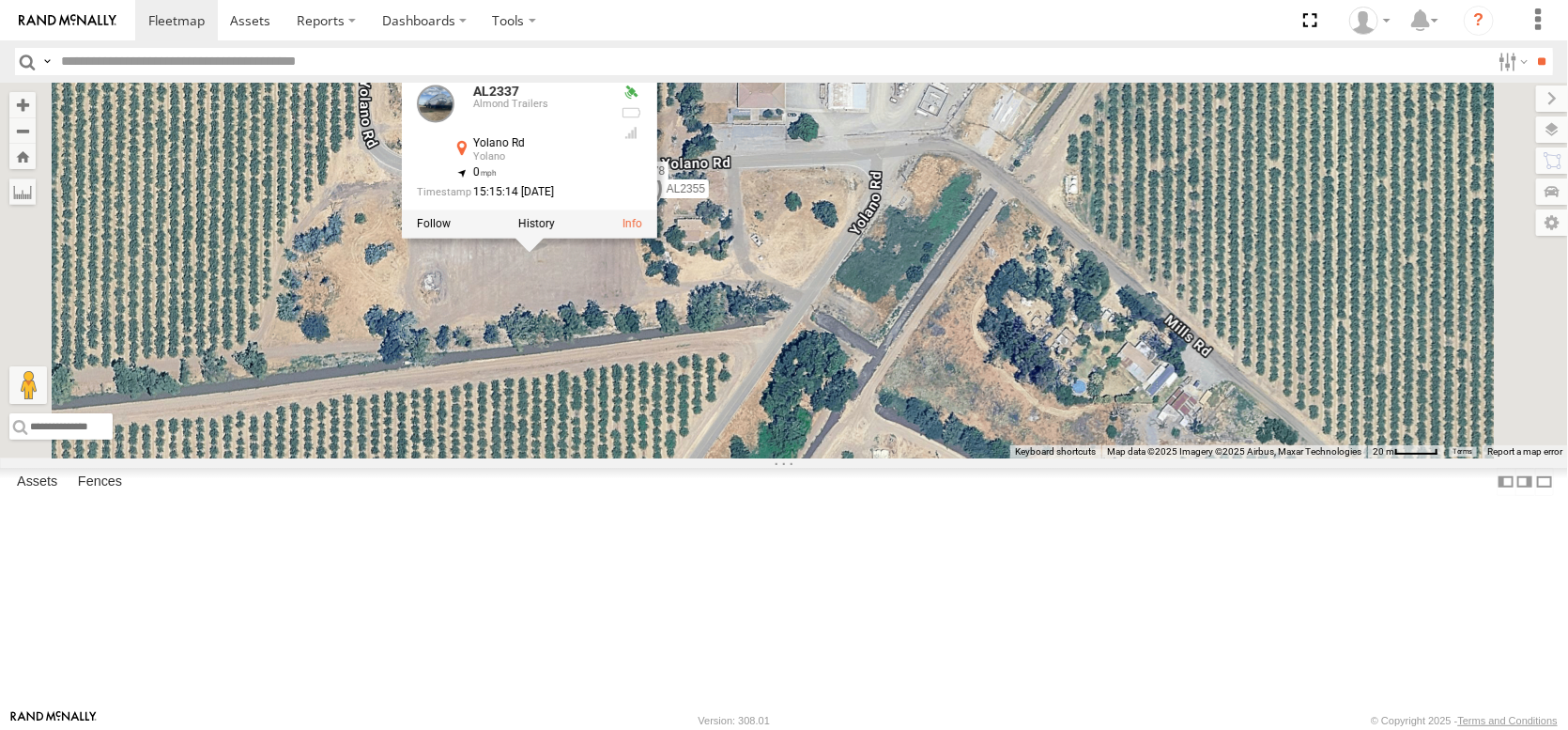
click at [705, 196] on span "AL2355" at bounding box center [686, 189] width 39 height 13
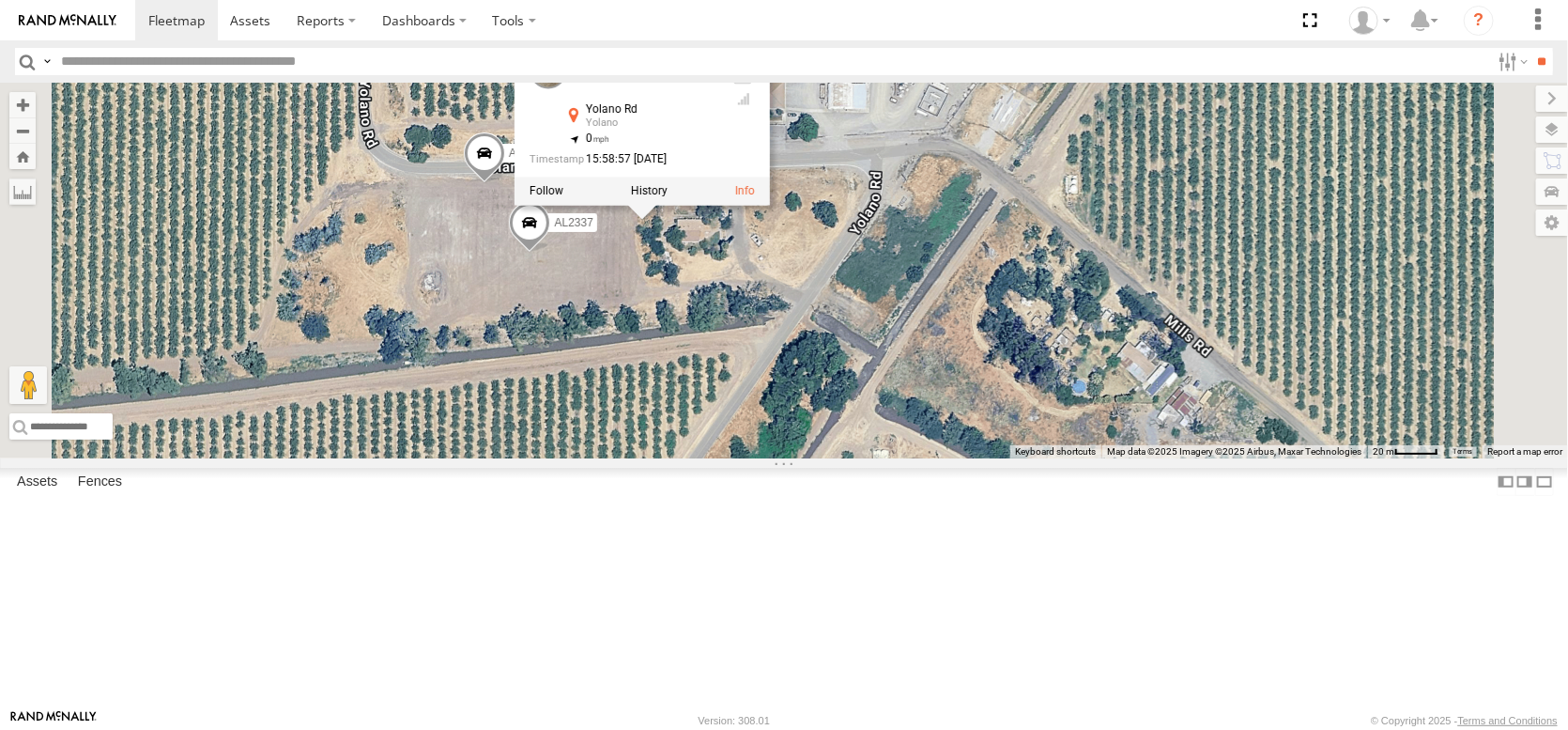
click at [673, 418] on div "AL2367 FRONTLOADER JD344H AL2318 AL2119 AL2260 AL2295 AL2328 AL2381 PT2416 AL22…" at bounding box center [784, 270] width 1568 height 375
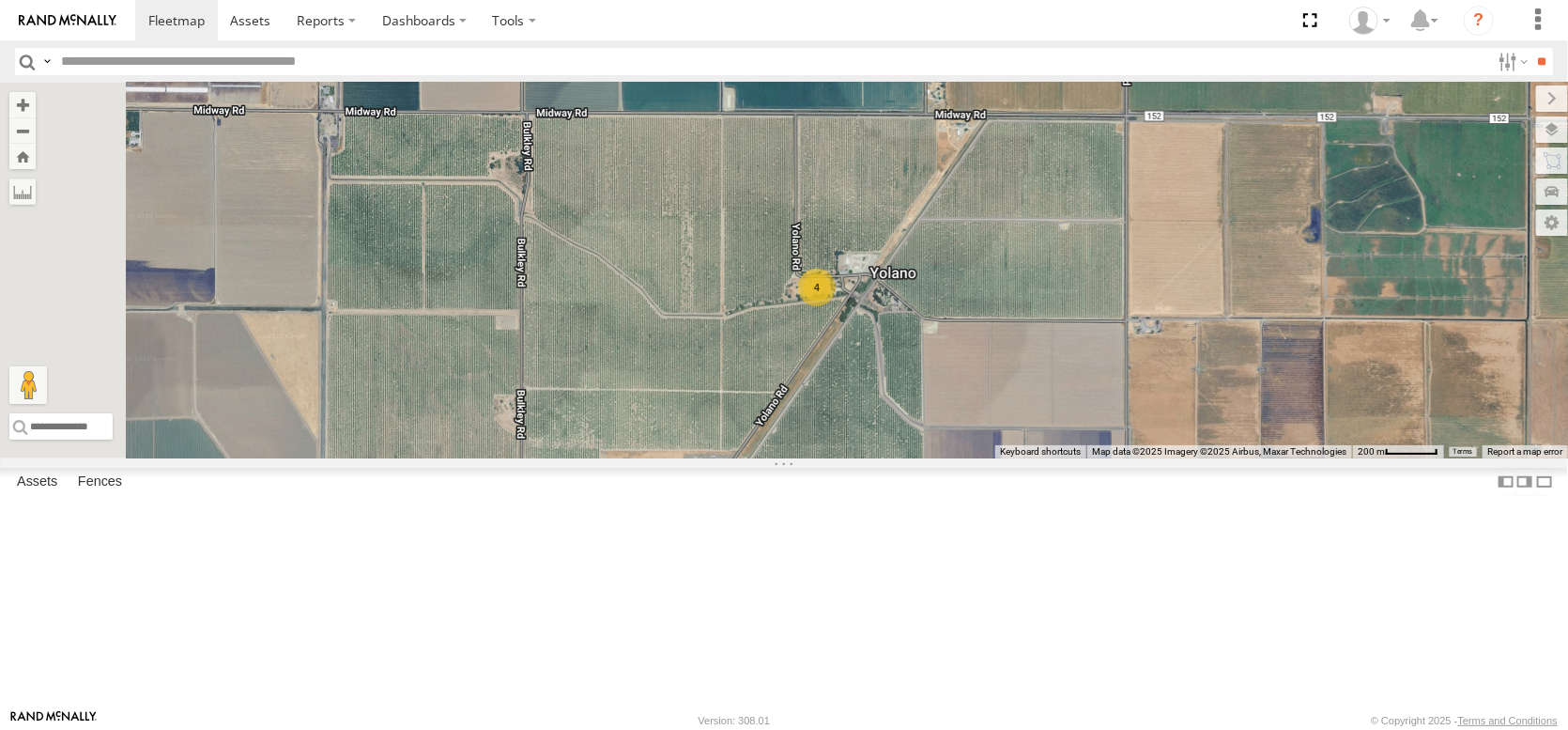
drag, startPoint x: 845, startPoint y: 362, endPoint x: 1153, endPoint y: 376, distance: 308.3
click at [1153, 376] on div "AL2367 FRONTLOADER JD344H AL2318 AL2119 AL2260 AL2295 AL2328 AL2381 PT2416 AL22…" at bounding box center [784, 270] width 1568 height 375
click at [0, 0] on link "Fence Mgt" at bounding box center [0, 0] width 0 height 0
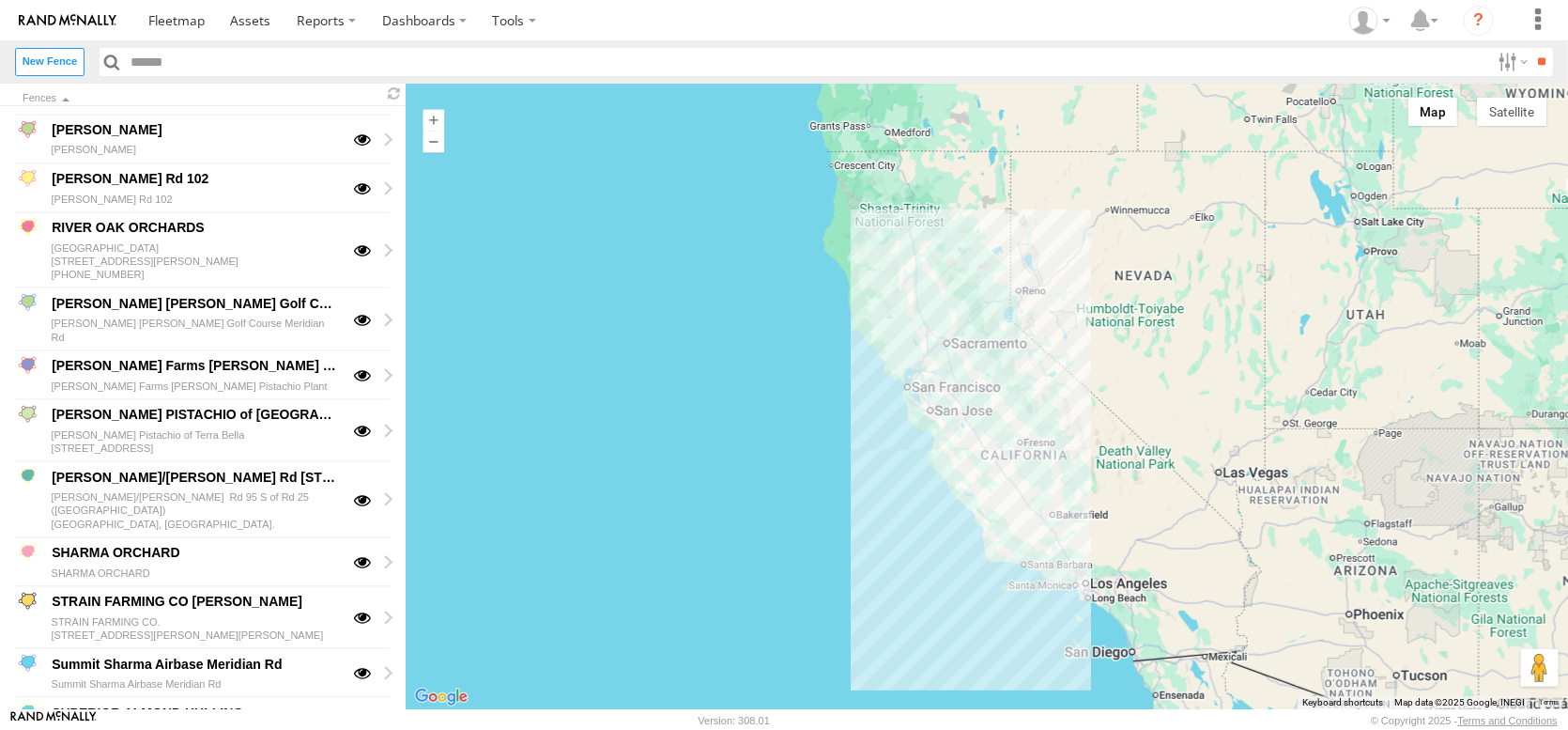
scroll to position [2066, 0]
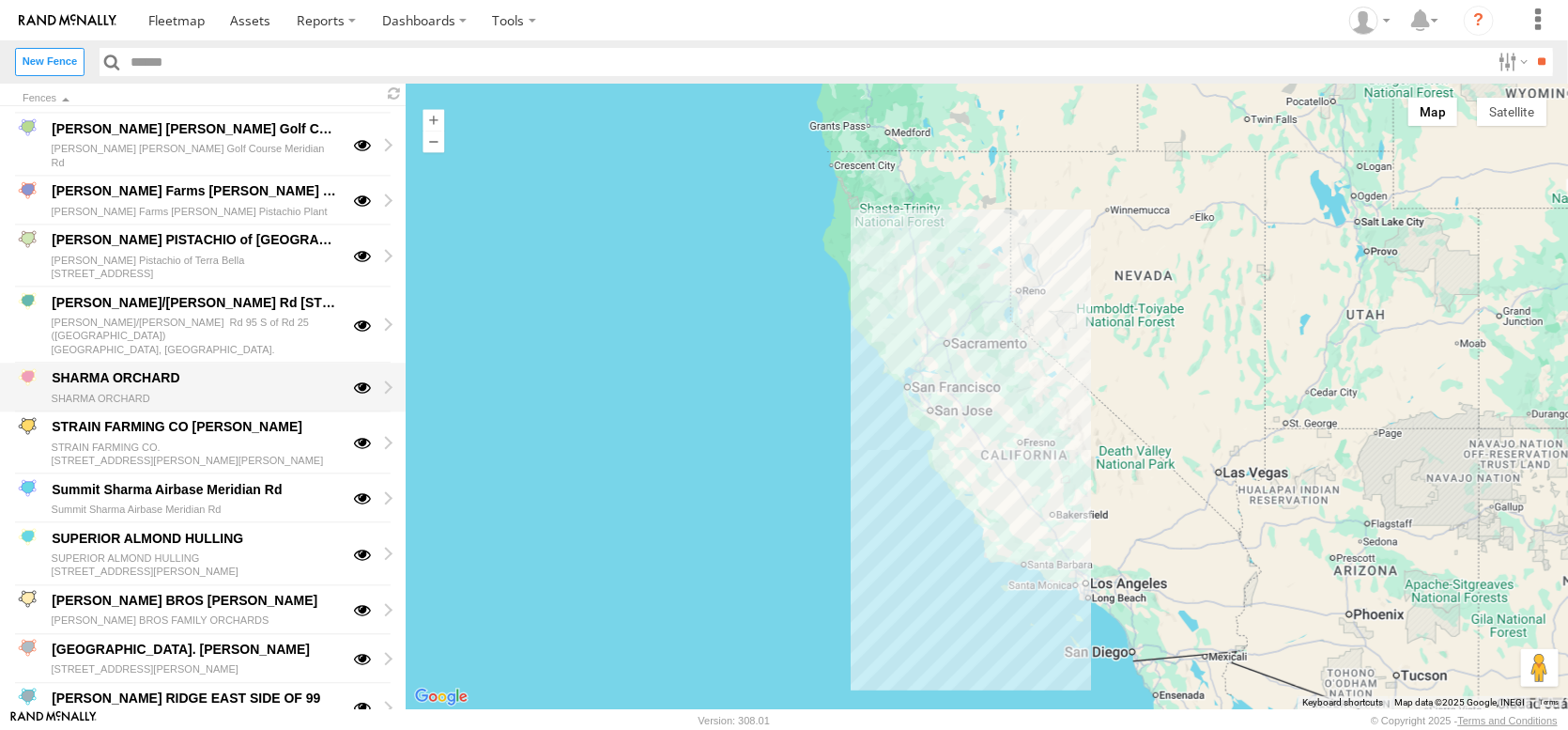
click at [125, 389] on div "SHARMA ORCHARD" at bounding box center [195, 378] width 292 height 23
type input "**********"
type textarea "**********"
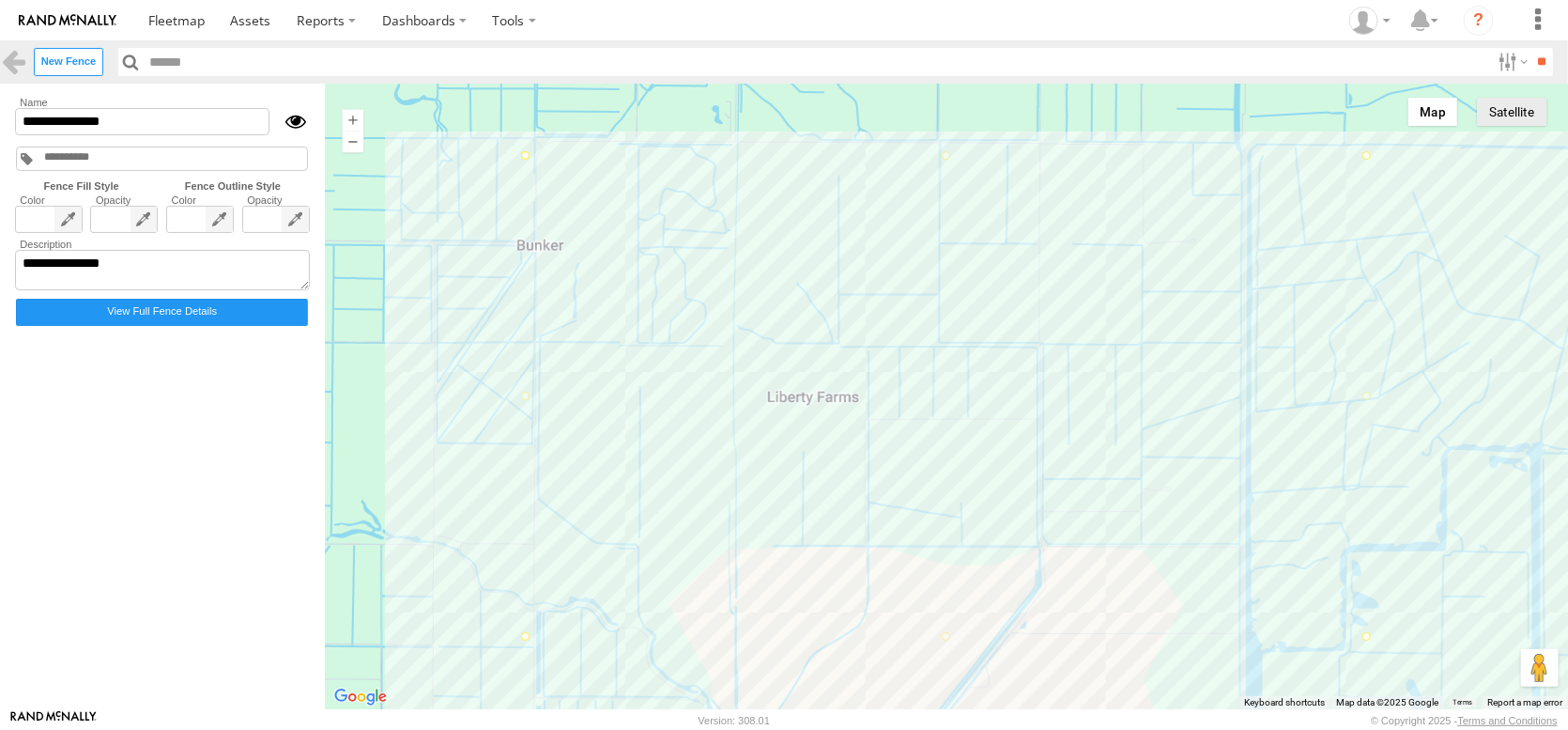
click at [1513, 126] on button "Satellite" at bounding box center [1512, 112] width 70 height 28
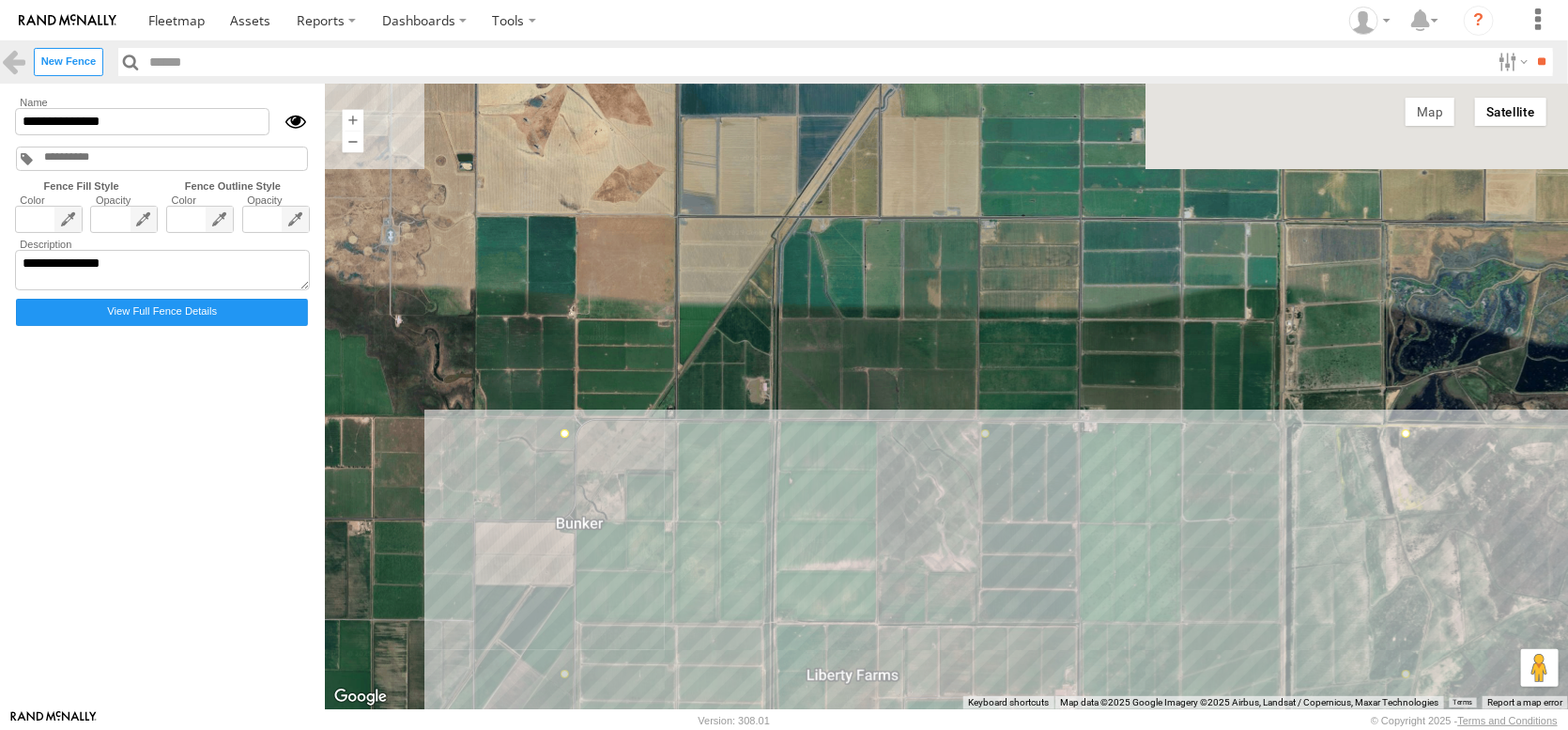
drag, startPoint x: 456, startPoint y: 282, endPoint x: 496, endPoint y: 563, distance: 283.8
click at [496, 563] on div at bounding box center [946, 396] width 1243 height 626
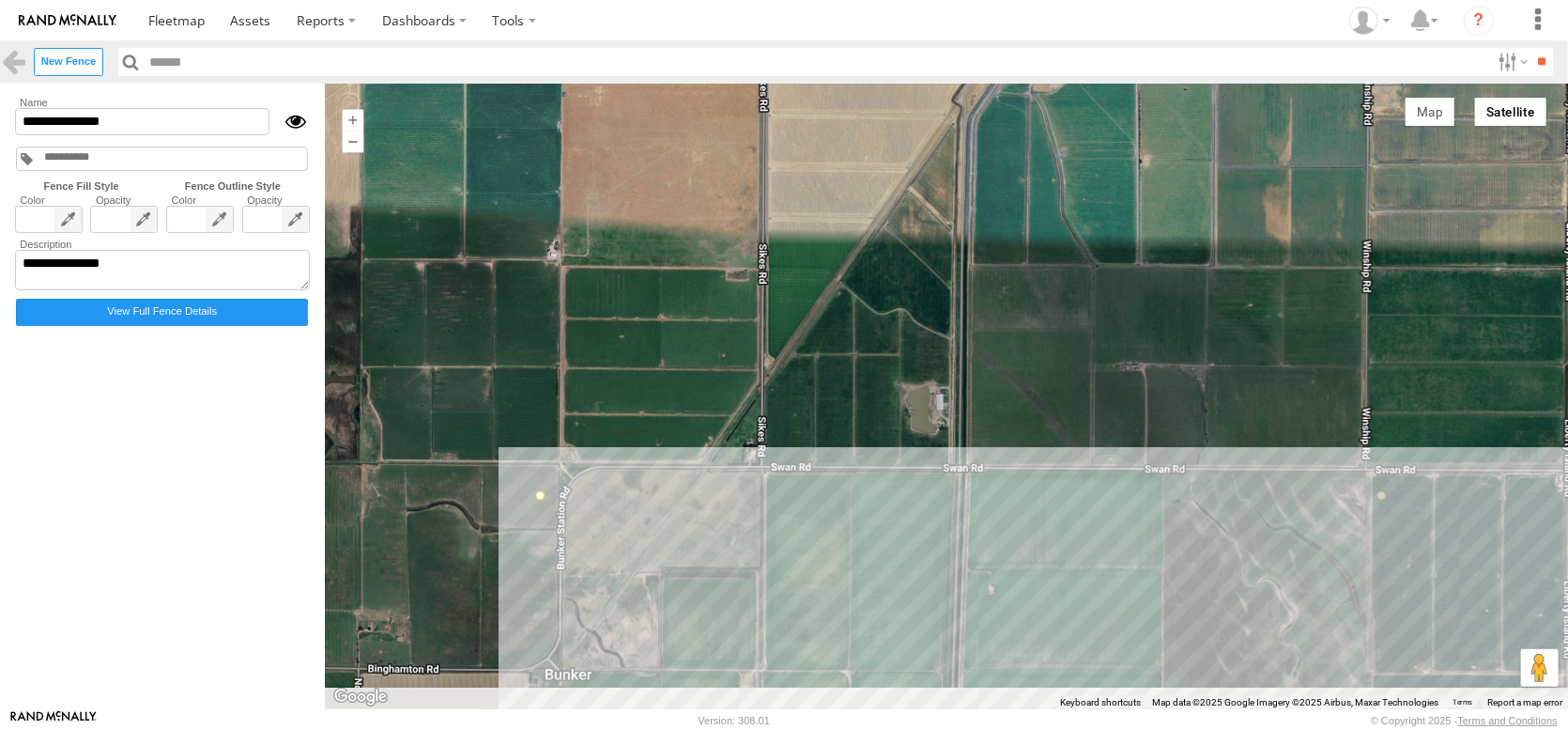
drag, startPoint x: 791, startPoint y: 440, endPoint x: 642, endPoint y: 204, distance: 279.1
click at [659, 230] on div at bounding box center [946, 396] width 1243 height 626
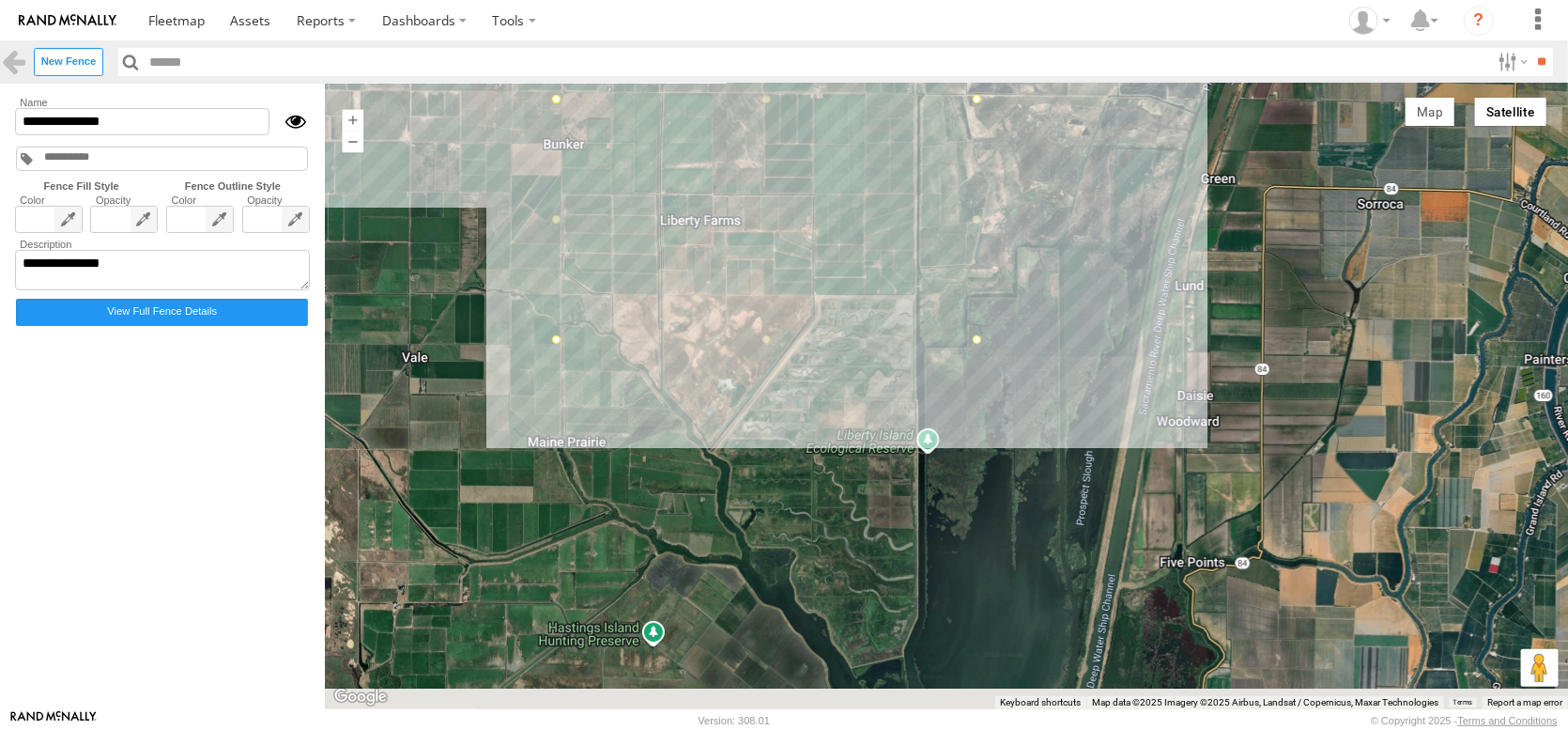
drag, startPoint x: 756, startPoint y: 566, endPoint x: 717, endPoint y: 412, distance: 158.9
click at [717, 412] on div at bounding box center [946, 396] width 1243 height 626
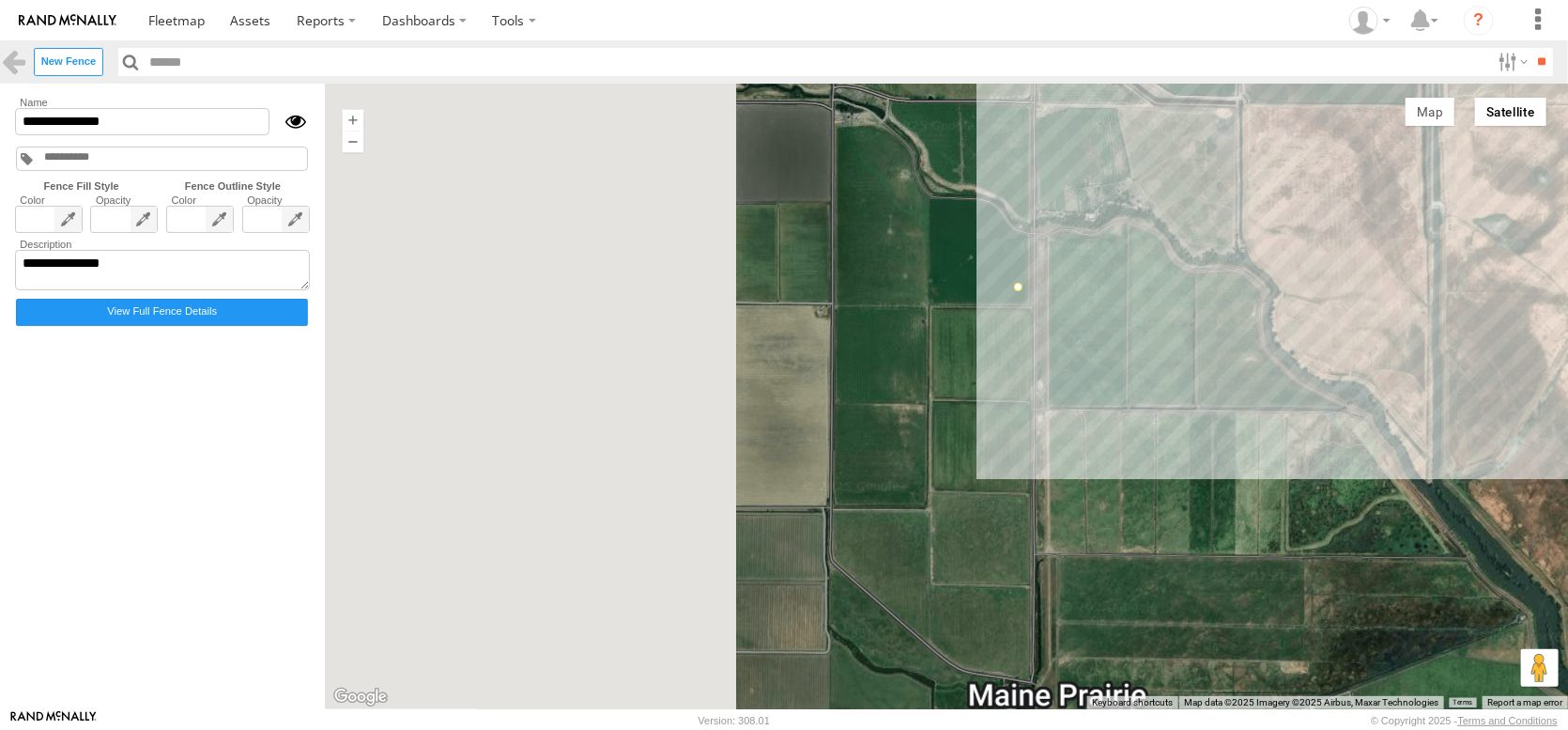
drag, startPoint x: 879, startPoint y: 424, endPoint x: 1380, endPoint y: 504, distance: 507.3
click at [1380, 504] on div at bounding box center [946, 396] width 1243 height 626
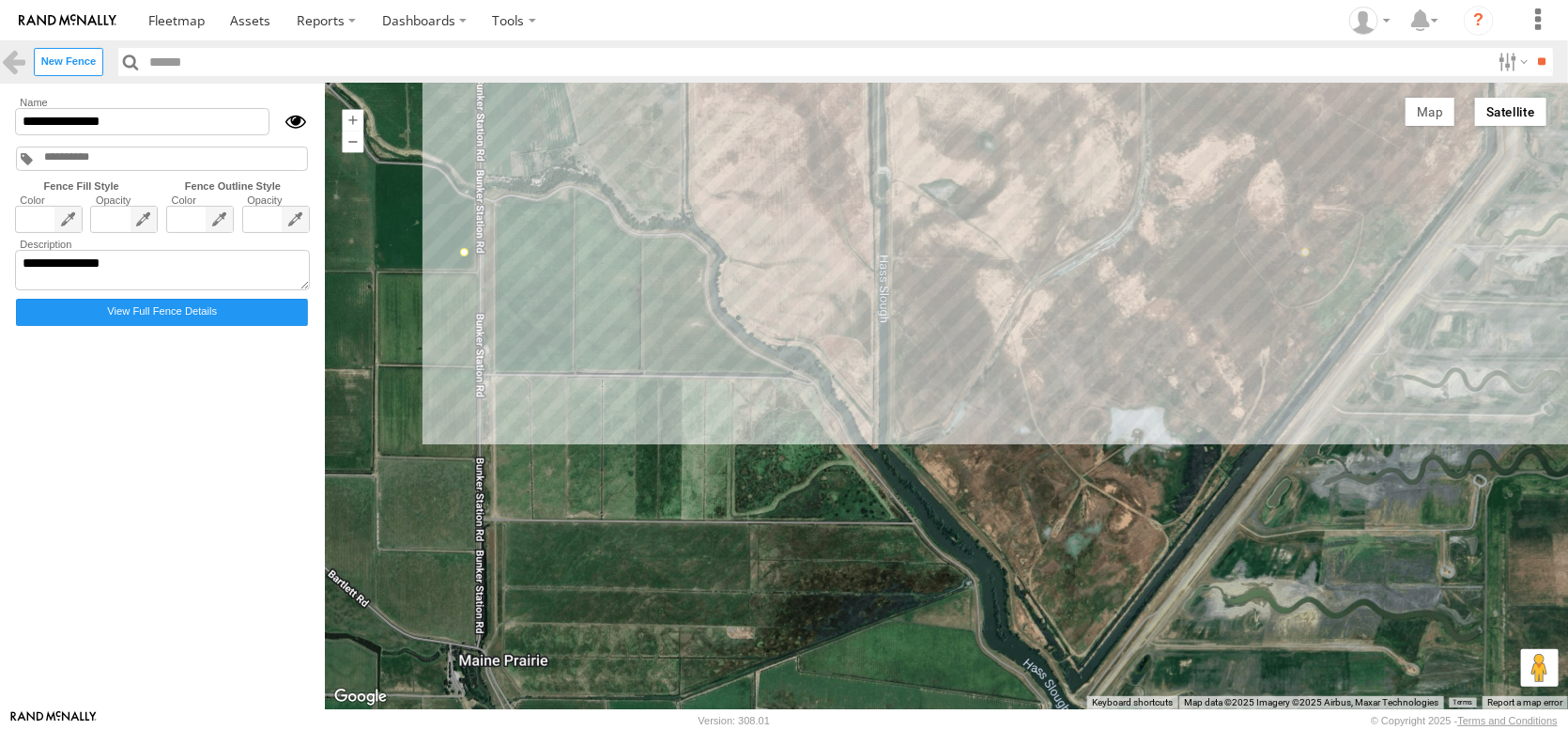
drag, startPoint x: 1057, startPoint y: 368, endPoint x: 495, endPoint y: 338, distance: 562.8
click at [495, 338] on div at bounding box center [946, 396] width 1243 height 626
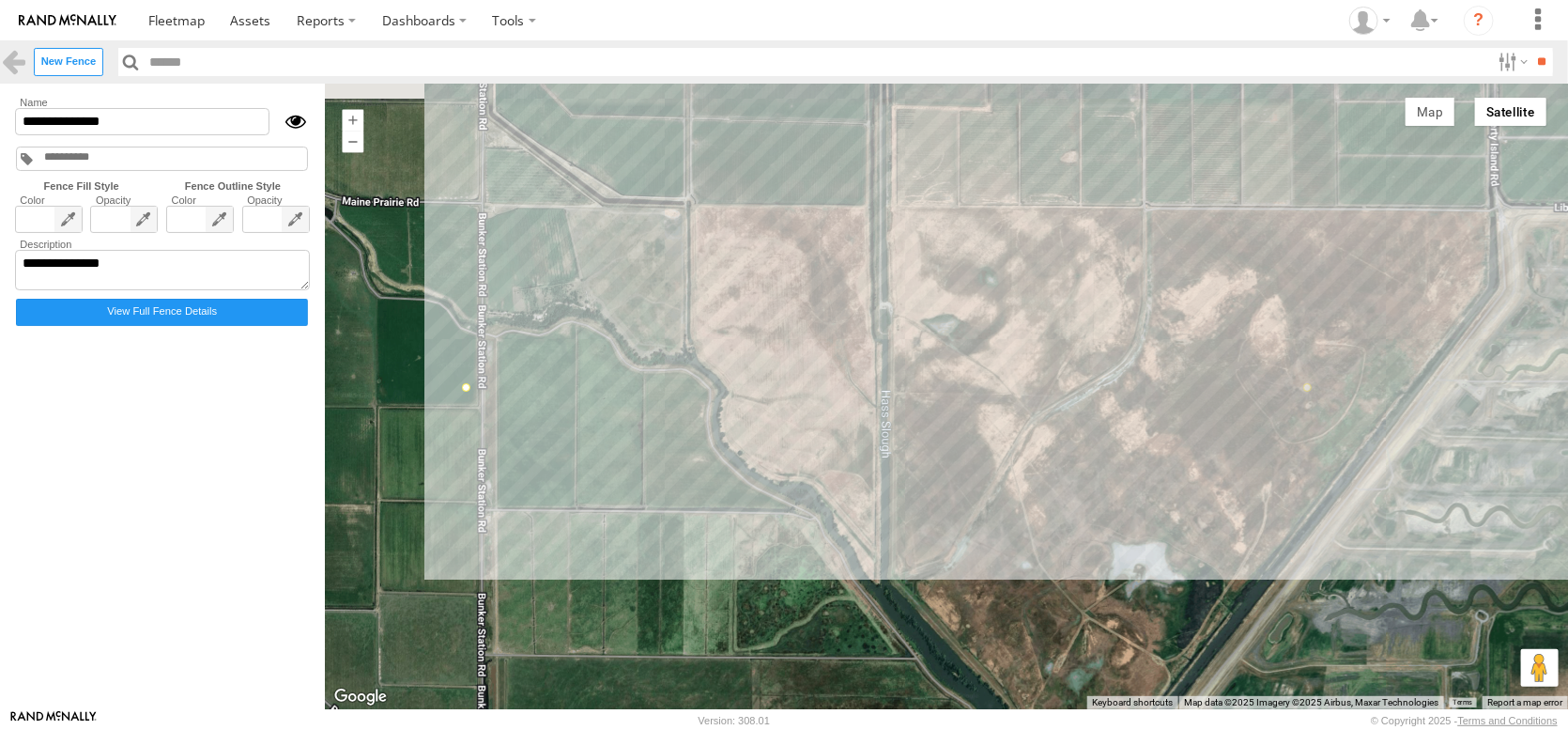
drag, startPoint x: 811, startPoint y: 334, endPoint x: 814, endPoint y: 481, distance: 147.0
click at [814, 481] on div at bounding box center [946, 396] width 1243 height 626
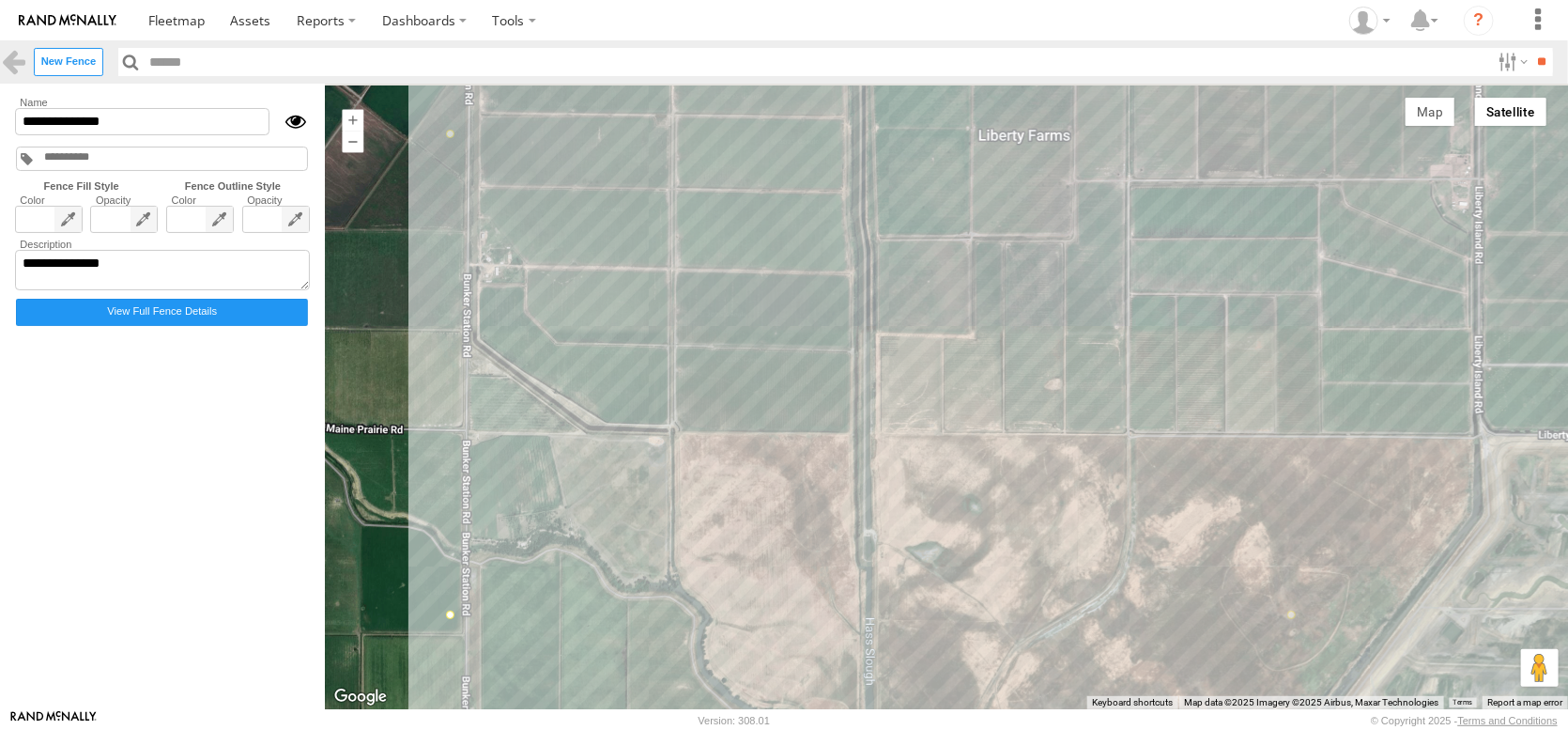
drag, startPoint x: 756, startPoint y: 360, endPoint x: 740, endPoint y: 587, distance: 227.6
click at [740, 587] on div at bounding box center [946, 396] width 1243 height 626
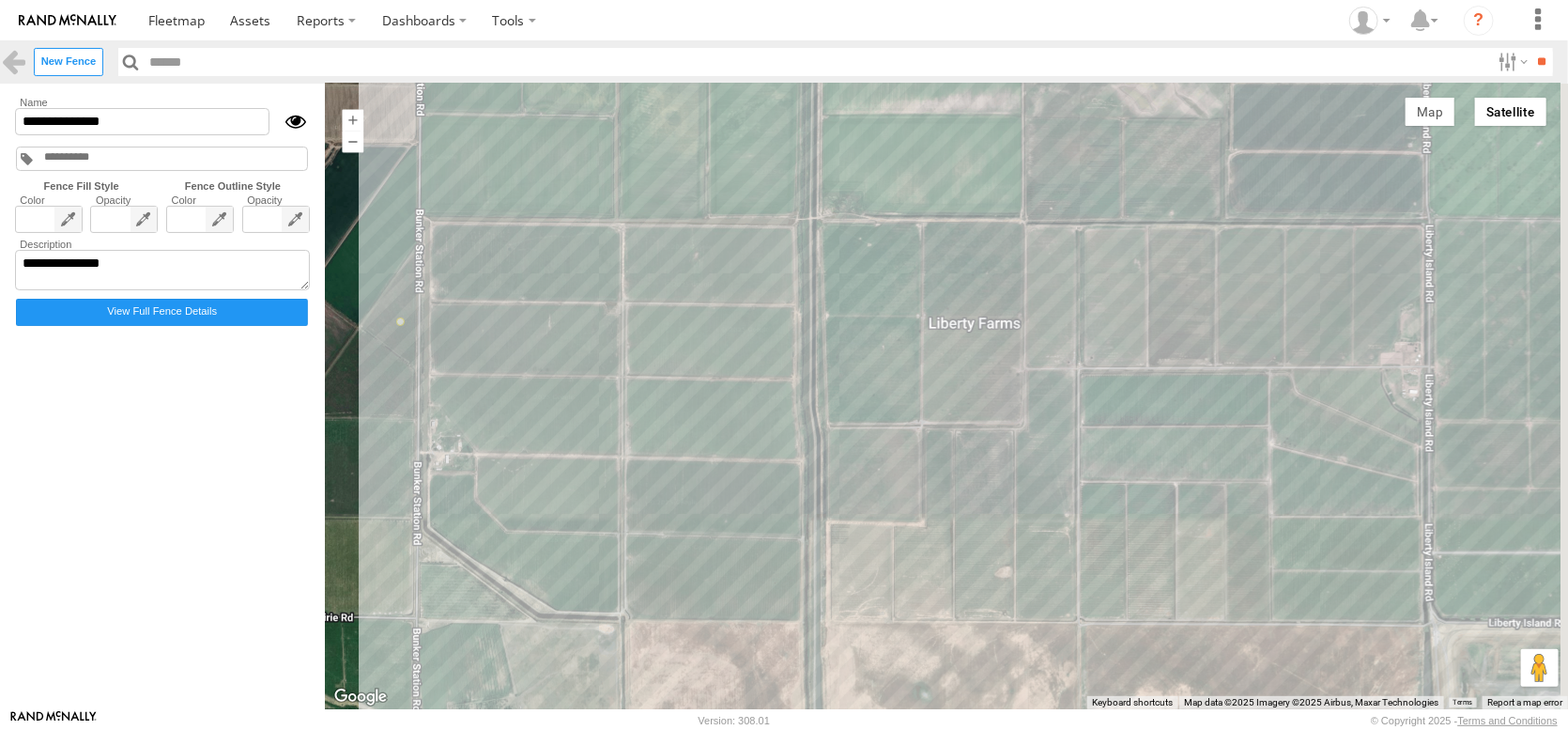
drag, startPoint x: 921, startPoint y: 346, endPoint x: 845, endPoint y: 545, distance: 213.0
click at [859, 572] on div at bounding box center [946, 396] width 1243 height 626
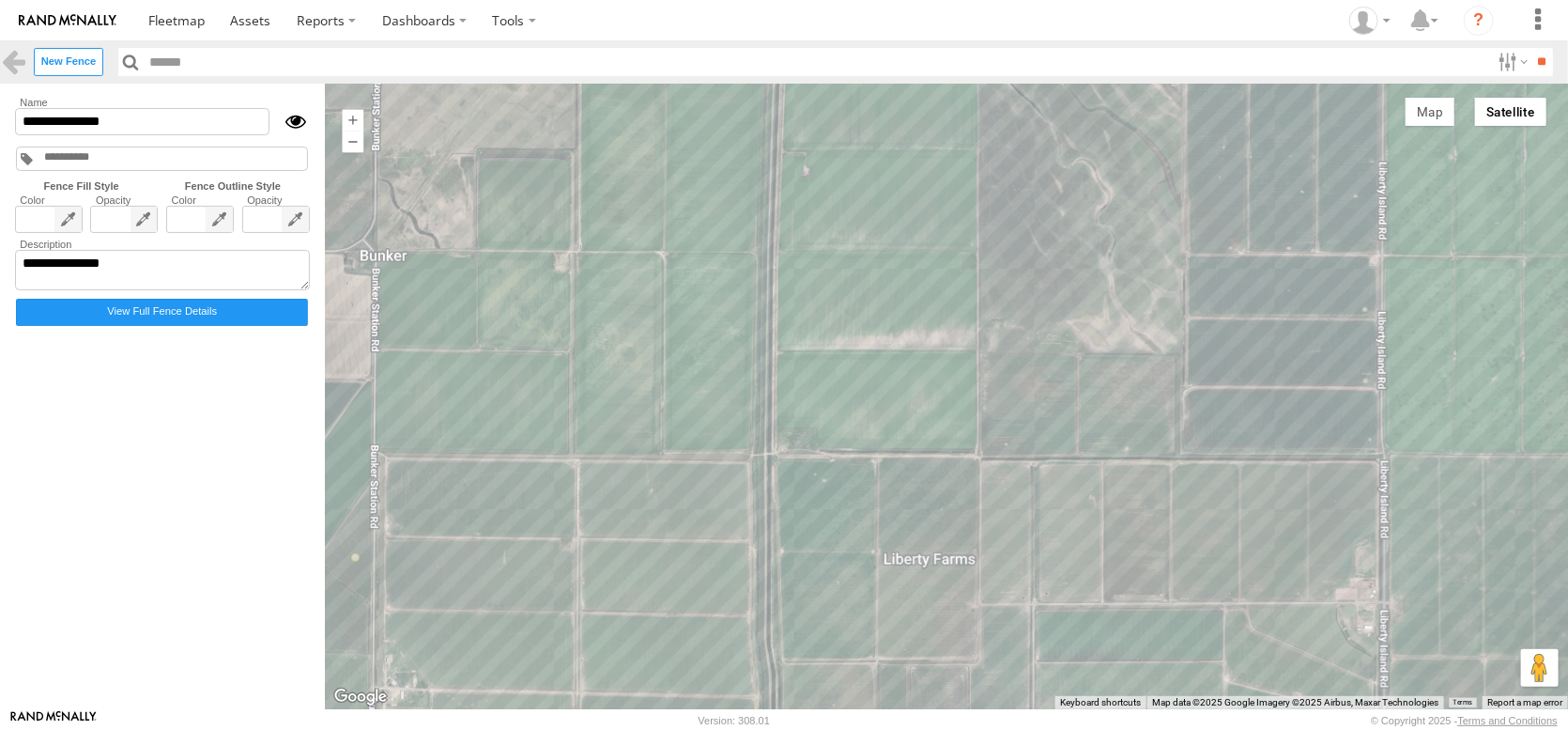
drag, startPoint x: 875, startPoint y: 317, endPoint x: 844, endPoint y: 526, distance: 211.3
click at [846, 533] on div at bounding box center [946, 396] width 1243 height 626
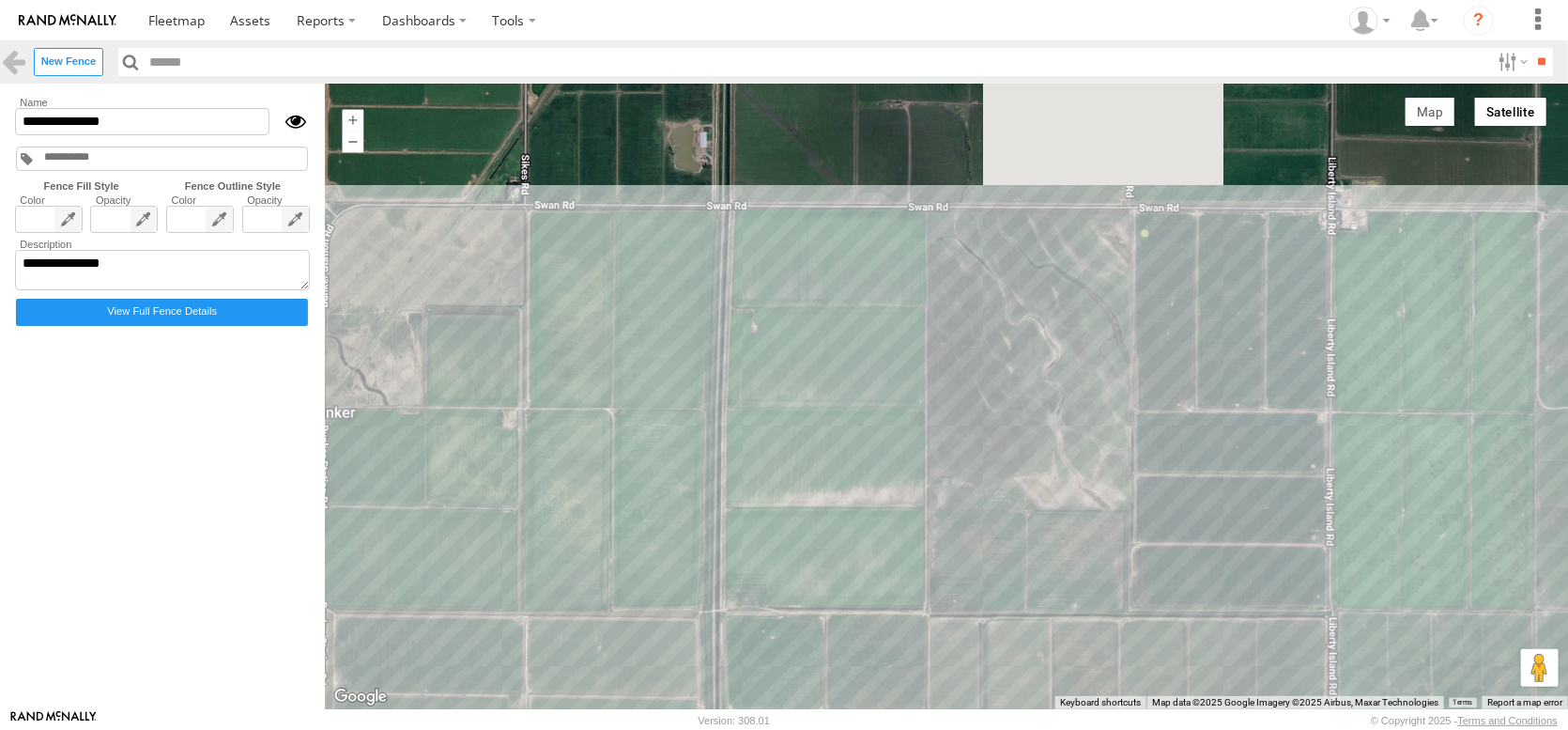
drag, startPoint x: 1003, startPoint y: 413, endPoint x: 926, endPoint y: 628, distance: 228.4
click at [926, 628] on div at bounding box center [946, 396] width 1243 height 626
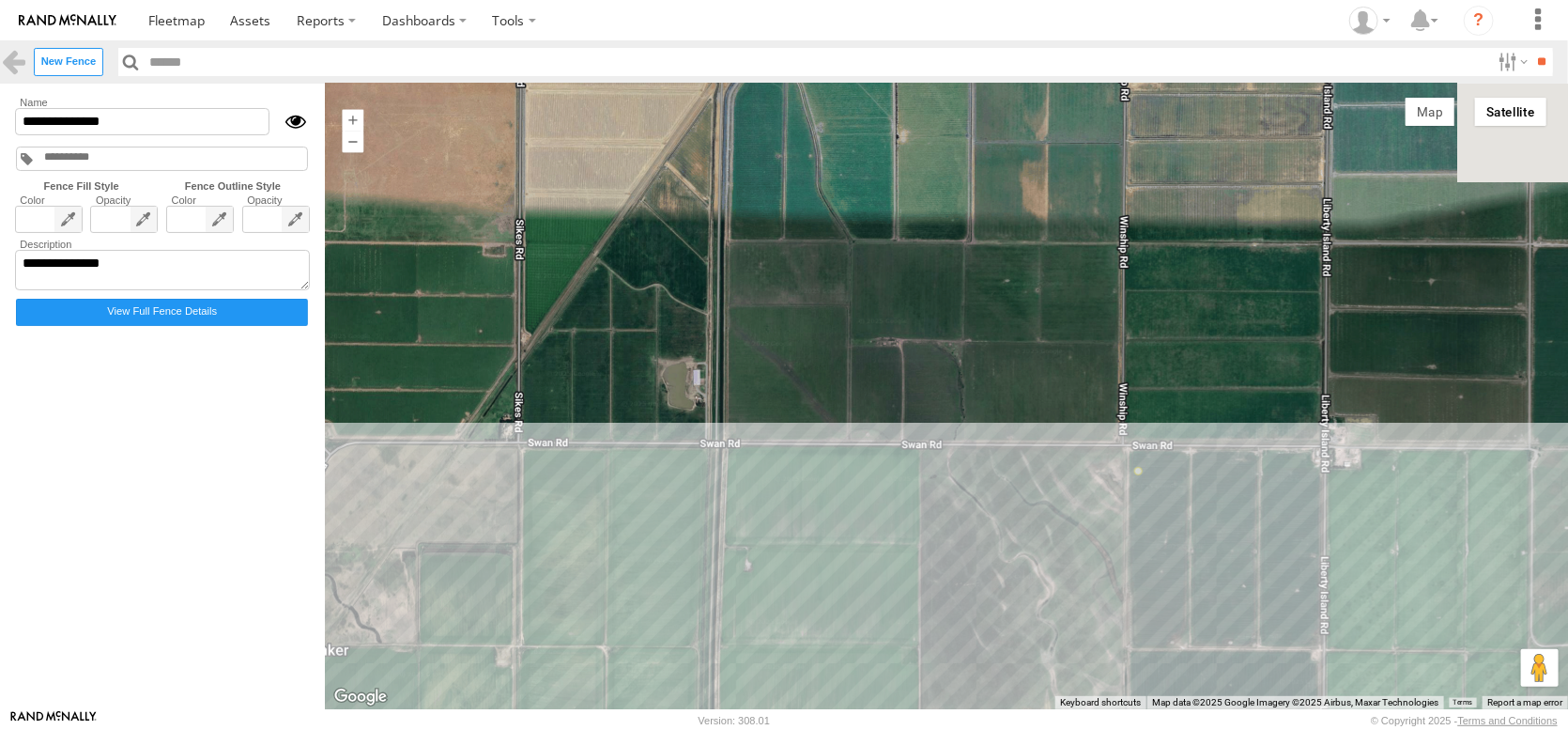
drag, startPoint x: 876, startPoint y: 466, endPoint x: 895, endPoint y: 659, distance: 193.9
click at [895, 659] on div at bounding box center [946, 396] width 1243 height 626
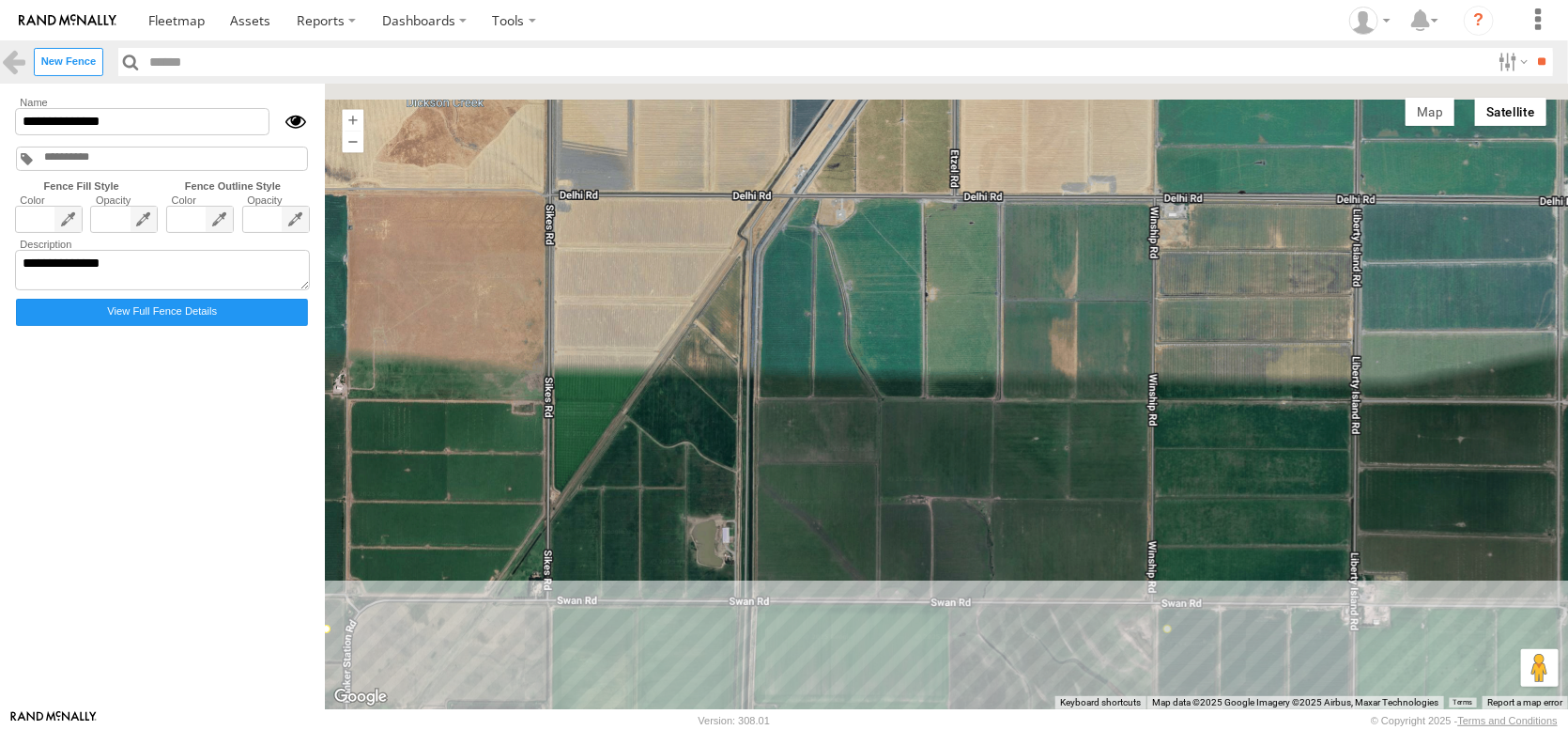
drag, startPoint x: 854, startPoint y: 512, endPoint x: 882, endPoint y: 675, distance: 165.4
click at [882, 675] on div at bounding box center [946, 396] width 1243 height 626
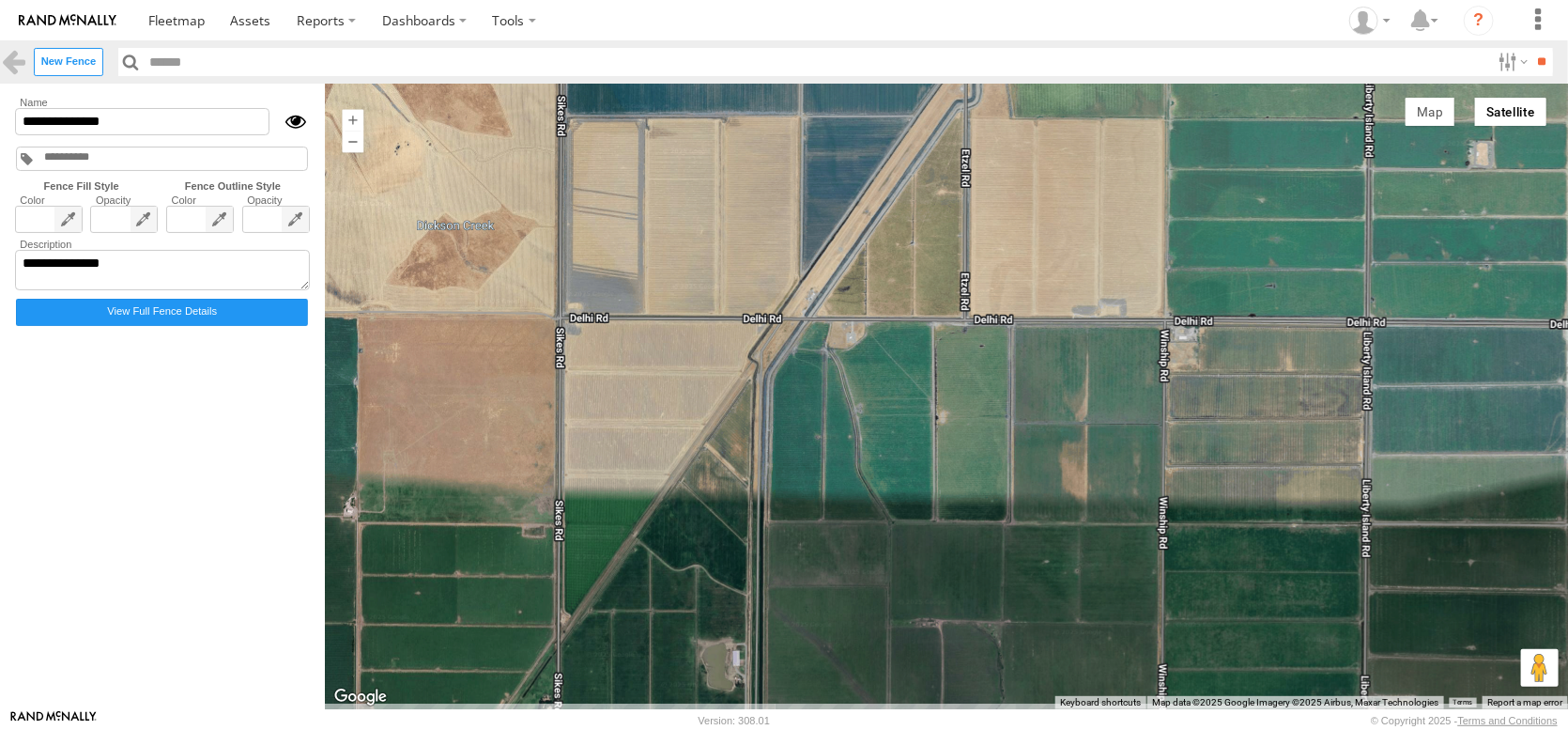
drag, startPoint x: 863, startPoint y: 544, endPoint x: 877, endPoint y: 651, distance: 107.9
click at [876, 670] on div at bounding box center [946, 396] width 1243 height 626
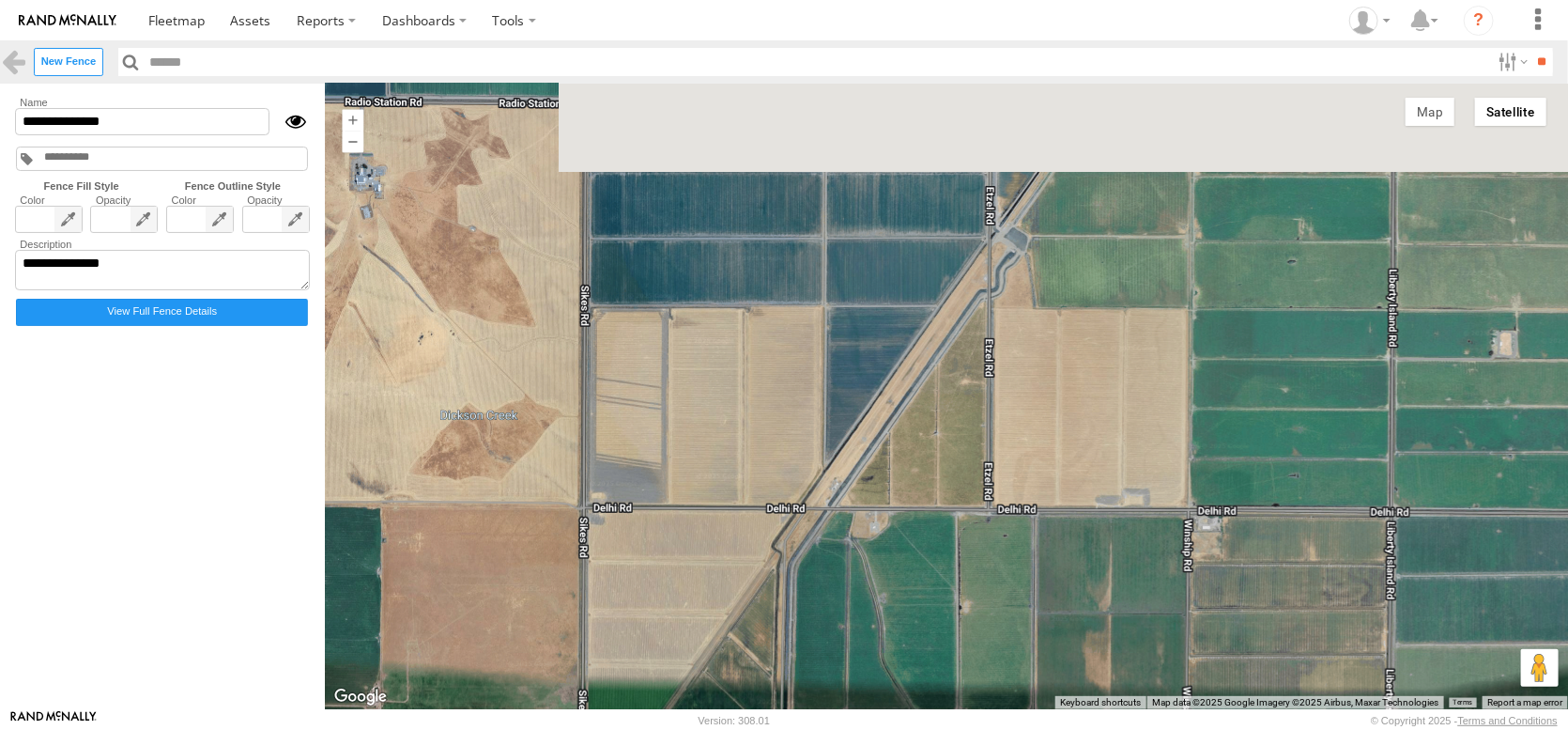
drag, startPoint x: 851, startPoint y: 543, endPoint x: 868, endPoint y: 706, distance: 163.9
click at [868, 706] on div at bounding box center [946, 396] width 1243 height 626
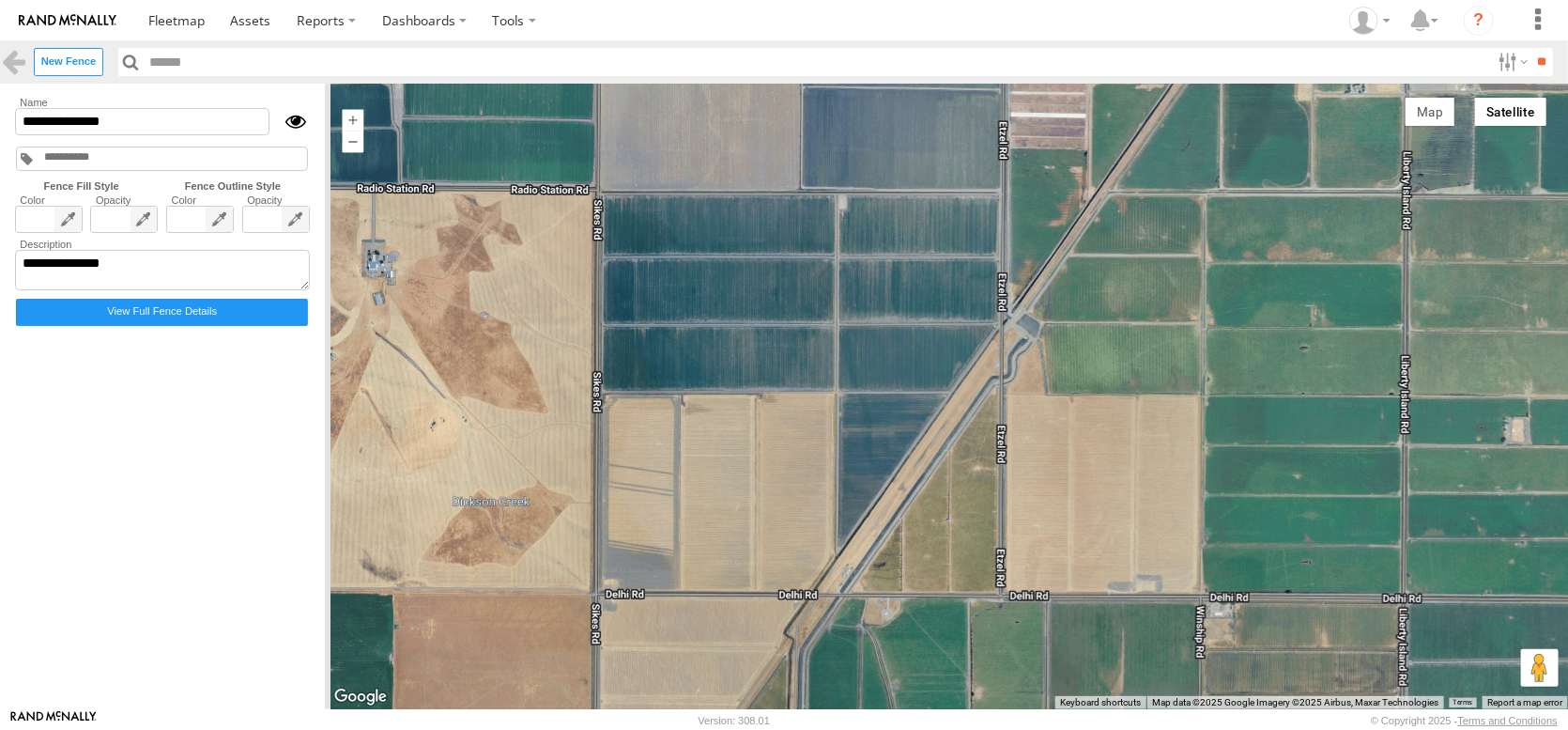
drag, startPoint x: 856, startPoint y: 559, endPoint x: 866, endPoint y: 727, distance: 168.3
click at [867, 729] on html at bounding box center [784, 365] width 1568 height 730
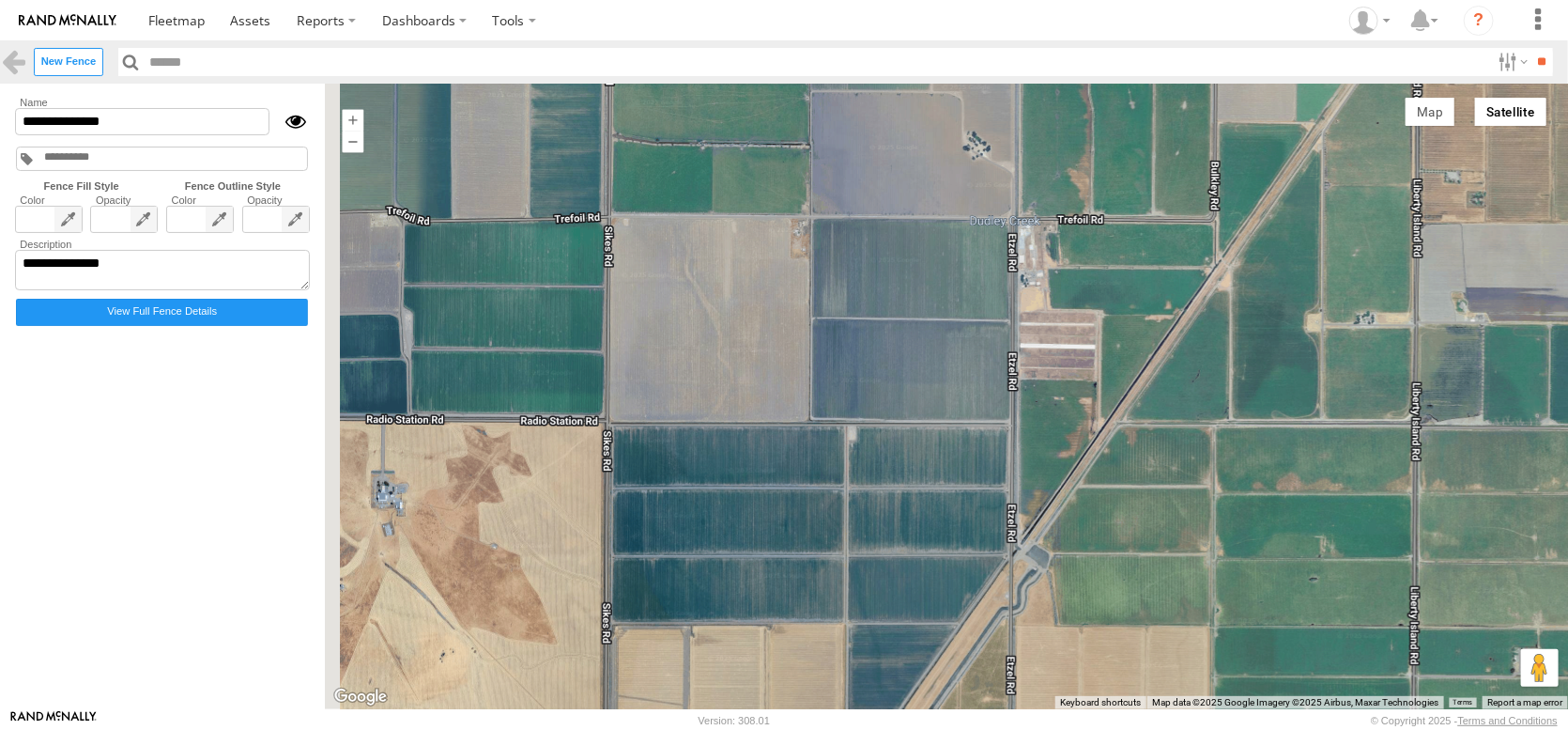
drag, startPoint x: 808, startPoint y: 585, endPoint x: 823, endPoint y: 739, distance: 154.7
click at [823, 729] on html at bounding box center [784, 365] width 1568 height 730
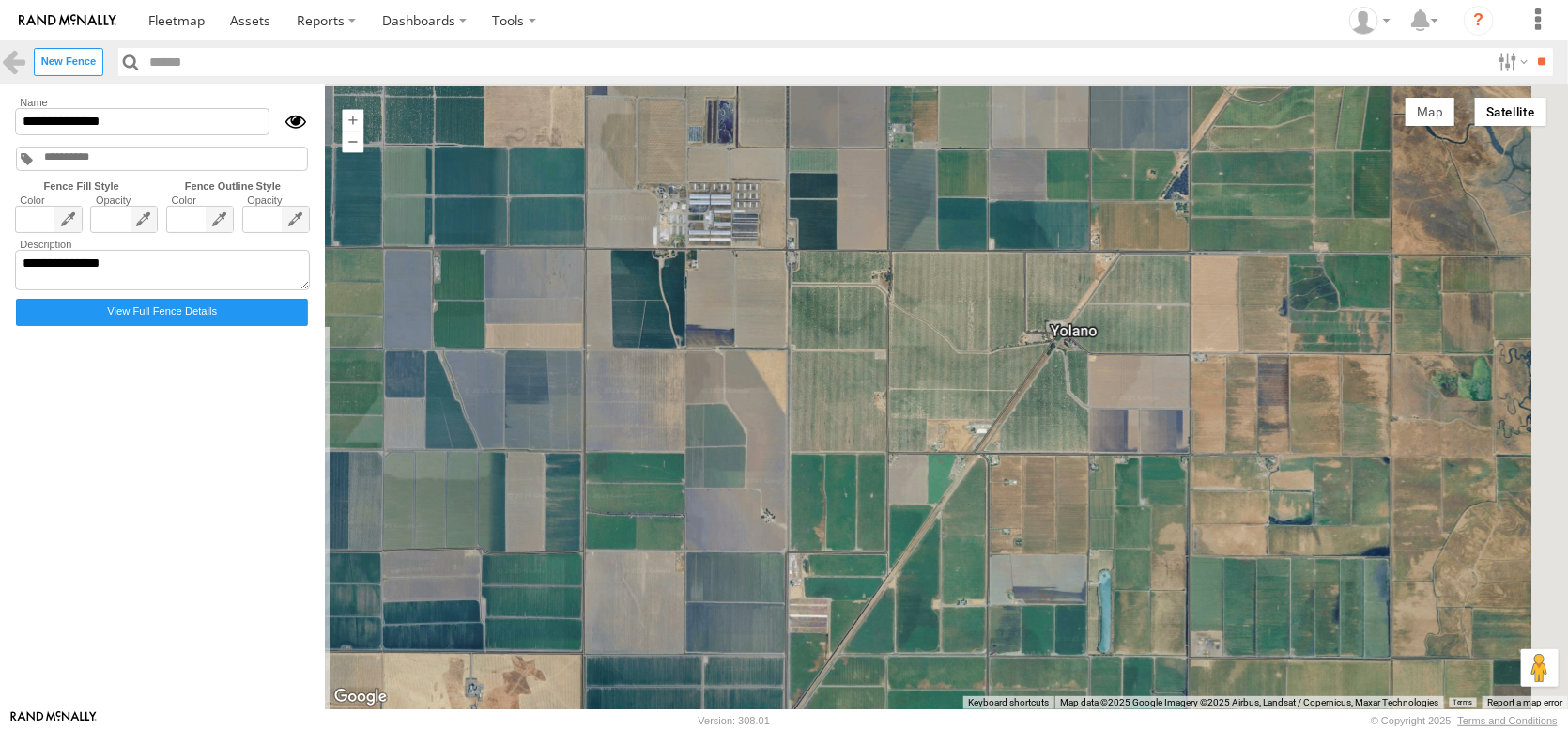
drag, startPoint x: 919, startPoint y: 534, endPoint x: 717, endPoint y: 727, distance: 279.4
click at [720, 729] on html at bounding box center [784, 365] width 1568 height 730
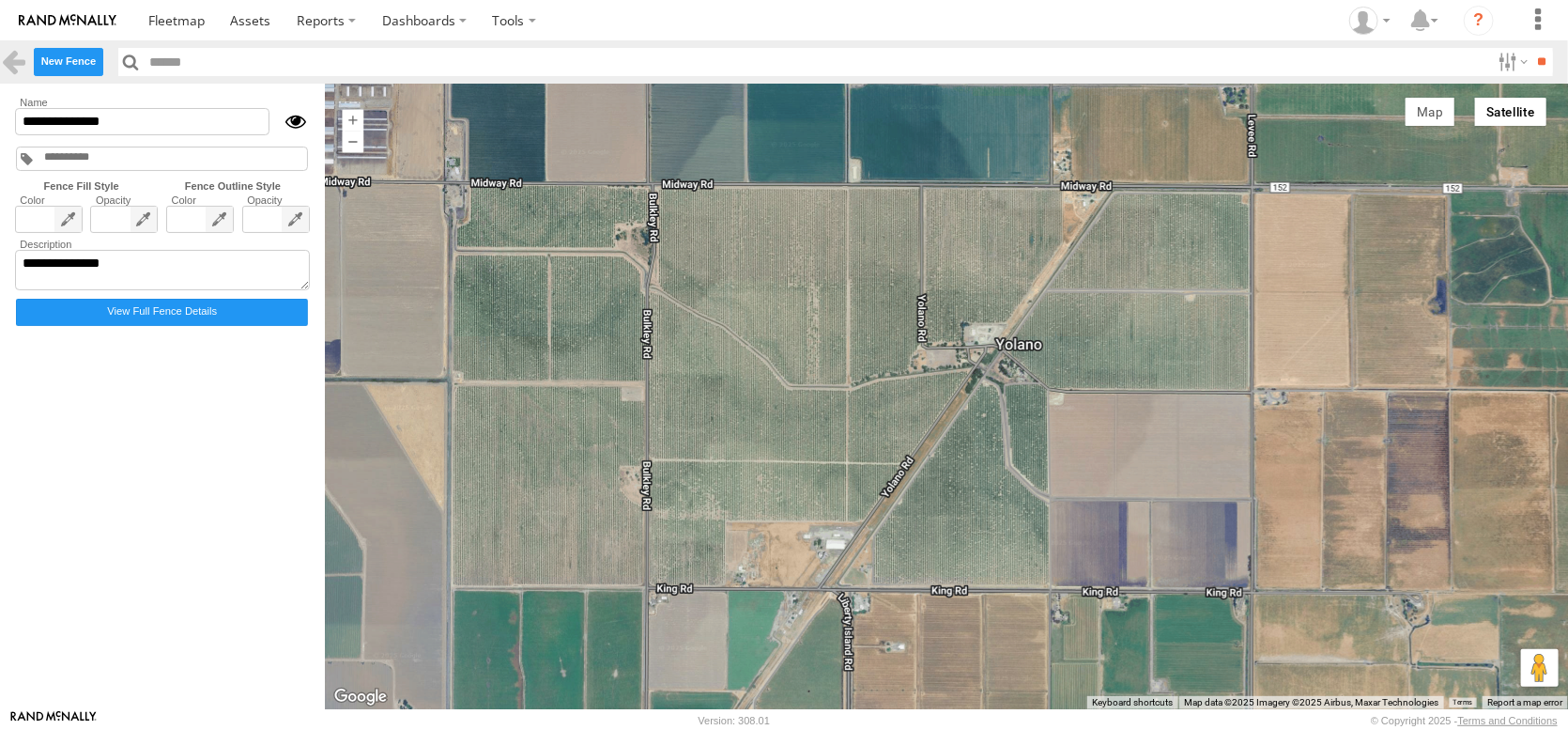
click at [81, 64] on label "New Fence" at bounding box center [69, 61] width 70 height 27
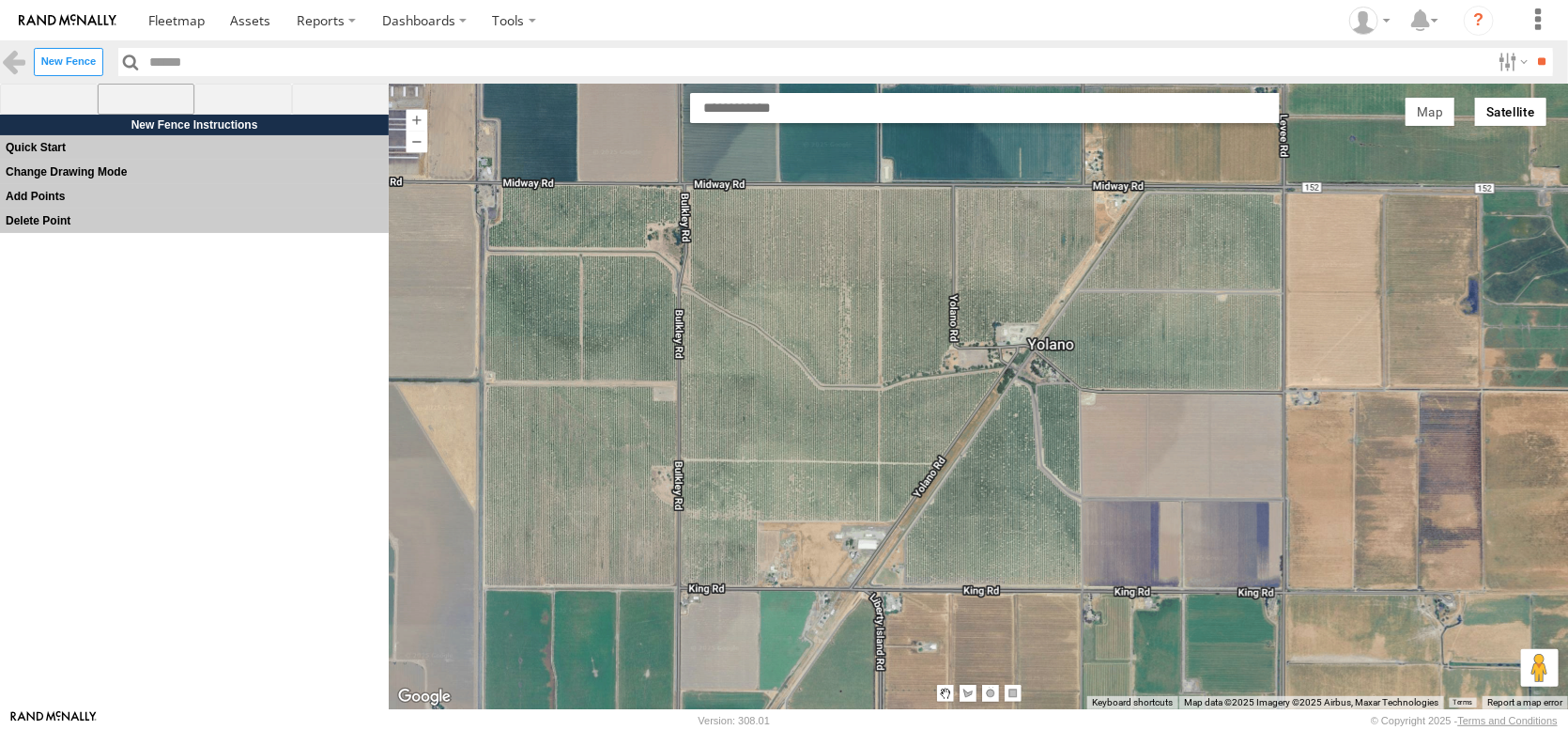
click at [143, 103] on span at bounding box center [147, 100] width 98 height 32
click at [471, 186] on div at bounding box center [977, 397] width 1180 height 617
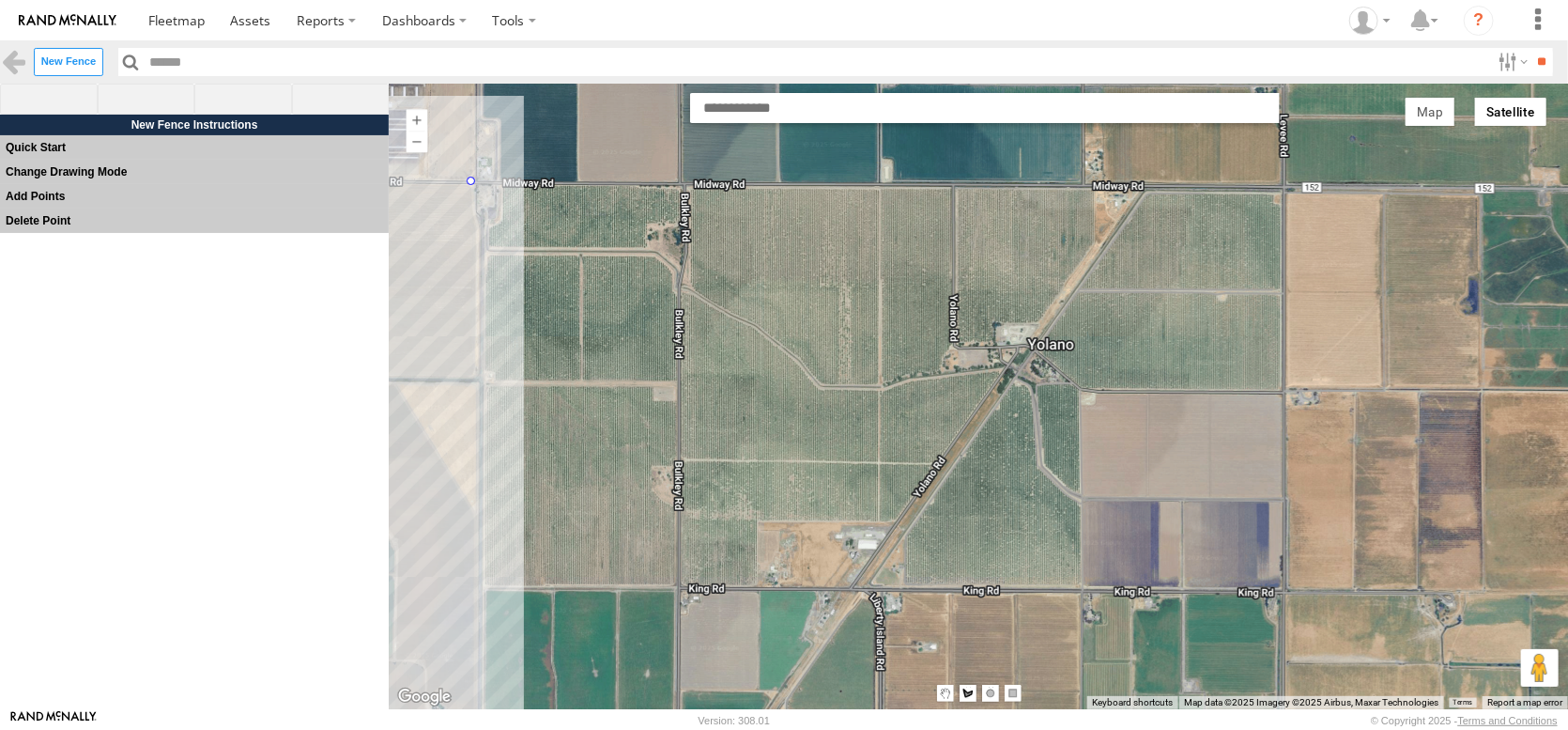
click at [481, 596] on div at bounding box center [977, 397] width 1180 height 617
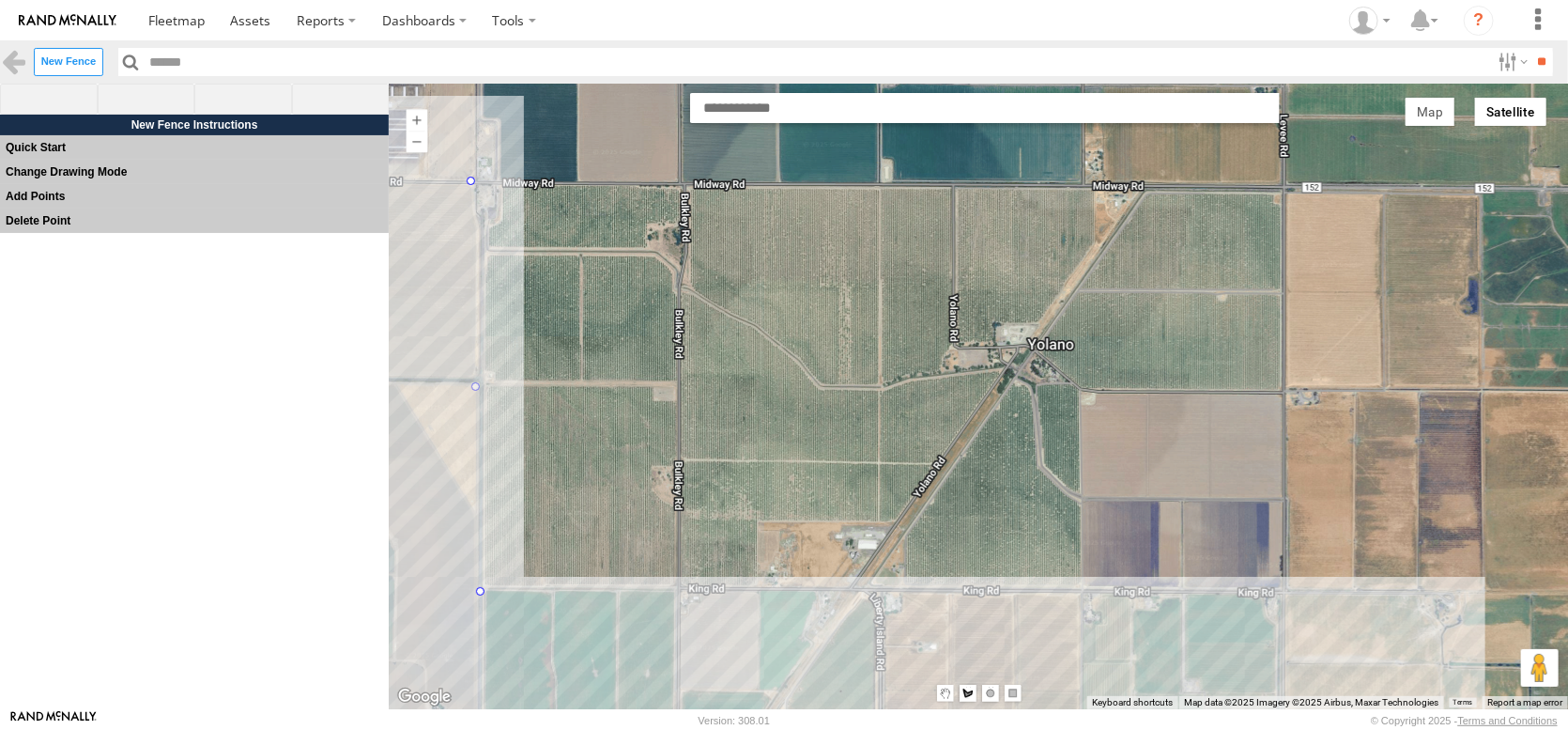
click at [1302, 600] on div at bounding box center [977, 397] width 1180 height 617
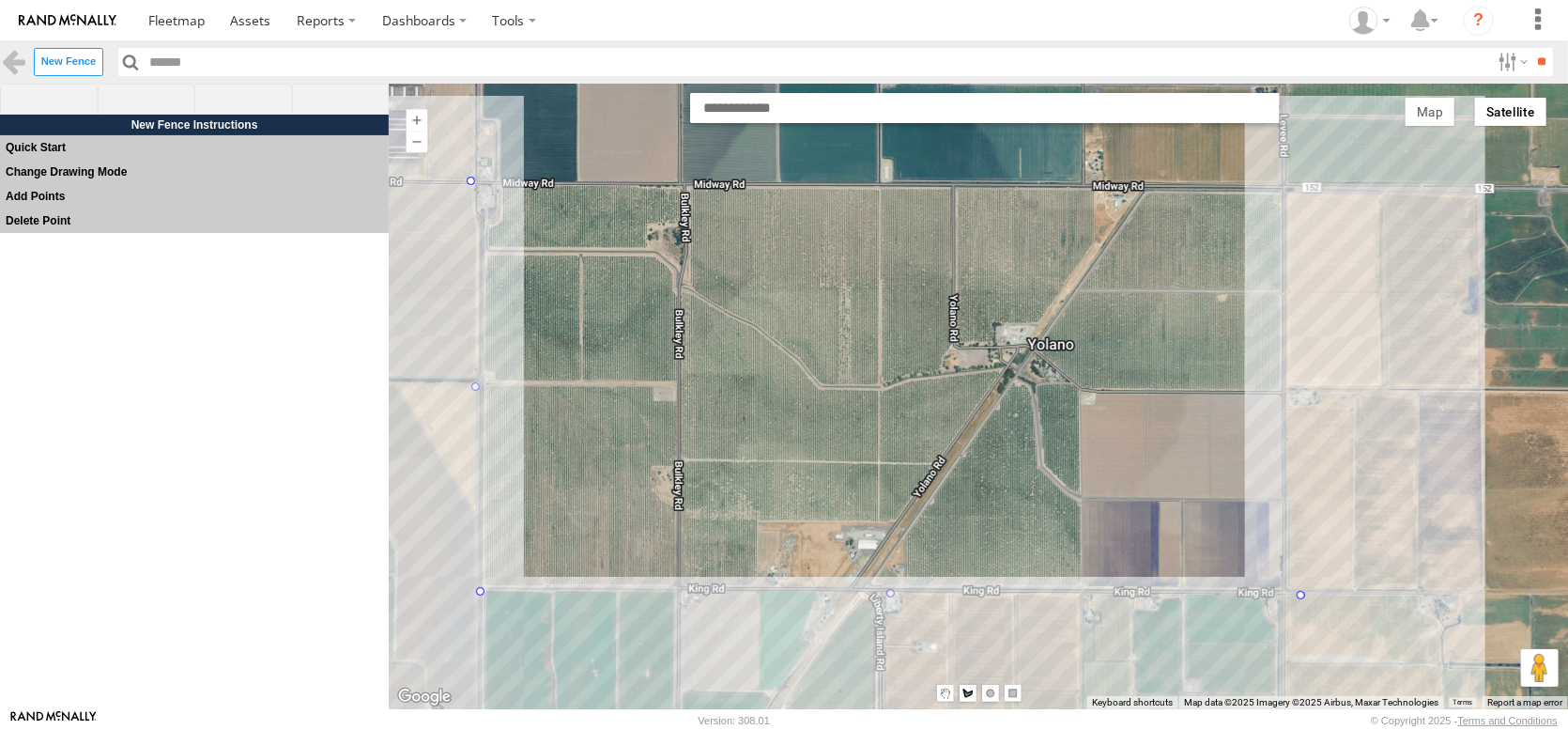
click at [1287, 185] on div at bounding box center [977, 397] width 1180 height 617
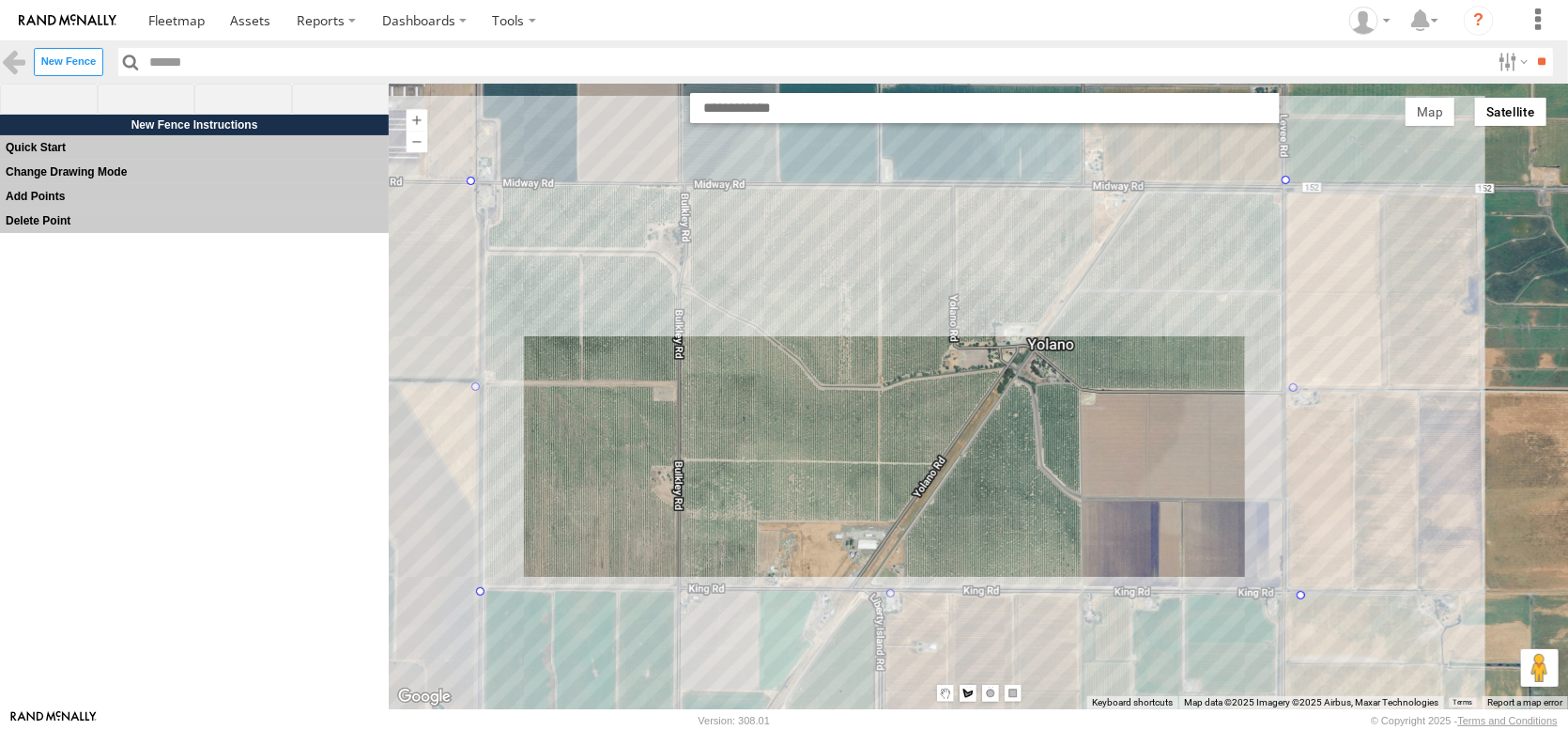
click at [472, 184] on div at bounding box center [977, 397] width 1180 height 617
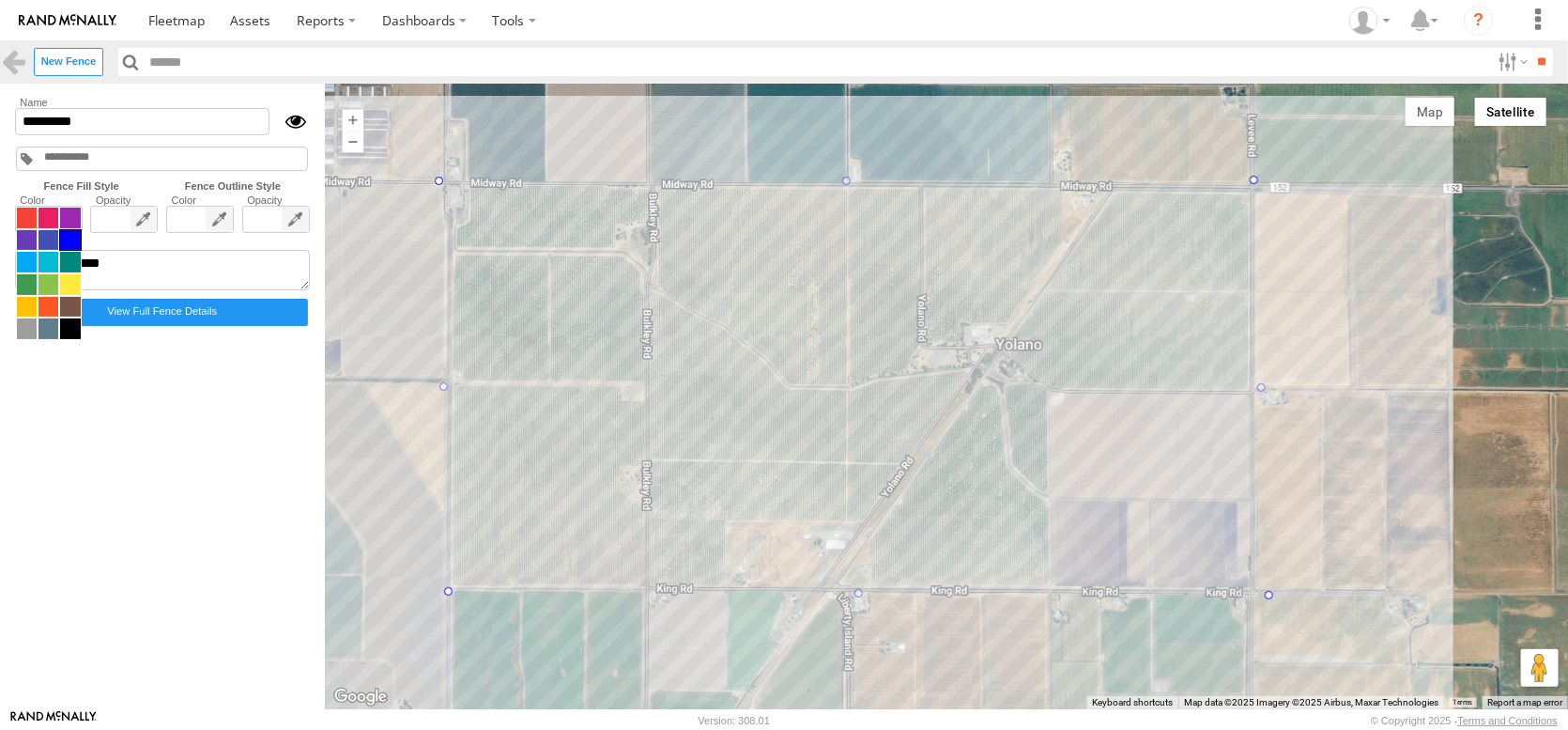
click at [38, 248] on span at bounding box center [49, 274] width 66 height 134
click at [80, 317] on span at bounding box center [70, 307] width 20 height 21
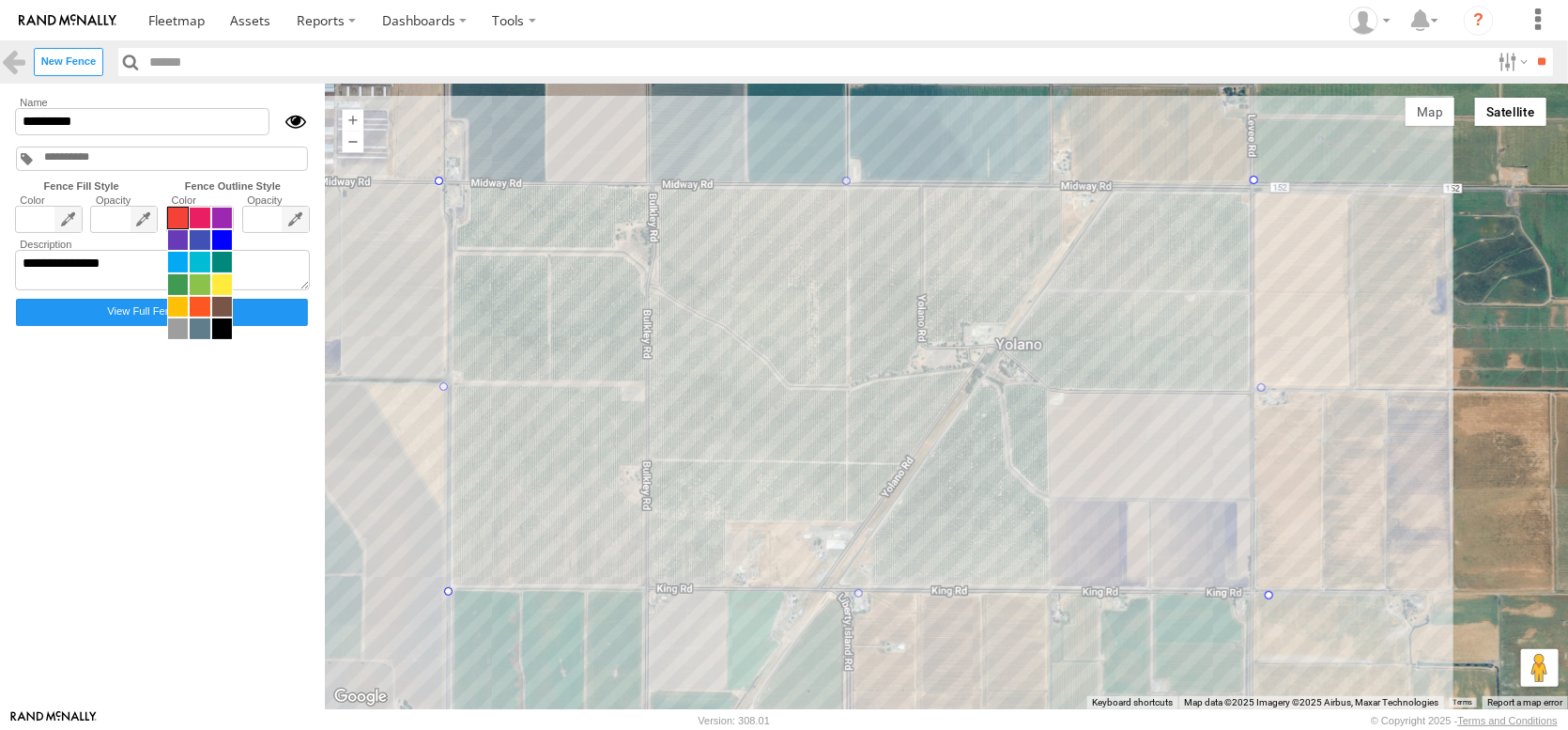
click at [226, 261] on span at bounding box center [200, 274] width 66 height 134
click at [210, 229] on span at bounding box center [199, 218] width 20 height 21
click at [232, 317] on span at bounding box center [222, 307] width 20 height 21
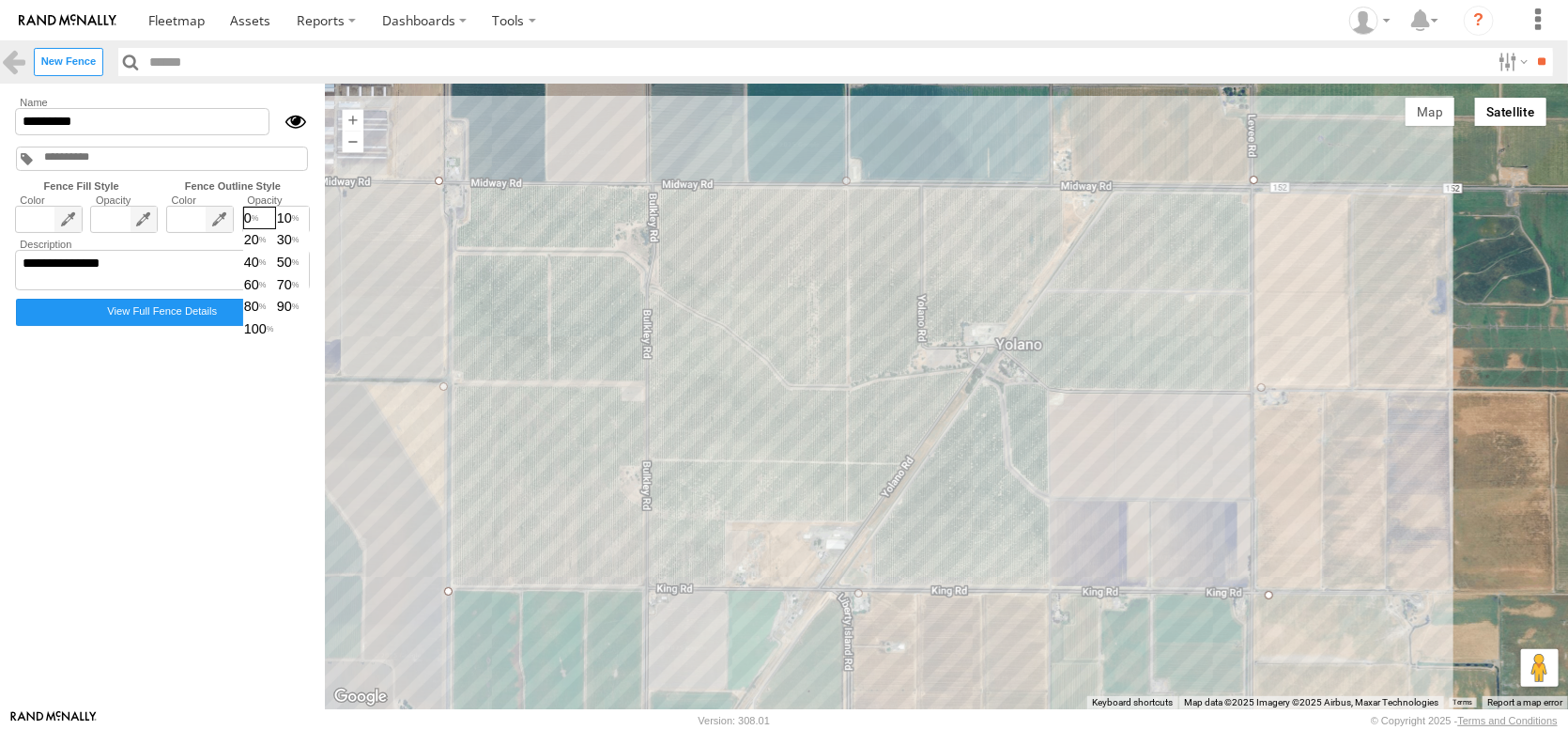
click at [309, 254] on span "0 10 20 30 40 50 60 70 80 90 100" at bounding box center [277, 274] width 66 height 134
click at [308, 339] on span "100" at bounding box center [277, 328] width 64 height 21
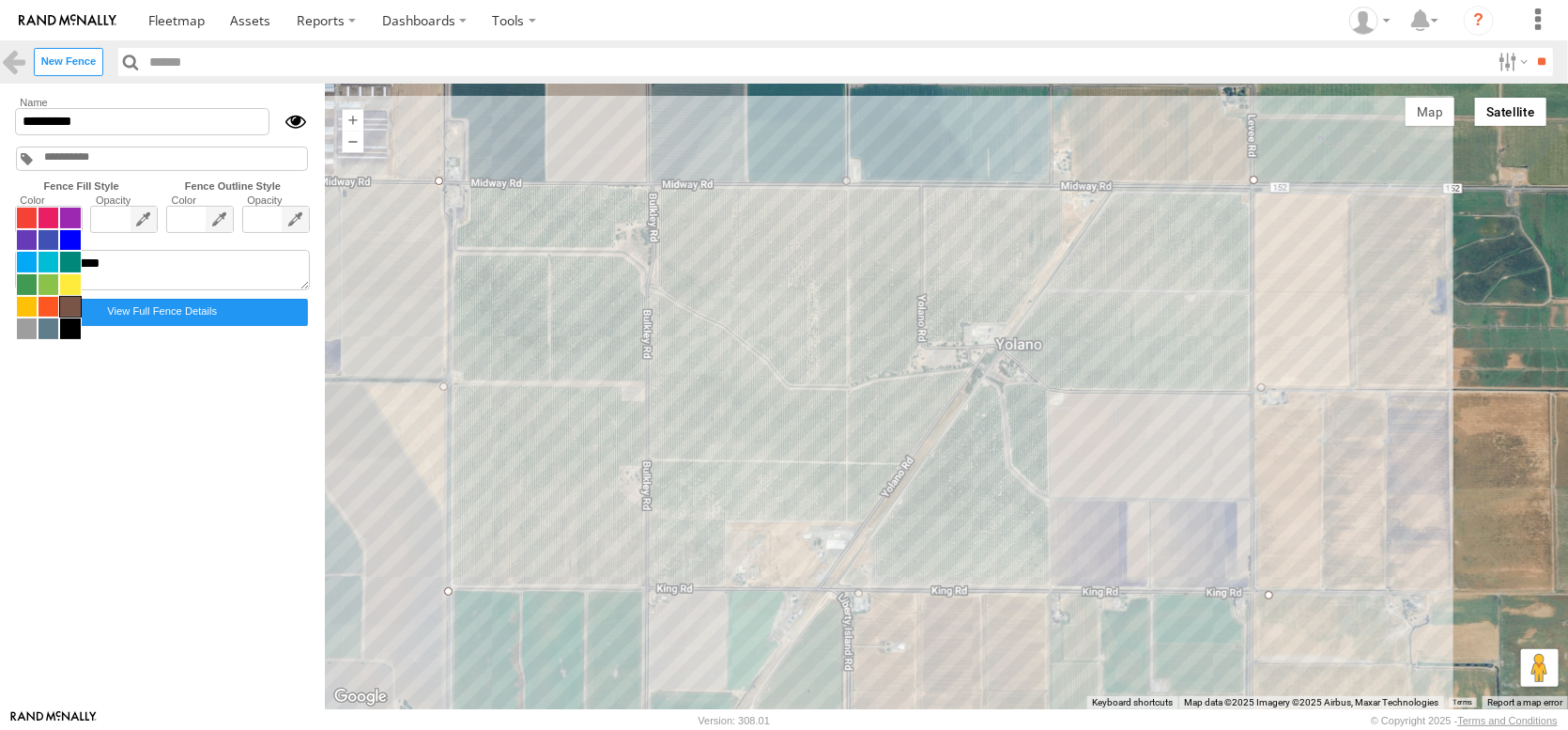
click at [56, 263] on span at bounding box center [49, 274] width 66 height 134
click at [54, 317] on span at bounding box center [48, 307] width 20 height 21
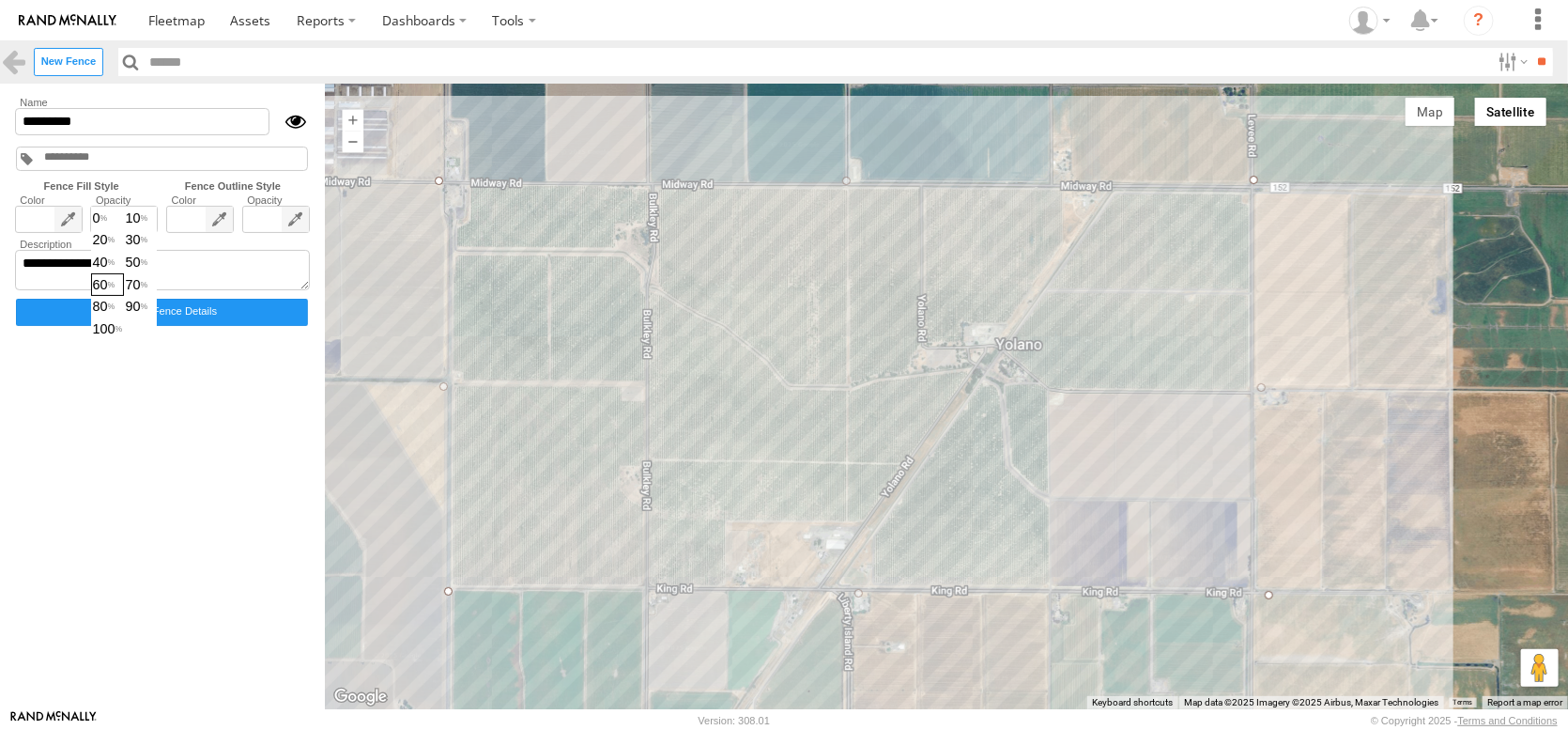
click at [137, 258] on span "0 10 20 30 40 50 60 70 80 90 100" at bounding box center [124, 274] width 66 height 134
click at [123, 251] on span "20" at bounding box center [107, 241] width 31 height 21
click at [156, 251] on span "30" at bounding box center [140, 241] width 31 height 21
click at [148, 135] on input "*********" at bounding box center [142, 121] width 255 height 27
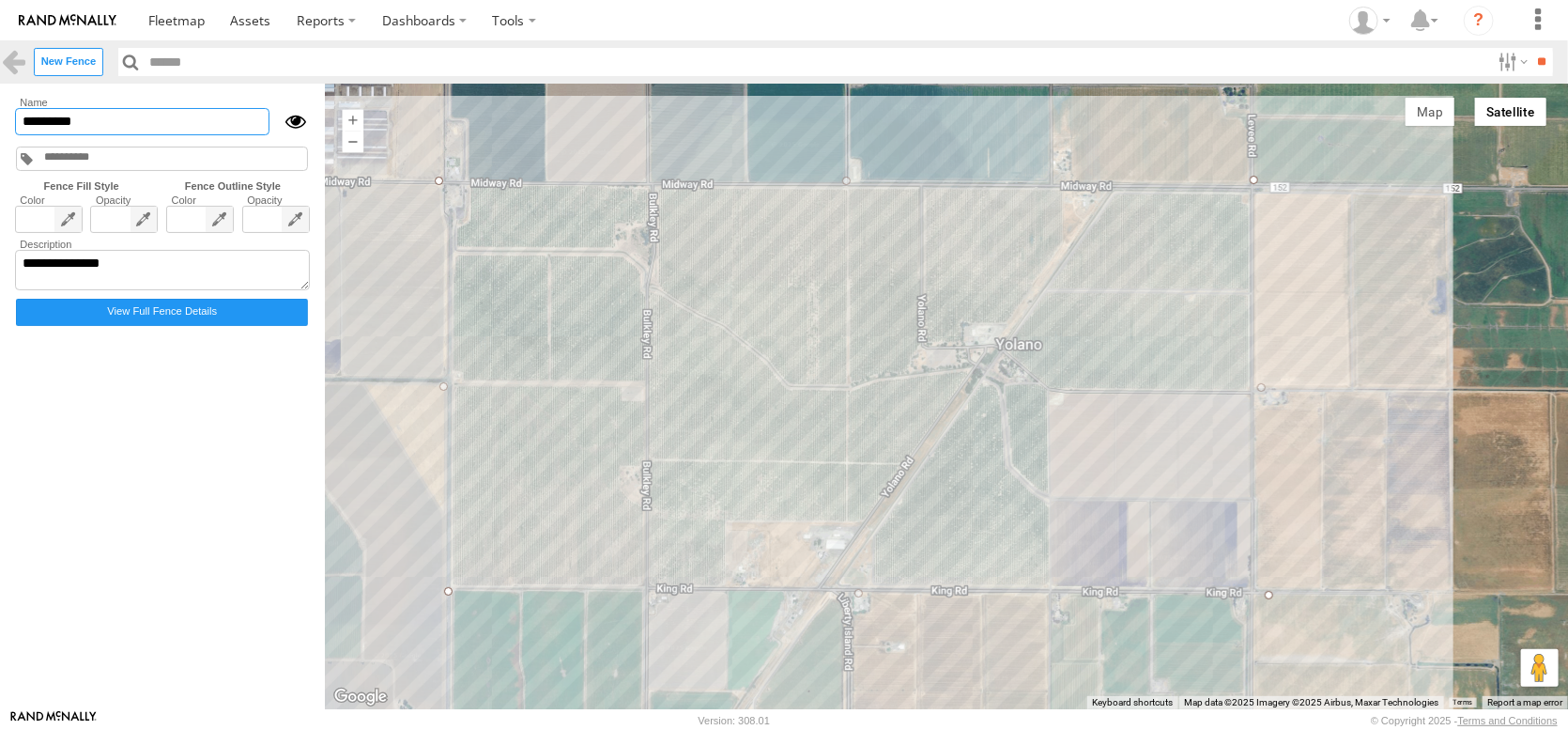
click at [148, 135] on input "*********" at bounding box center [142, 121] width 255 height 27
type input "*"
drag, startPoint x: 325, startPoint y: 139, endPoint x: 12, endPoint y: 147, distance: 313.1
click at [12, 149] on form "**********" at bounding box center [163, 396] width 303 height 604
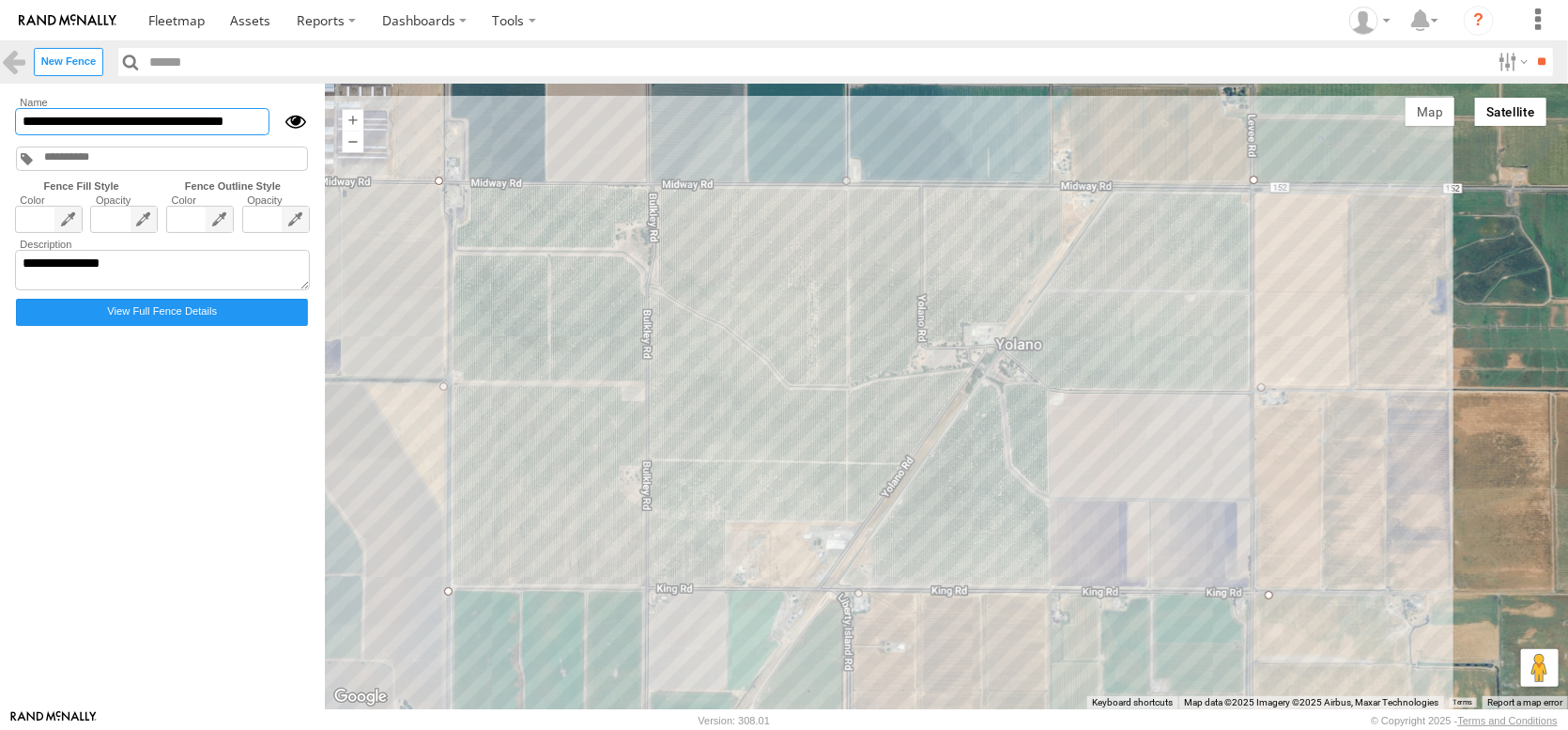
type input "**********"
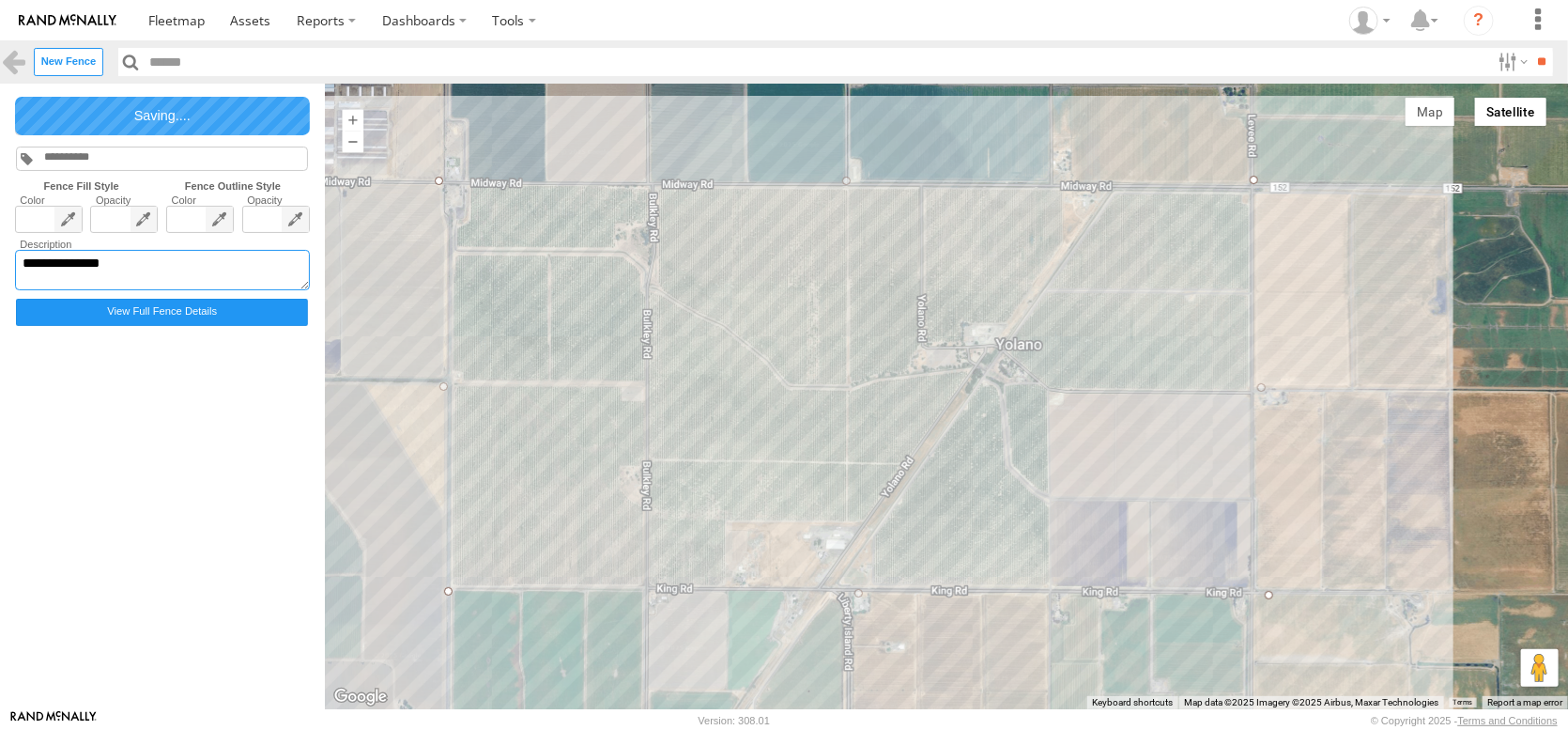
click at [83, 291] on textarea "**********" at bounding box center [162, 271] width 294 height 41
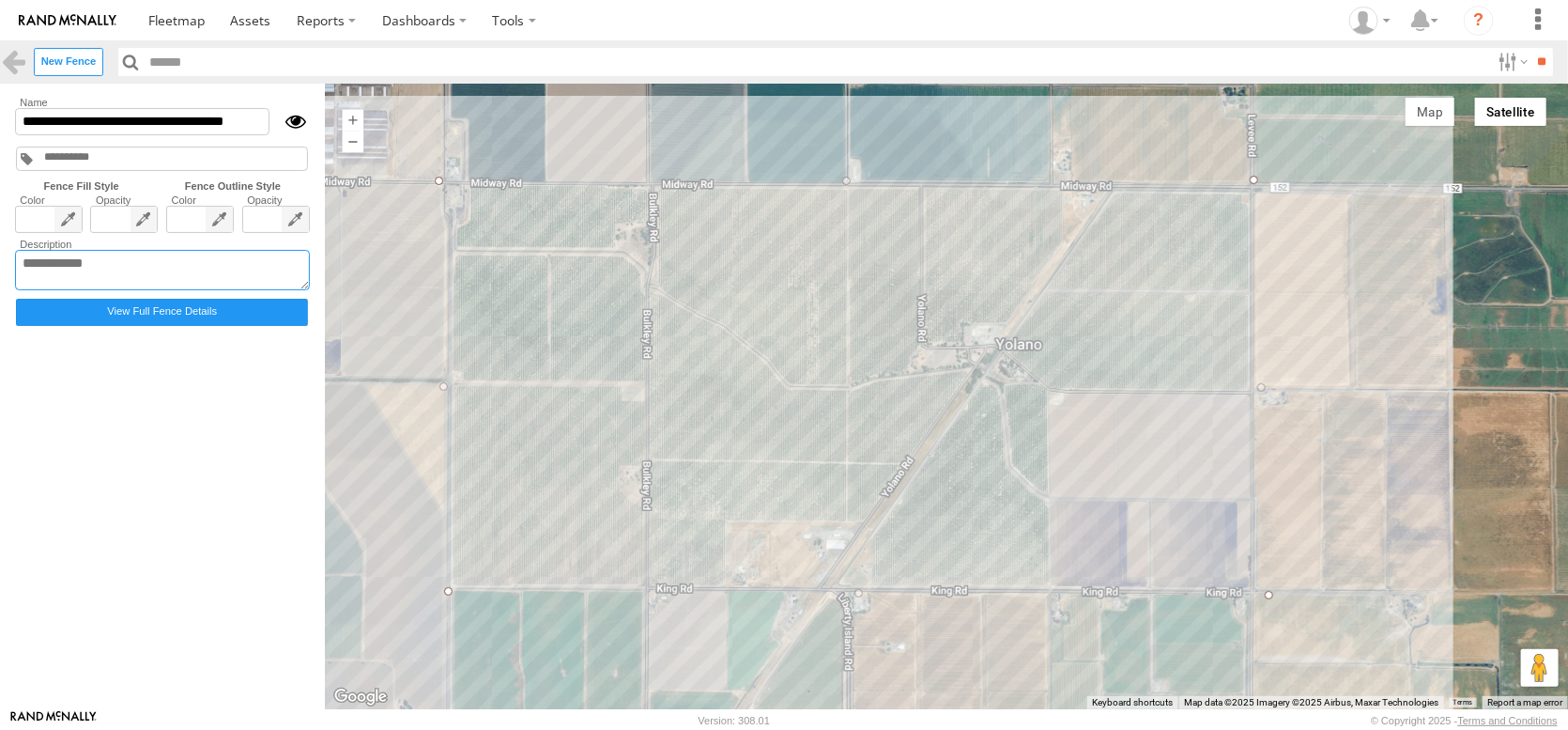
paste textarea "**********"
type textarea "**********"
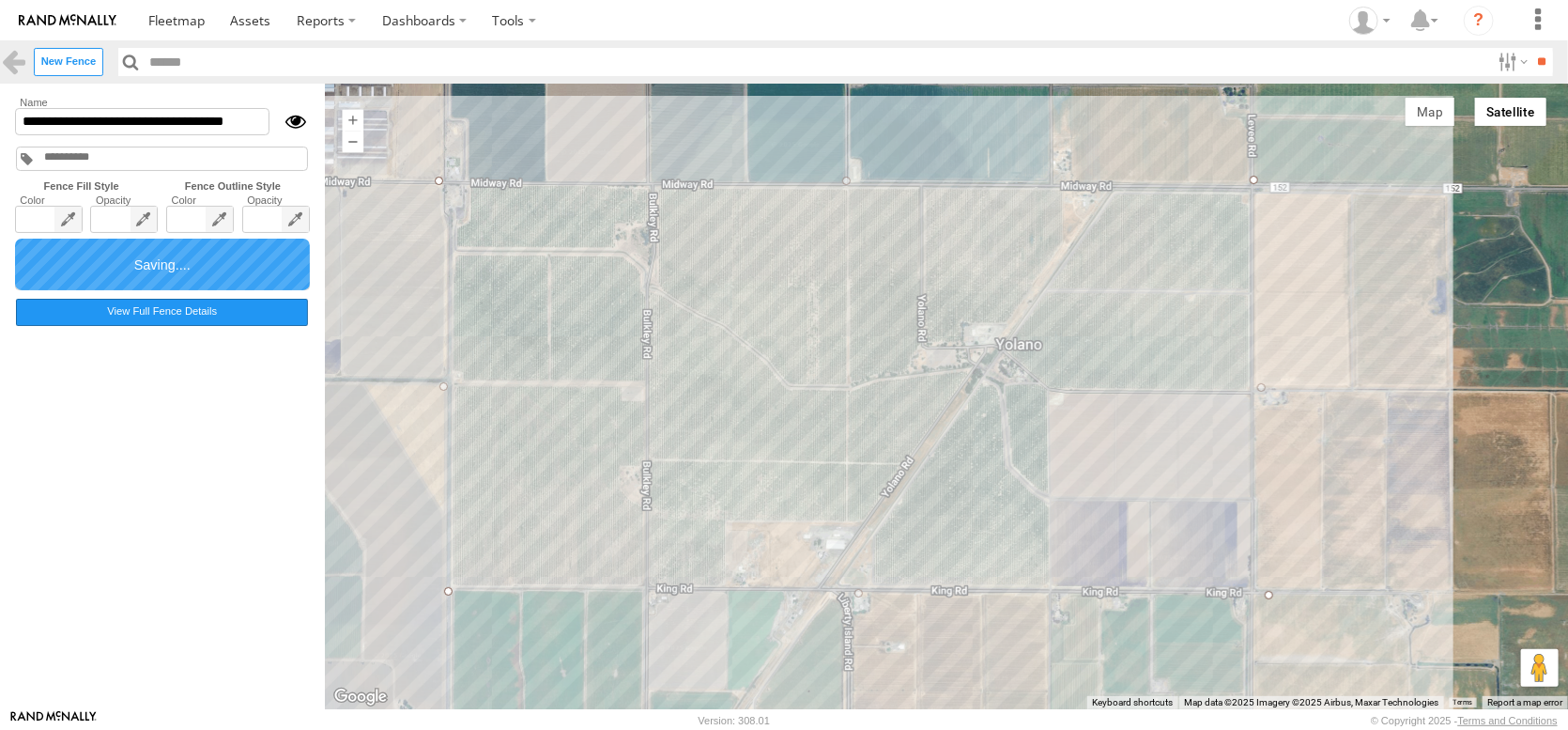
click at [155, 325] on label "View Full Fence Details" at bounding box center [162, 311] width 292 height 27
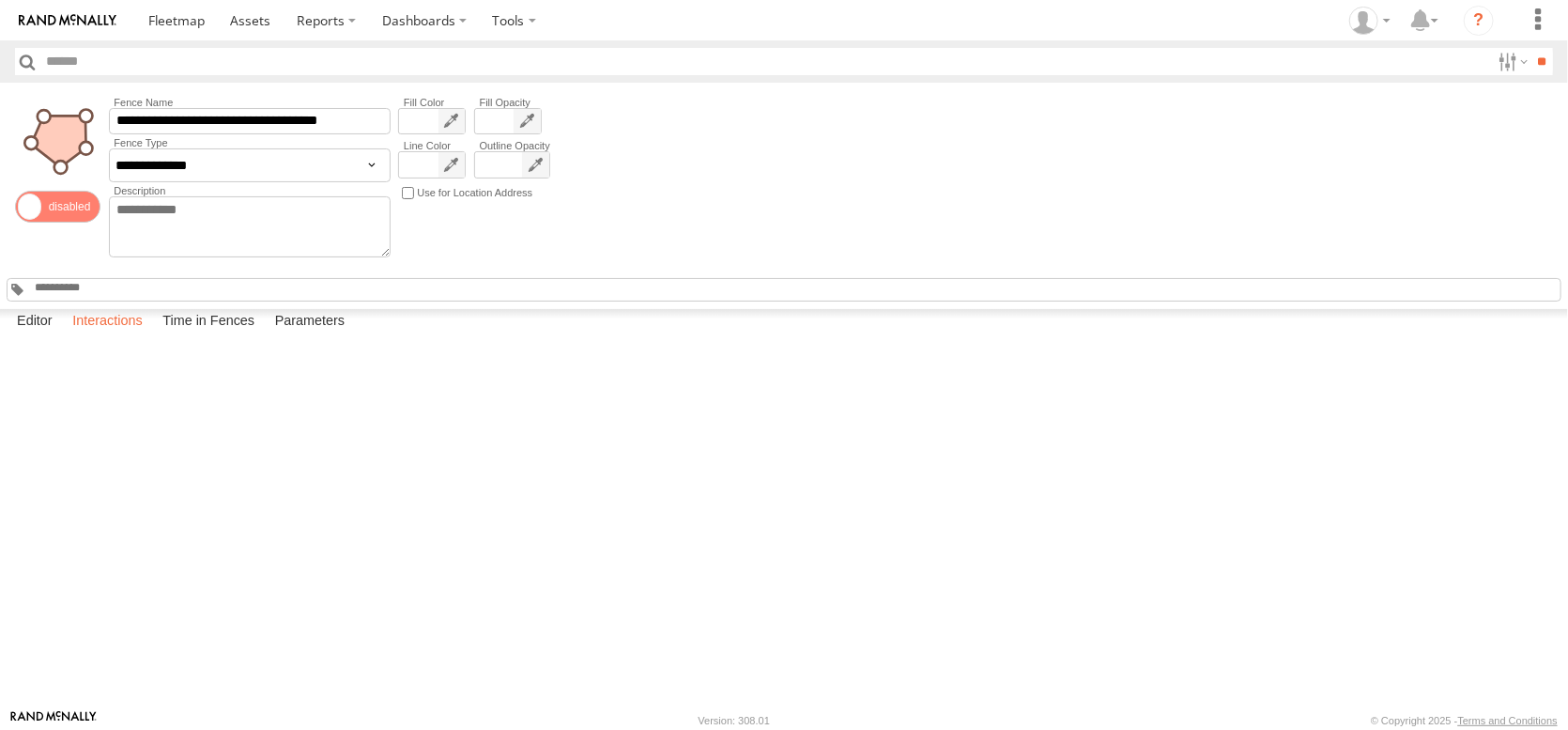
click at [119, 335] on label "Interactions" at bounding box center [107, 322] width 89 height 26
click at [200, 24] on span at bounding box center [177, 20] width 56 height 18
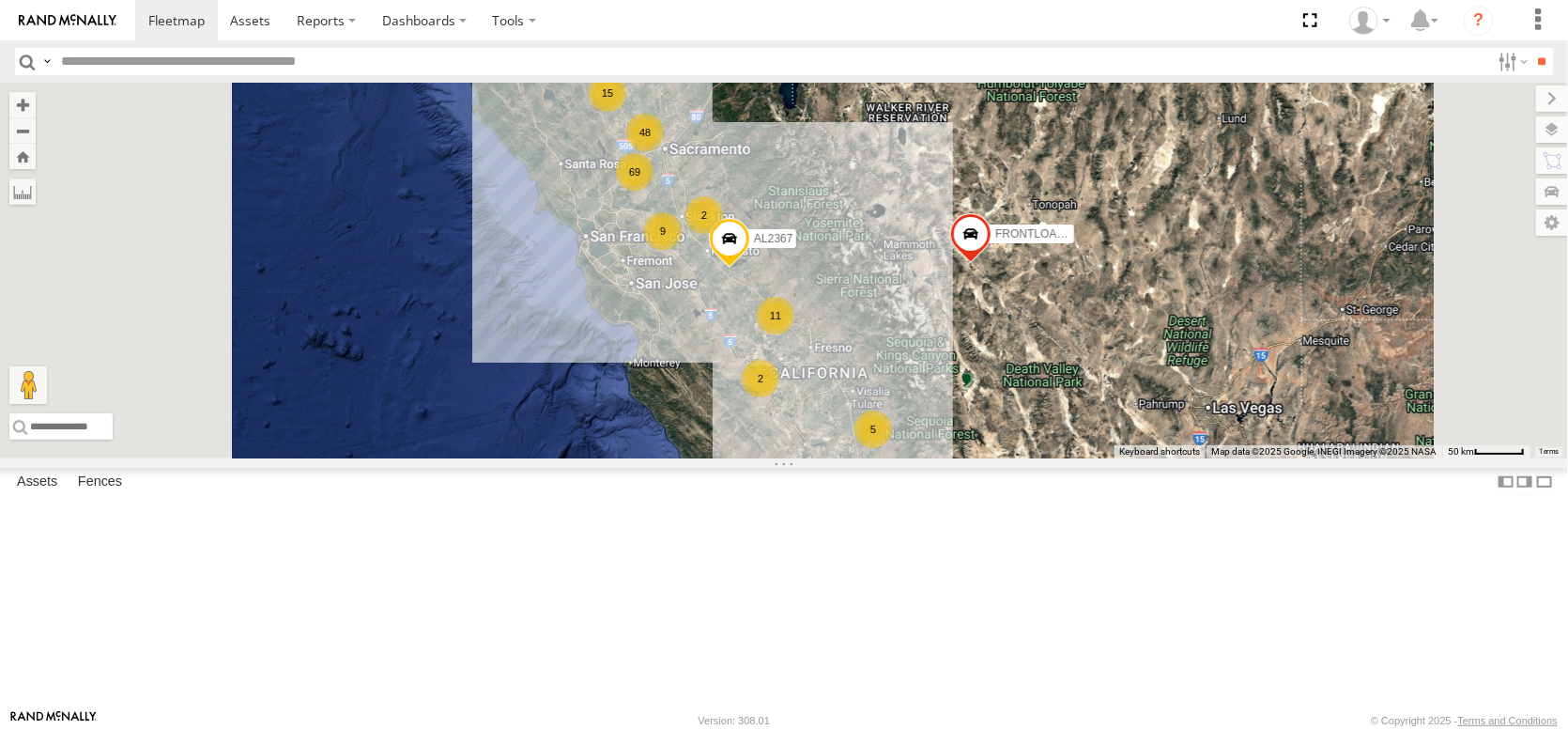
click at [933, 285] on div "15 69 9 17 12 5 11 9 AL2367 2 FRONTLOADER JD344H 48 2 2" at bounding box center [784, 270] width 1568 height 375
click at [932, 284] on div "15 69 9 17 12 5 11 9 AL2367 2 FRONTLOADER JD344H 48 2 2" at bounding box center [784, 270] width 1568 height 375
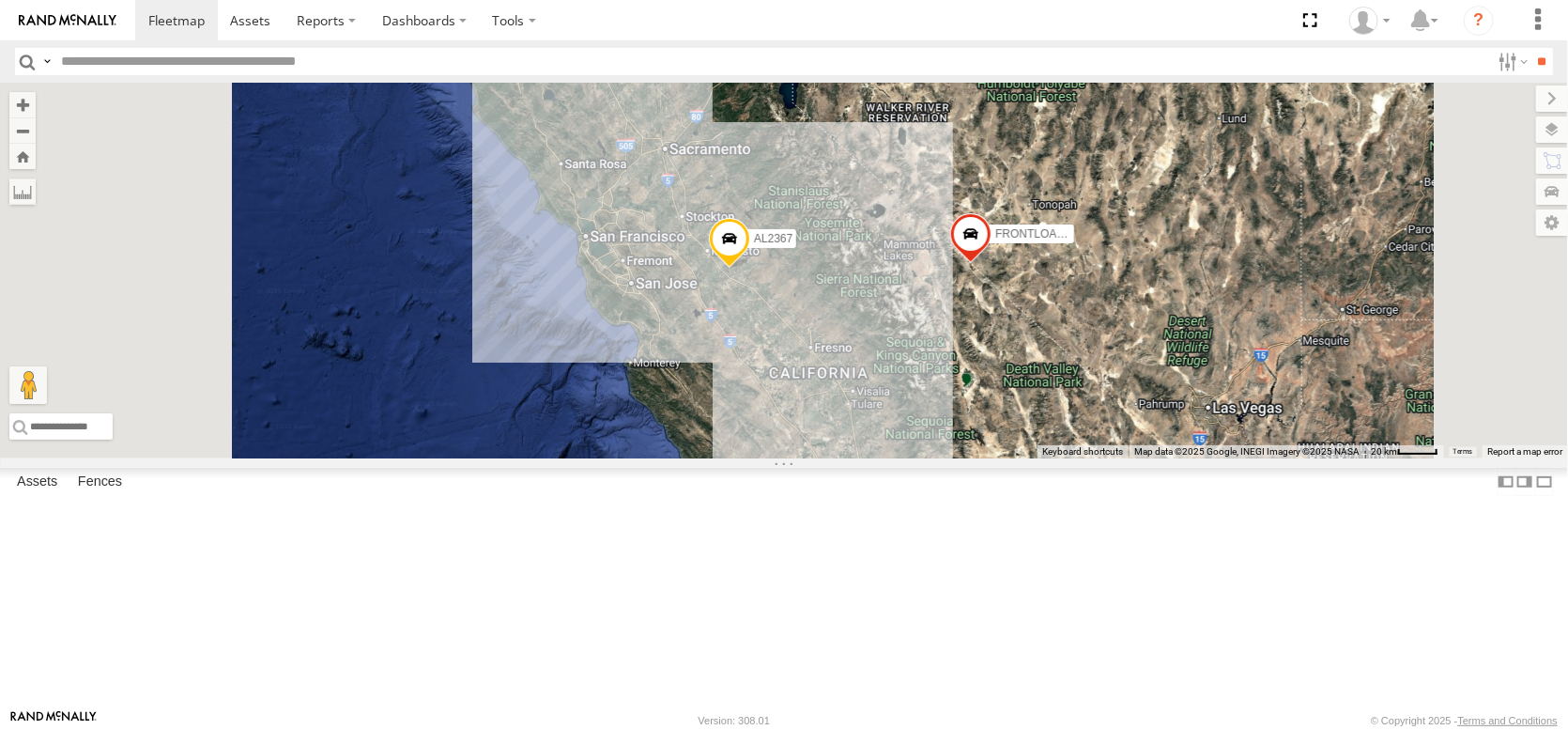
click at [931, 284] on div "AL2367 FRONTLOADER JD344H" at bounding box center [784, 270] width 1568 height 375
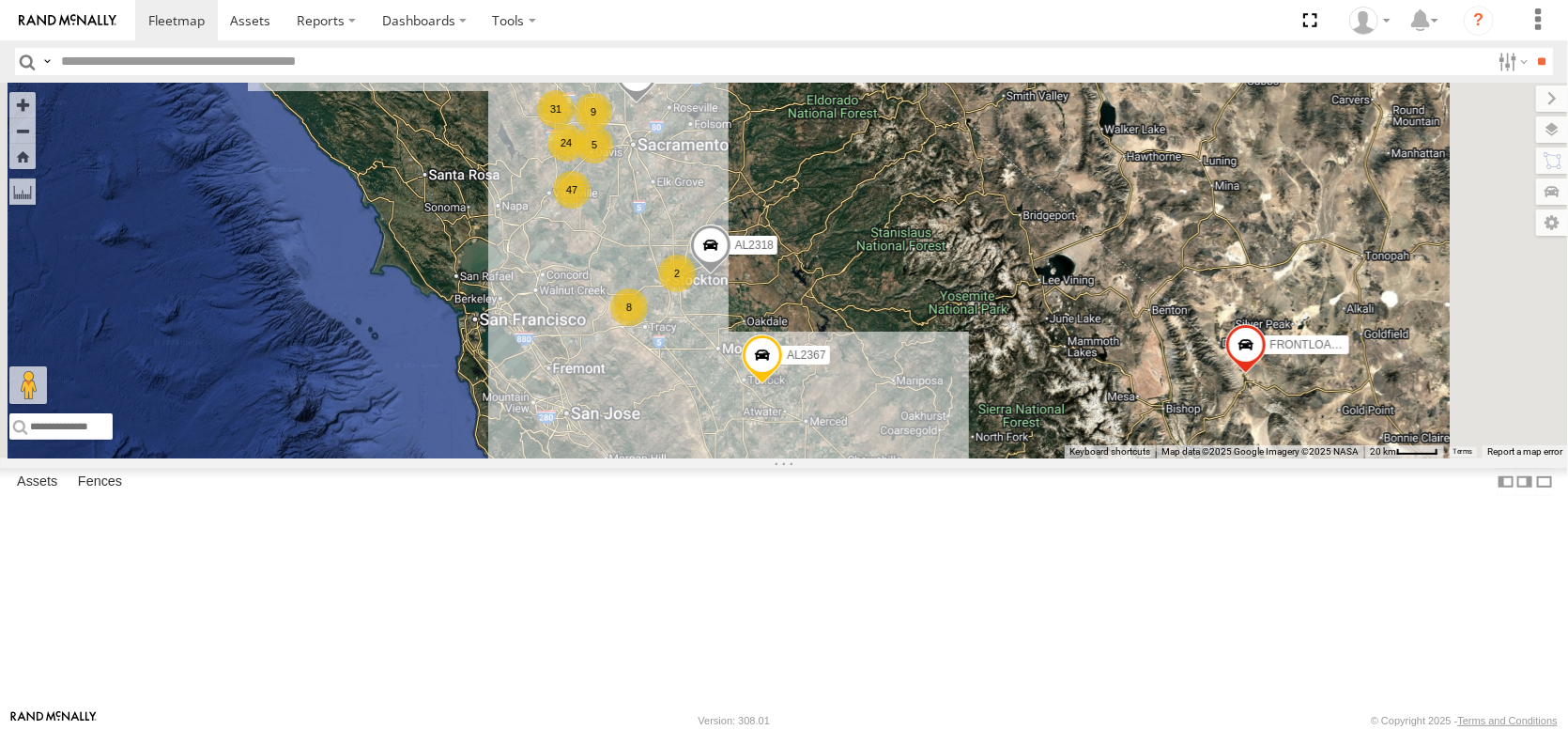
click at [931, 284] on div "AL2367 FRONTLOADER JD344H 13 2 47 8 11 24 2 9 31 2 AL2318 5 AL2119" at bounding box center [784, 270] width 1568 height 375
